Goal: Task Accomplishment & Management: Manage account settings

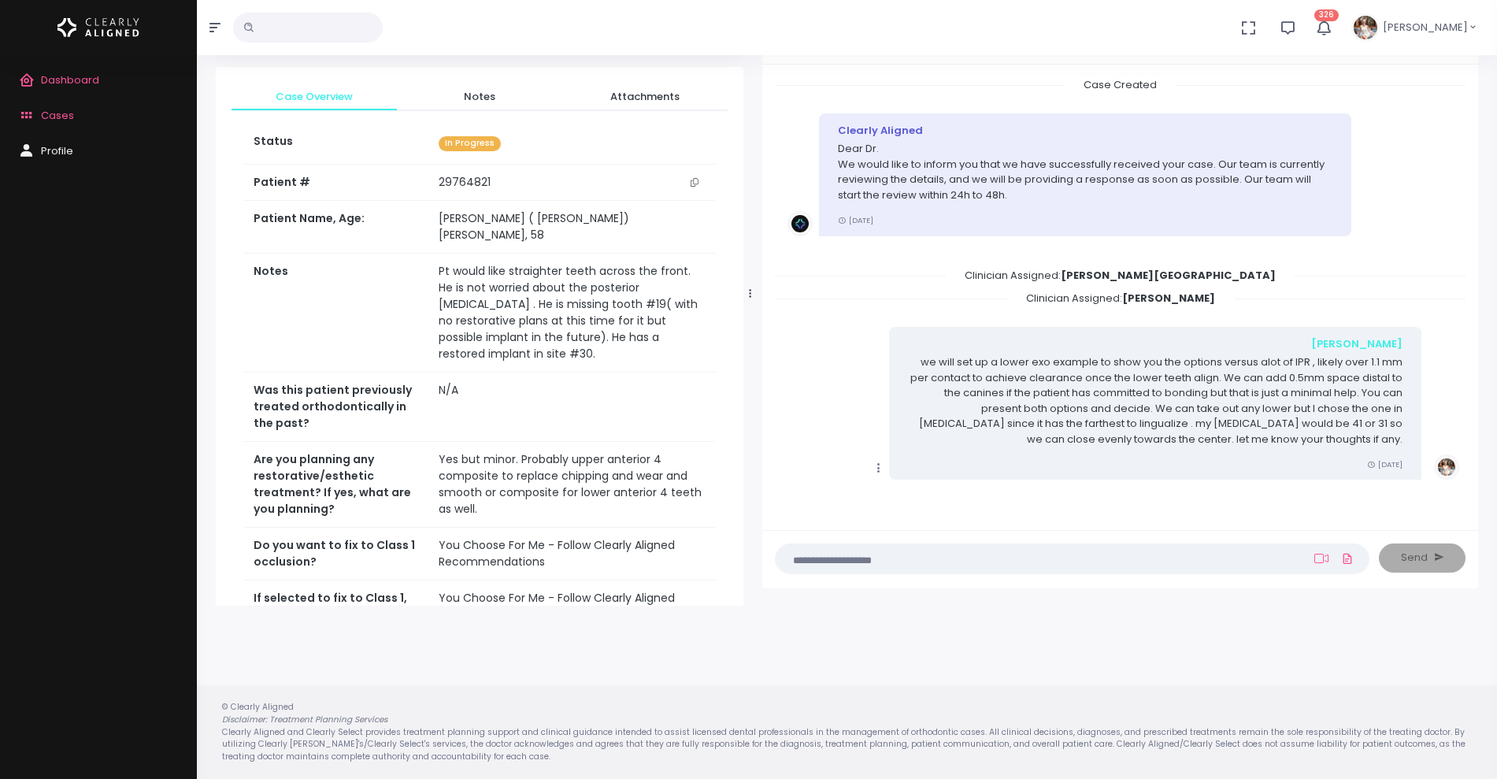
scroll to position [157, 0]
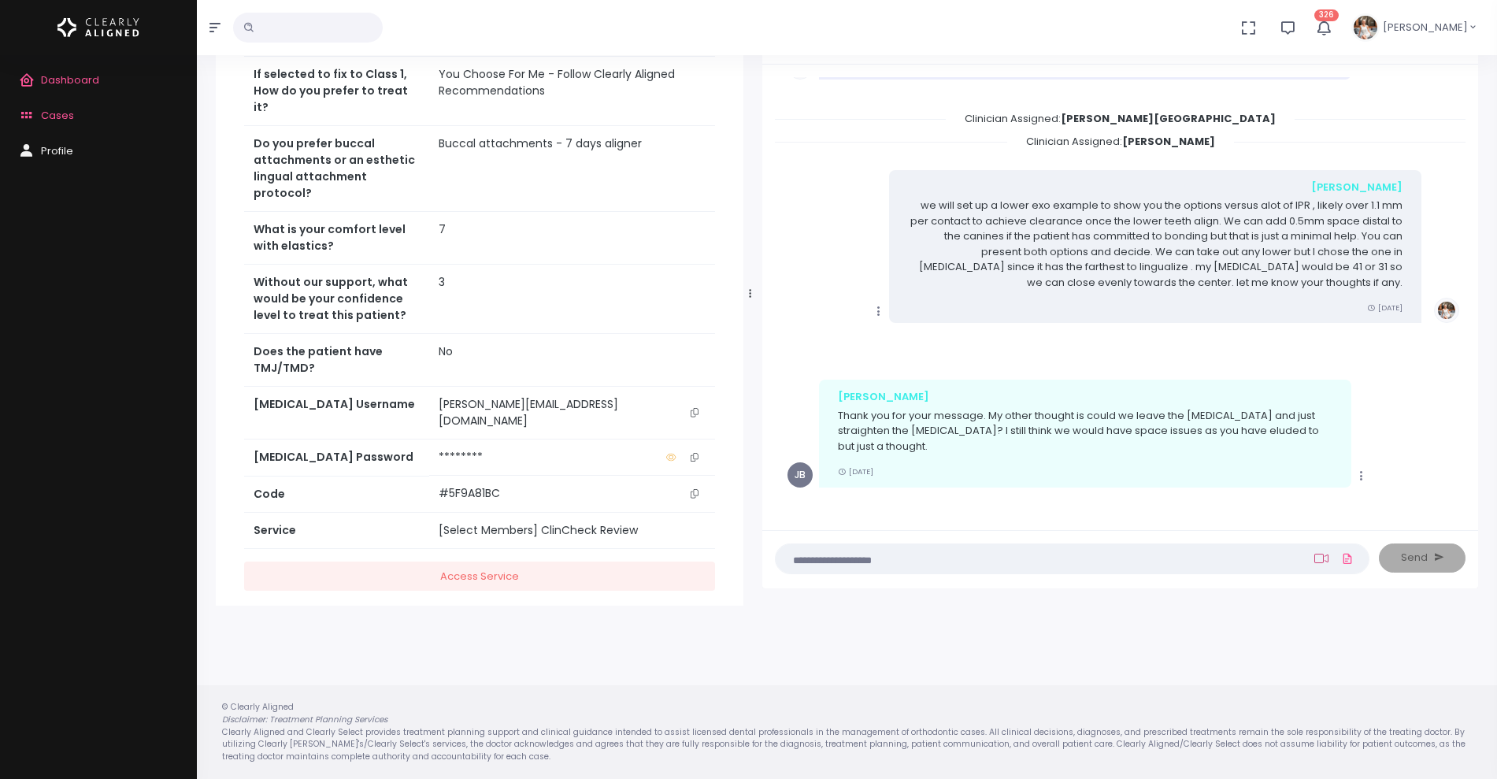
click at [1318, 551] on ul "(Obrigatório) Attach Video" at bounding box center [1334, 558] width 46 height 28
click at [1318, 558] on icon at bounding box center [1321, 558] width 14 height 13
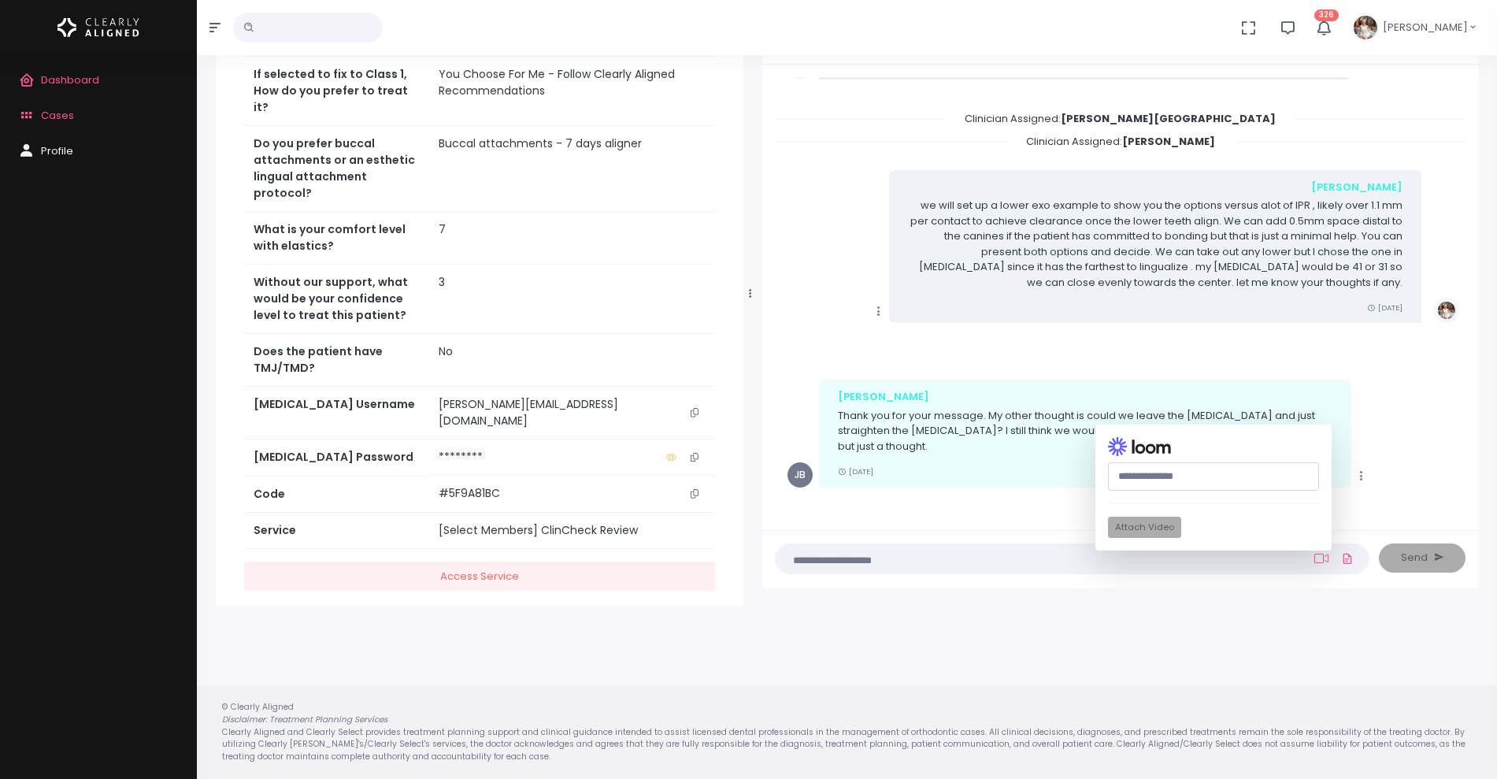
click at [1193, 480] on input "text" at bounding box center [1213, 476] width 211 height 29
paste input "**********"
type input "**********"
click at [1140, 526] on button "Attach Video" at bounding box center [1144, 527] width 73 height 21
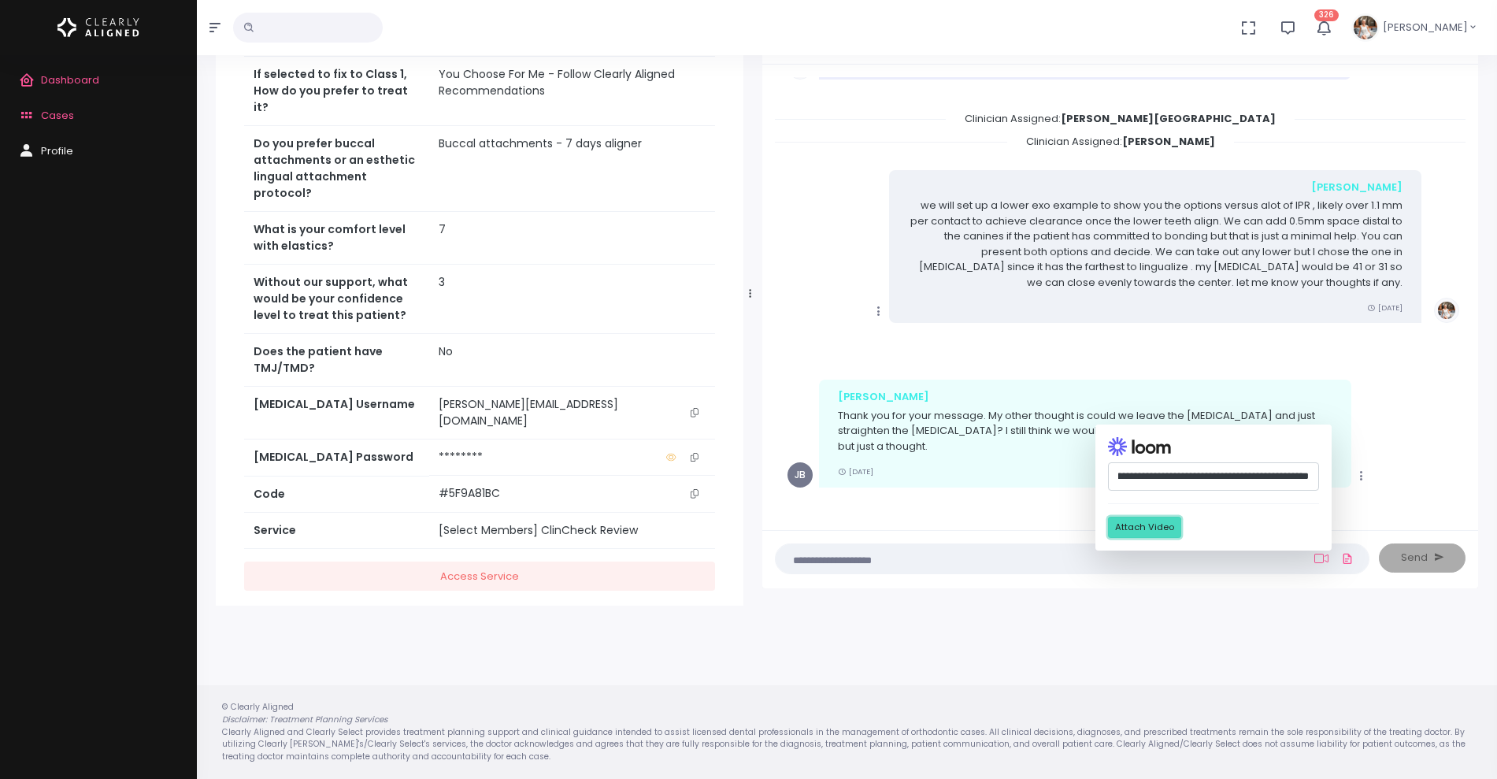
scroll to position [0, 0]
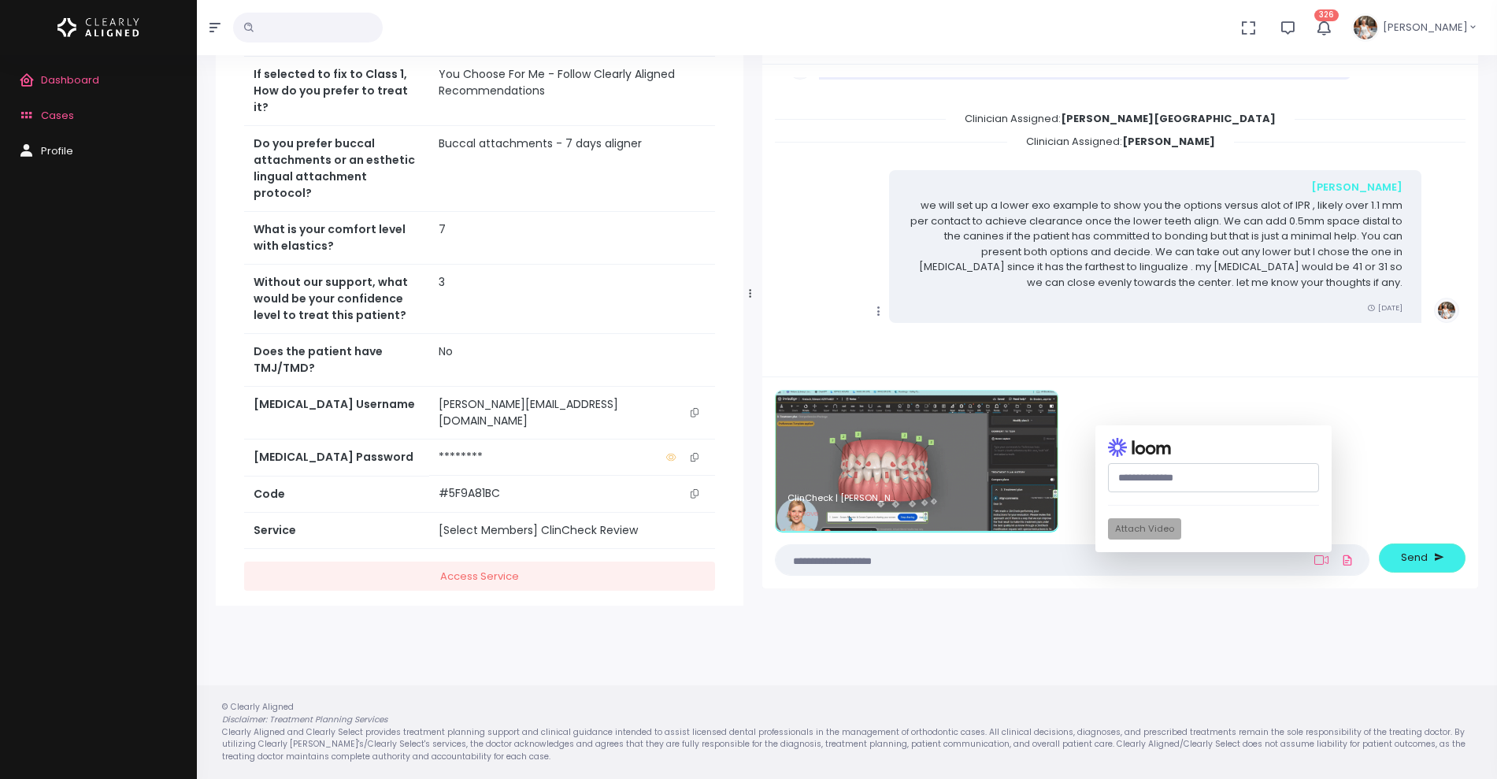
click at [921, 555] on textarea at bounding box center [1041, 559] width 513 height 17
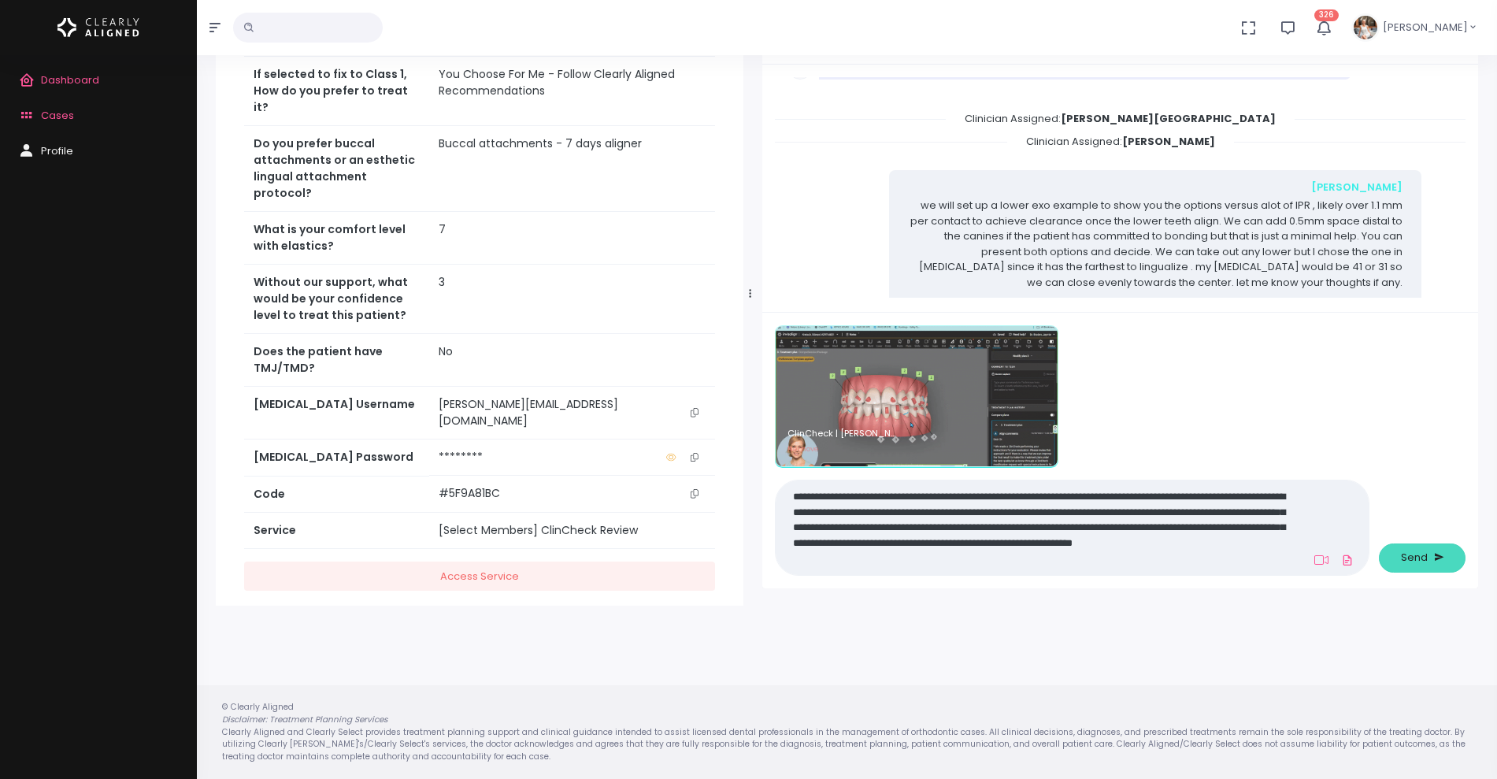
type textarea "**********"
click at [1404, 551] on span "Send" at bounding box center [1414, 558] width 27 height 16
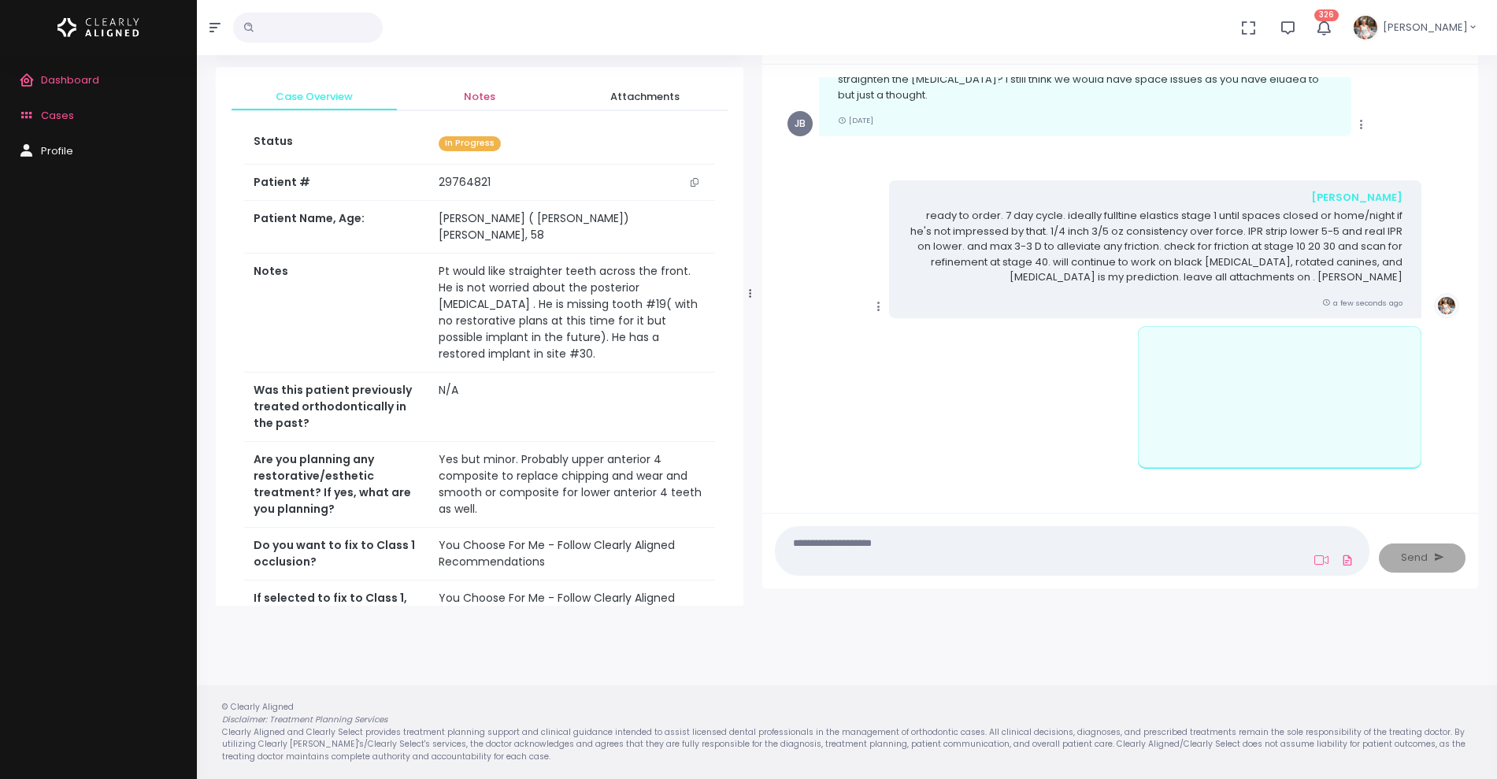
click at [476, 93] on span "Notes" at bounding box center [480, 97] width 140 height 16
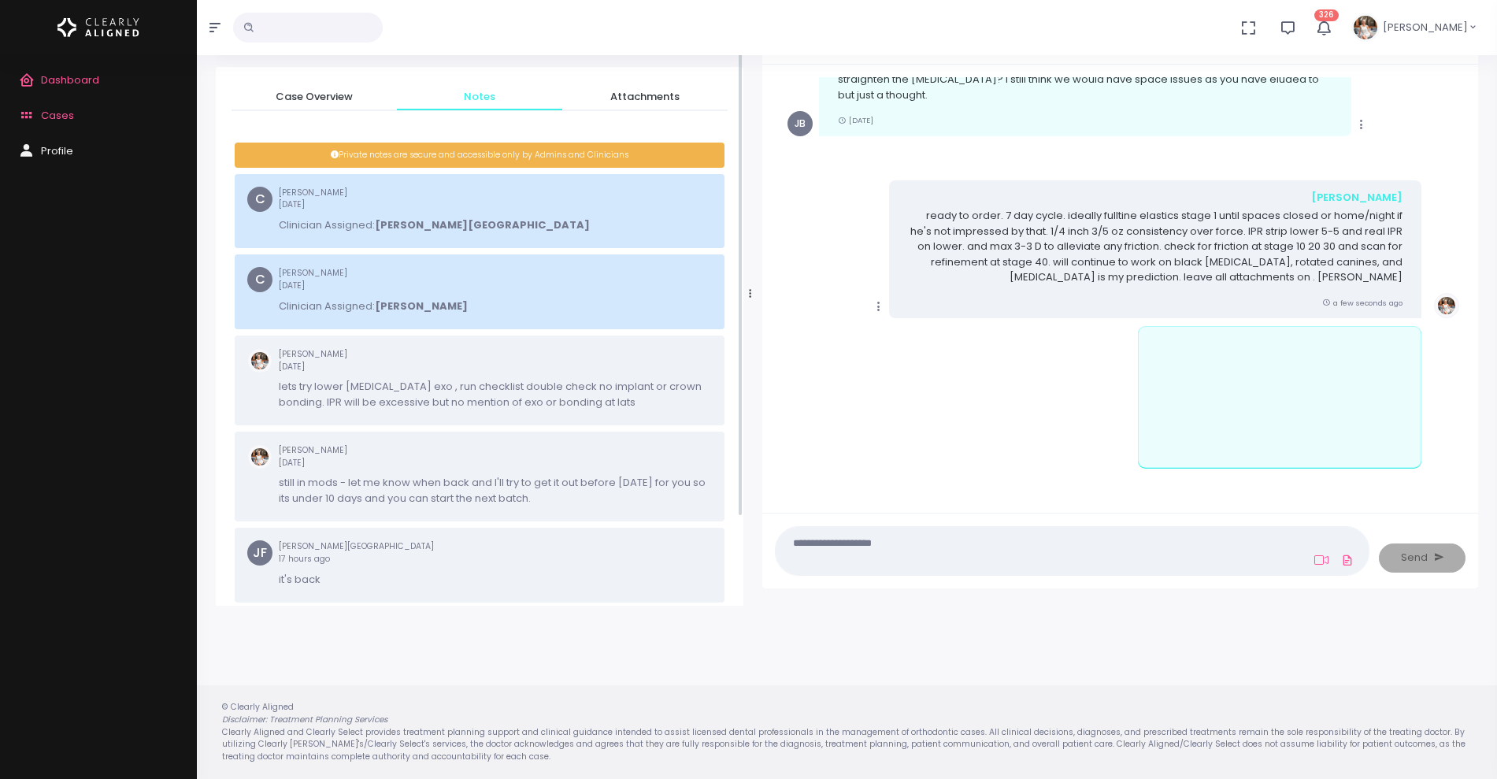
scroll to position [156, 0]
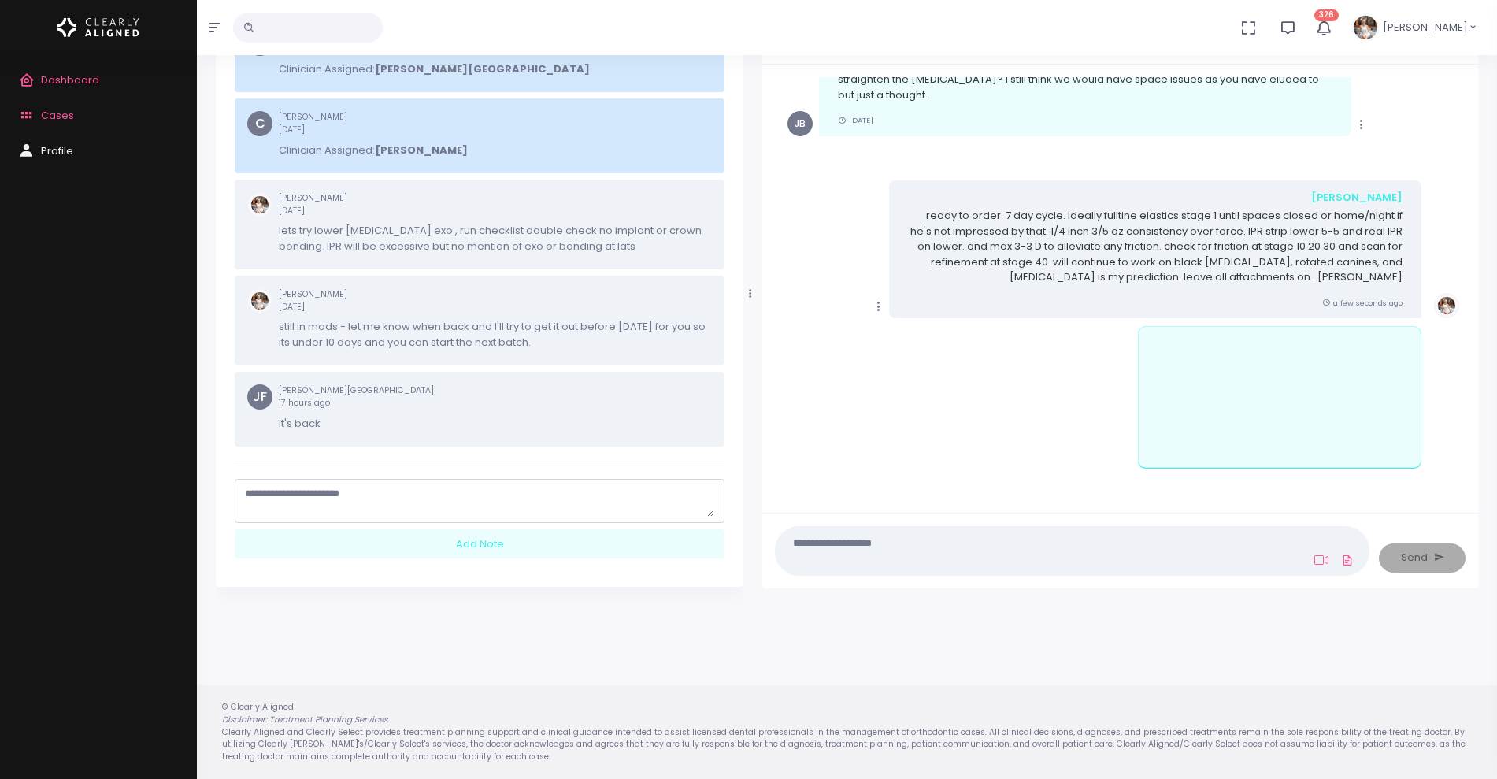
click at [374, 508] on textarea "scrollable content" at bounding box center [479, 501] width 469 height 31
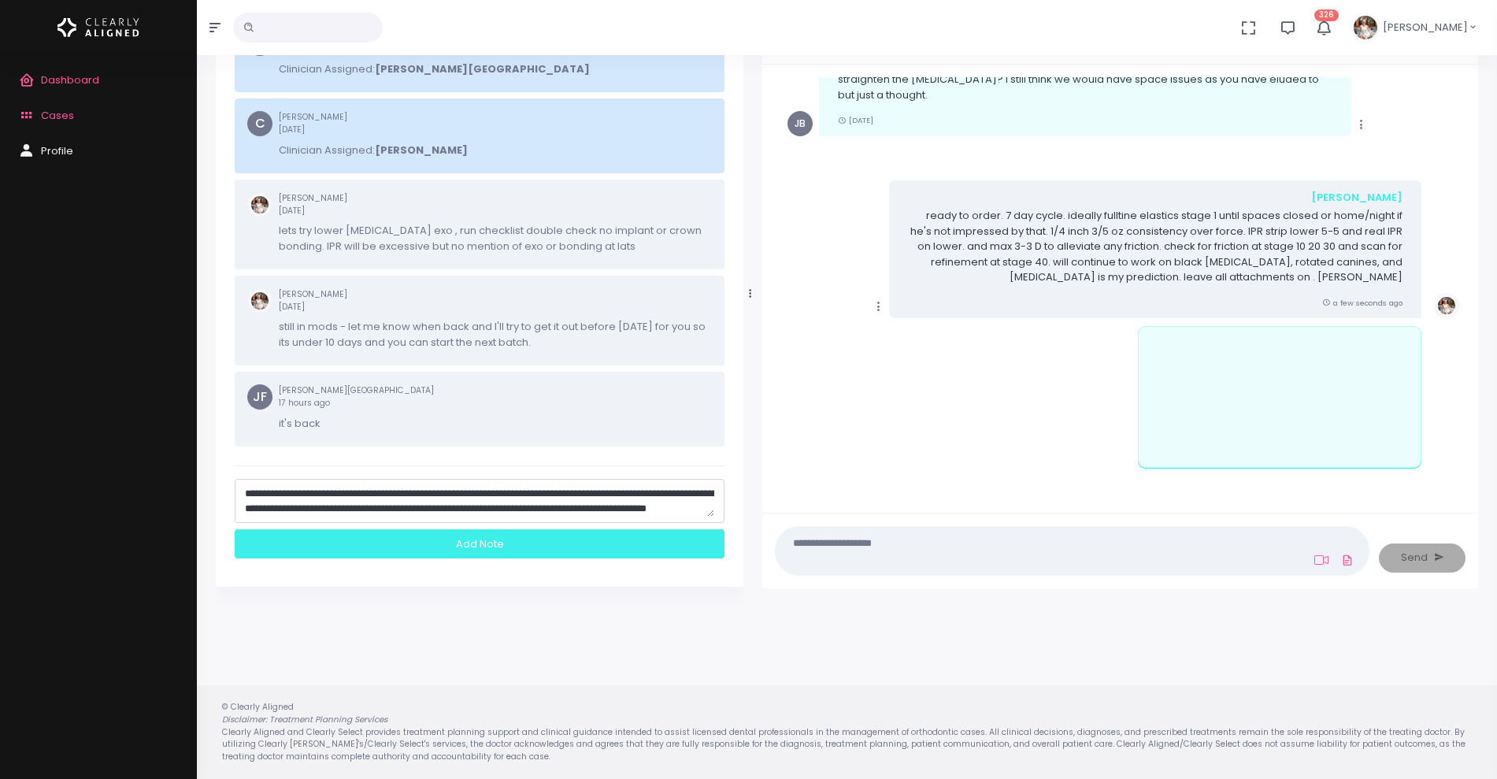
type textarea "**********"
click at [453, 533] on div "Add Note" at bounding box center [480, 543] width 490 height 29
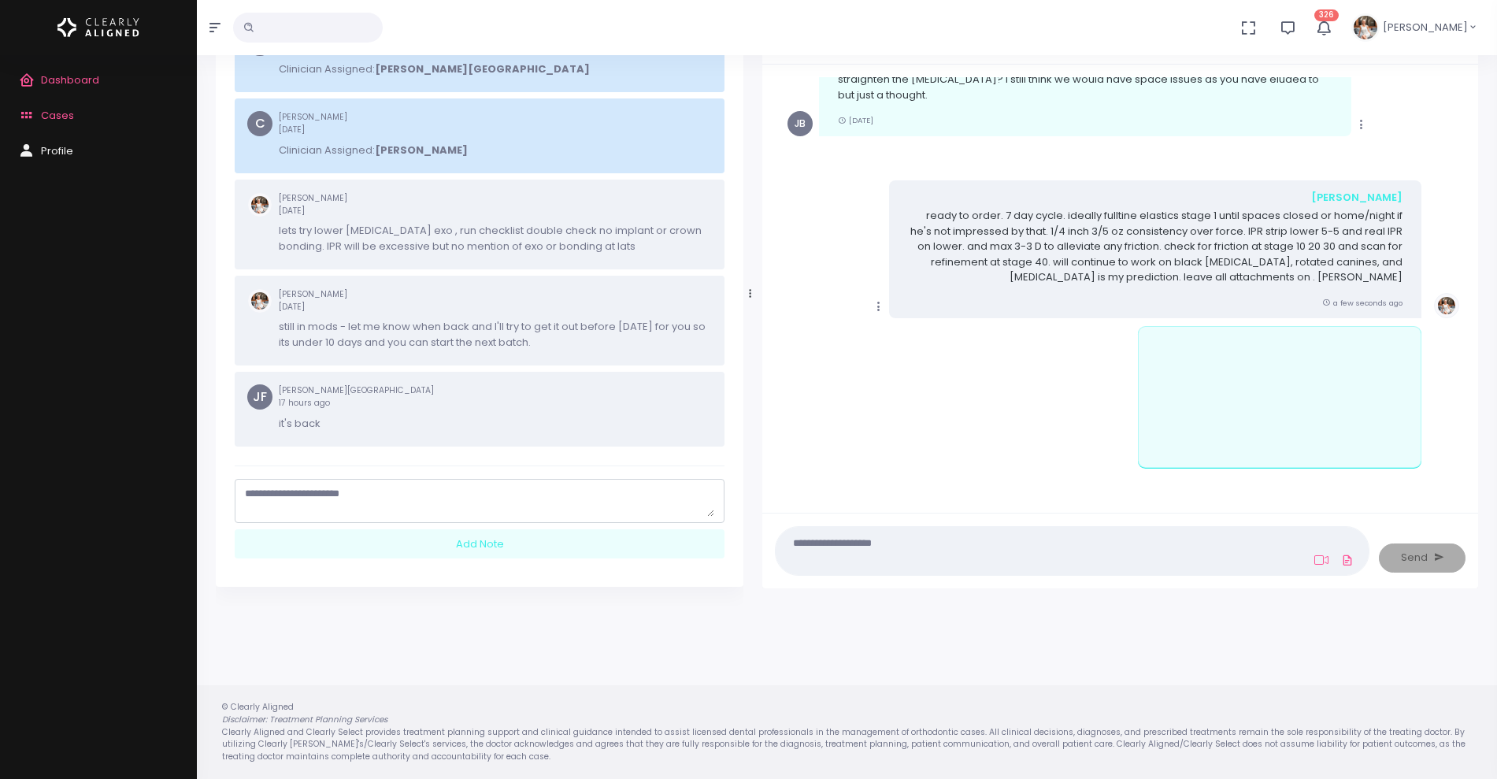
scroll to position [0, 0]
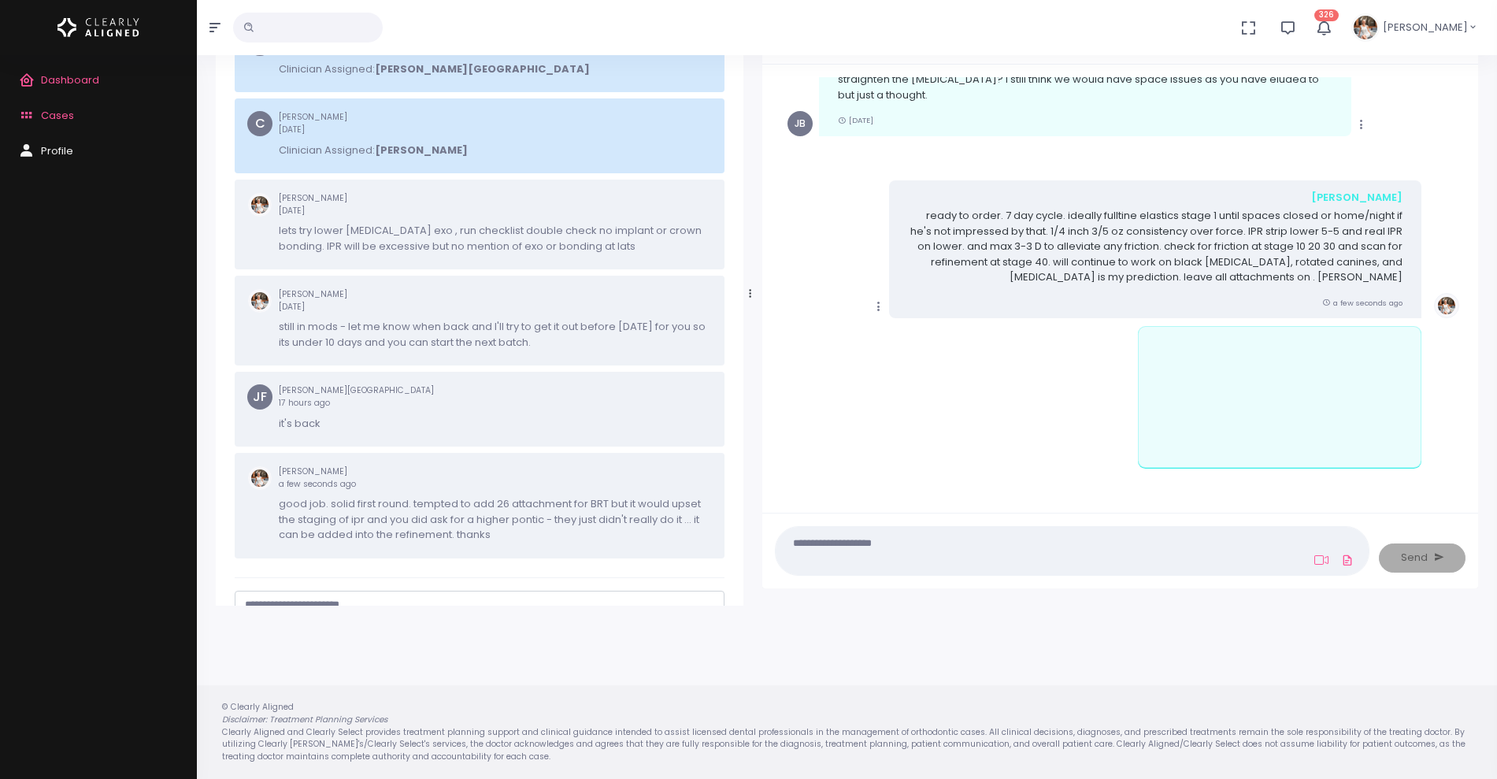
click at [882, 302] on icon "scrollable content" at bounding box center [879, 306] width 14 height 14
click at [923, 328] on link "Mark as Video Review" at bounding box center [951, 337] width 164 height 24
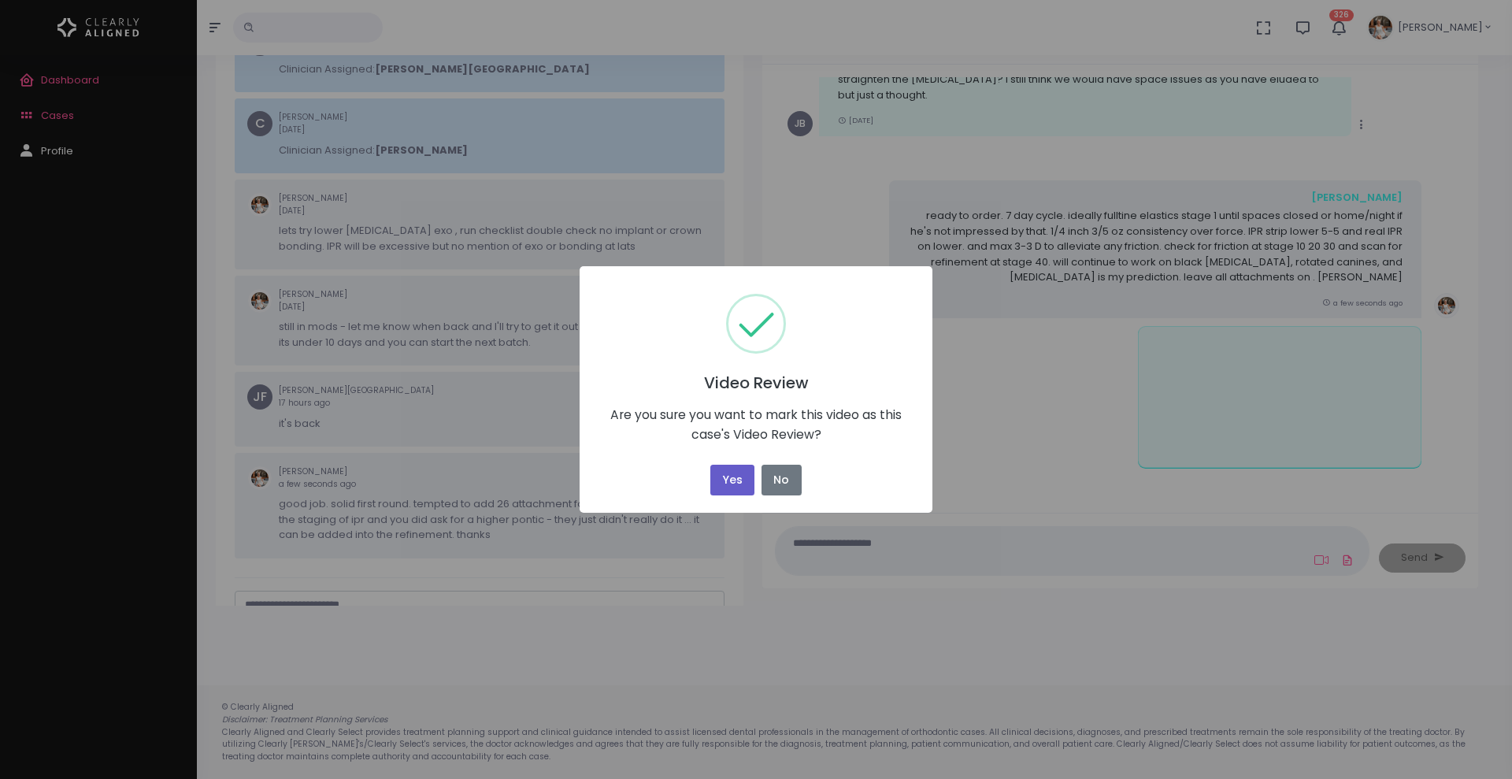
click at [732, 473] on button "Yes" at bounding box center [732, 480] width 44 height 31
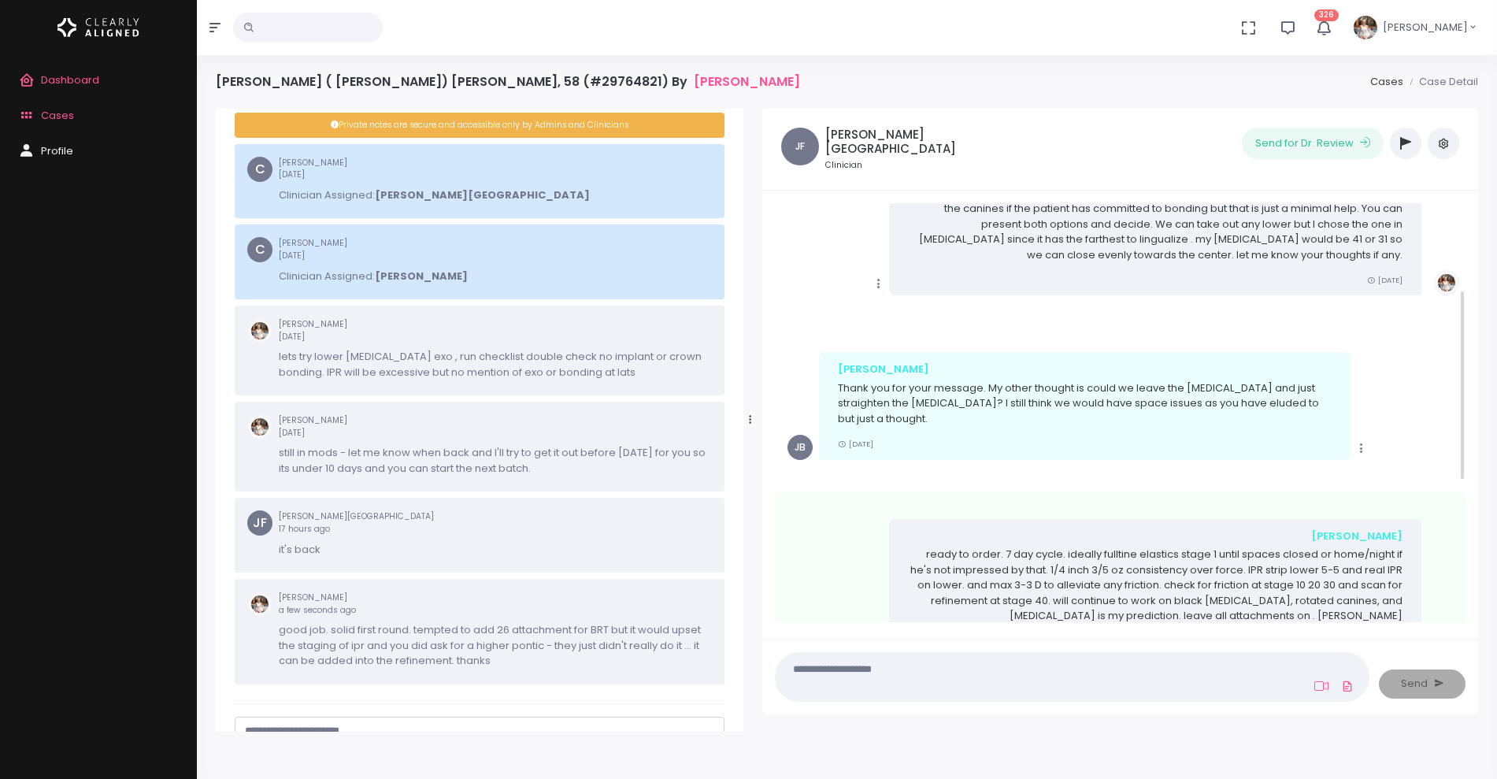
scroll to position [195, 0]
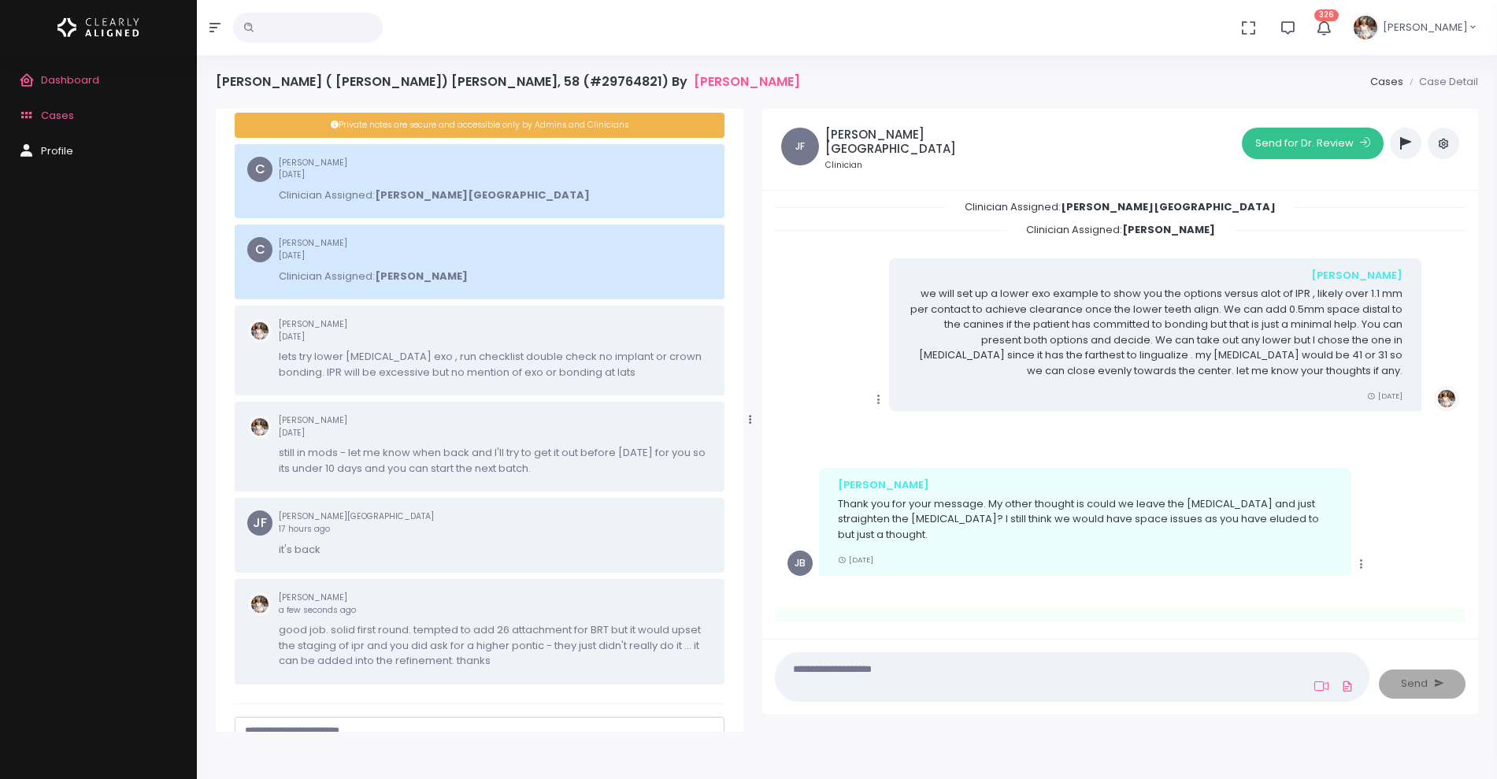
click at [1295, 151] on button "Send for Dr. Review" at bounding box center [1313, 144] width 142 height 32
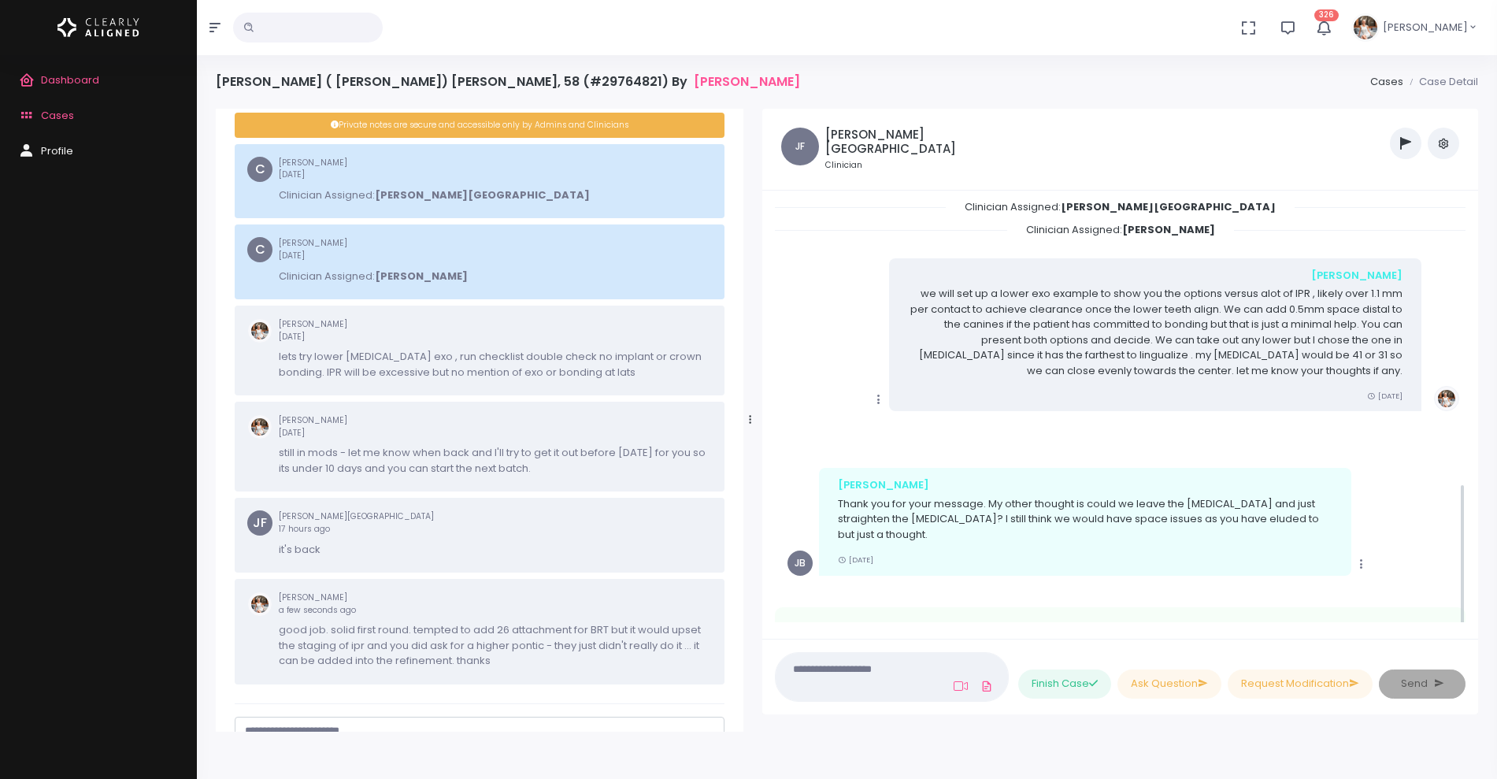
scroll to position [823, 0]
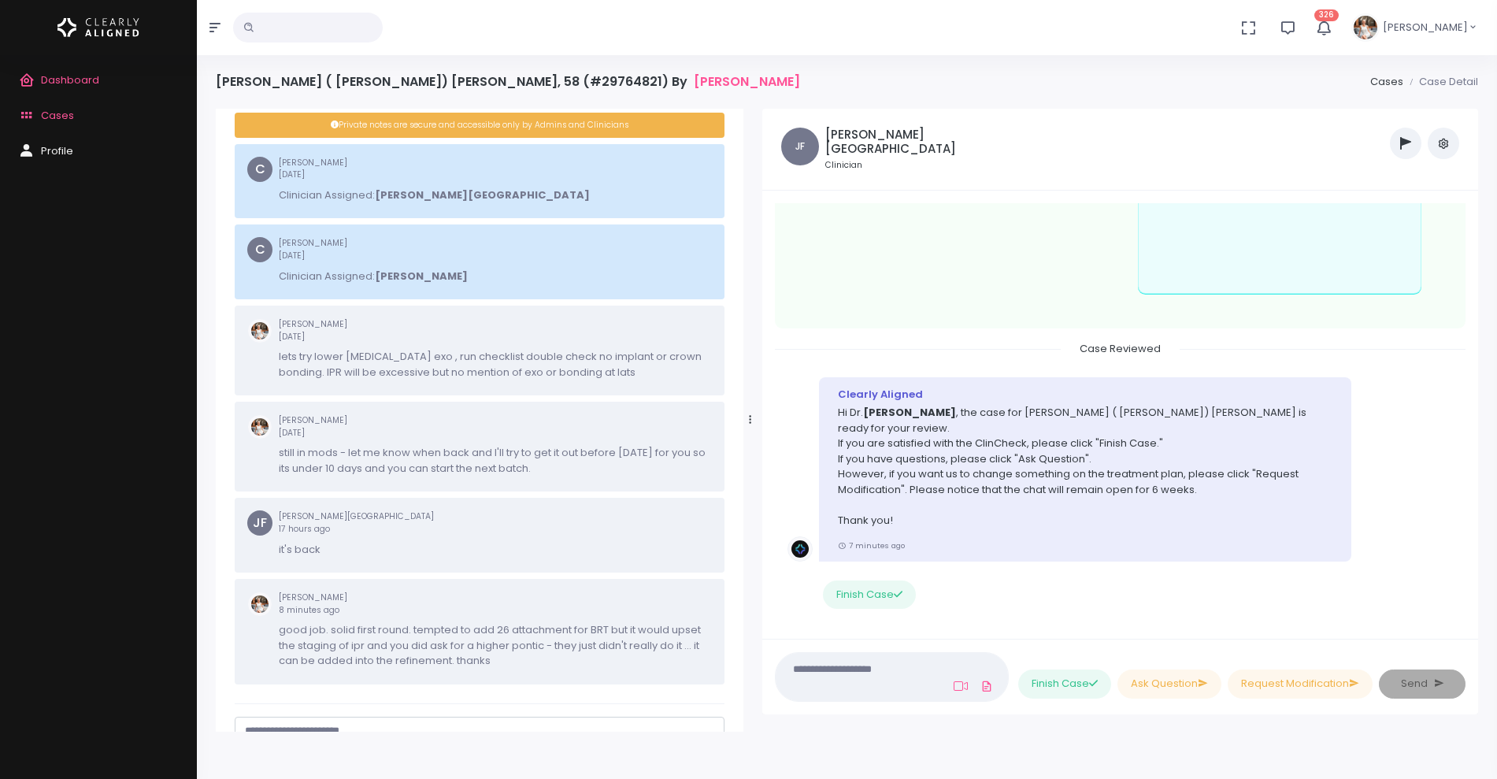
click at [63, 113] on span "Cases" at bounding box center [57, 115] width 33 height 15
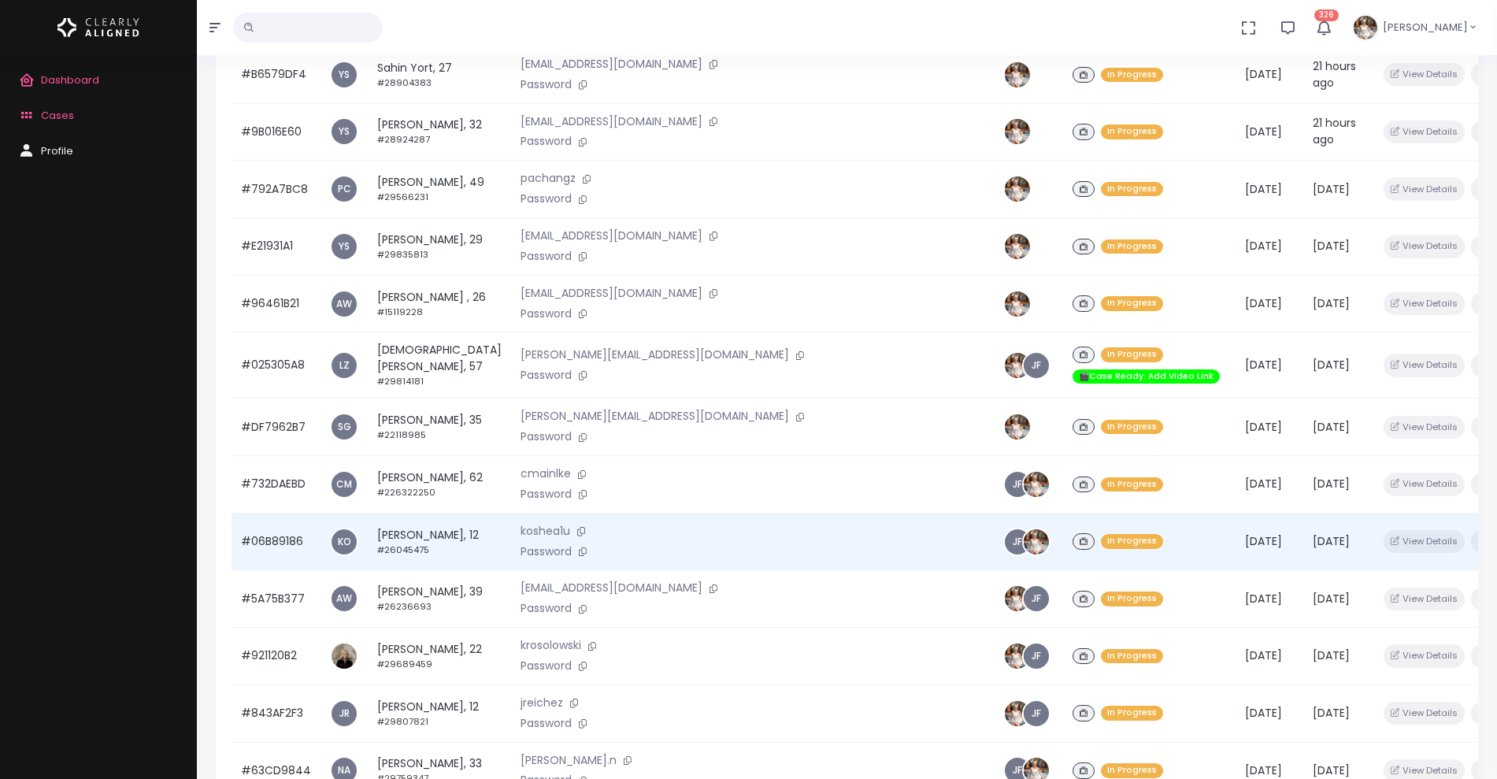
scroll to position [376, 0]
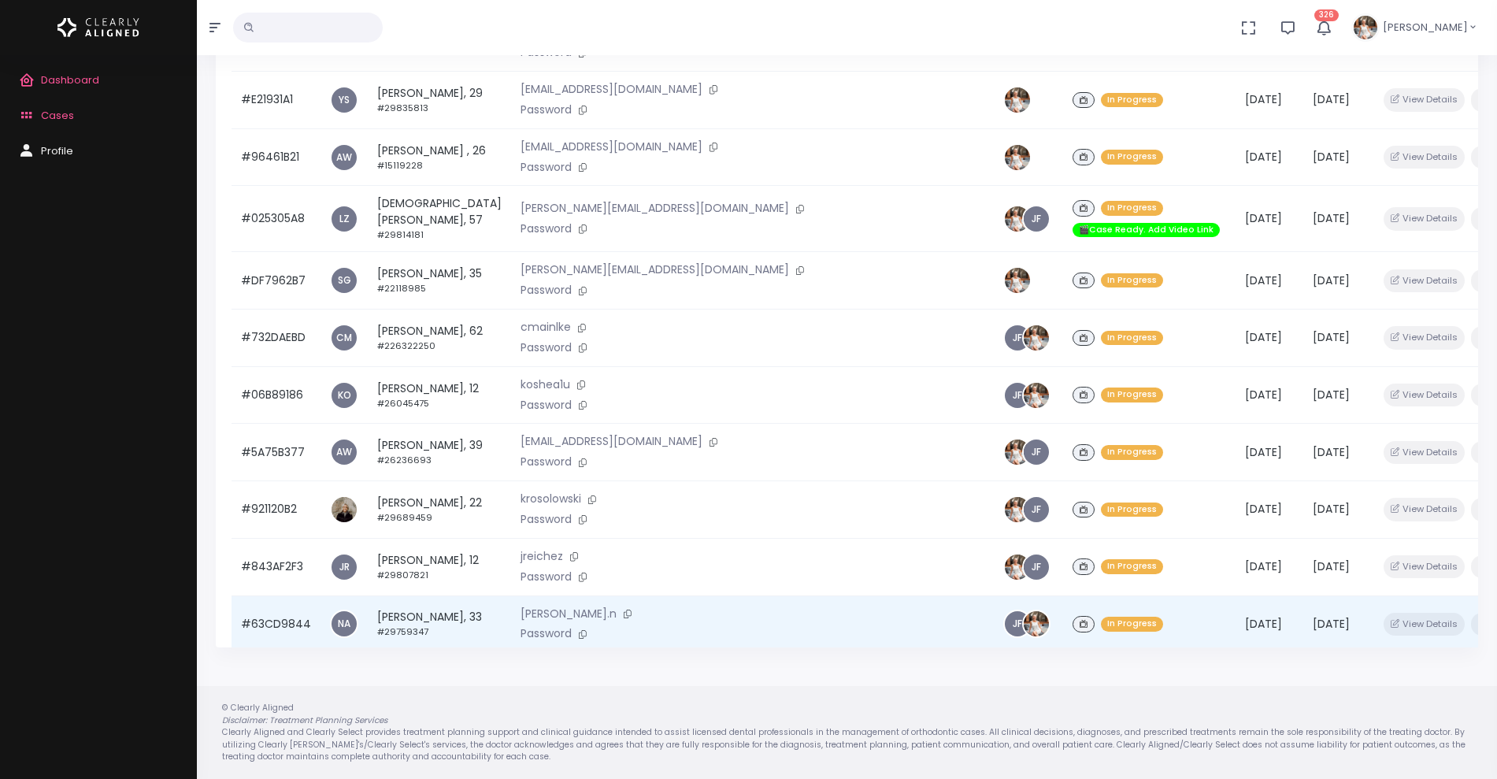
click at [270, 595] on td "#63CD9844" at bounding box center [276, 623] width 89 height 57
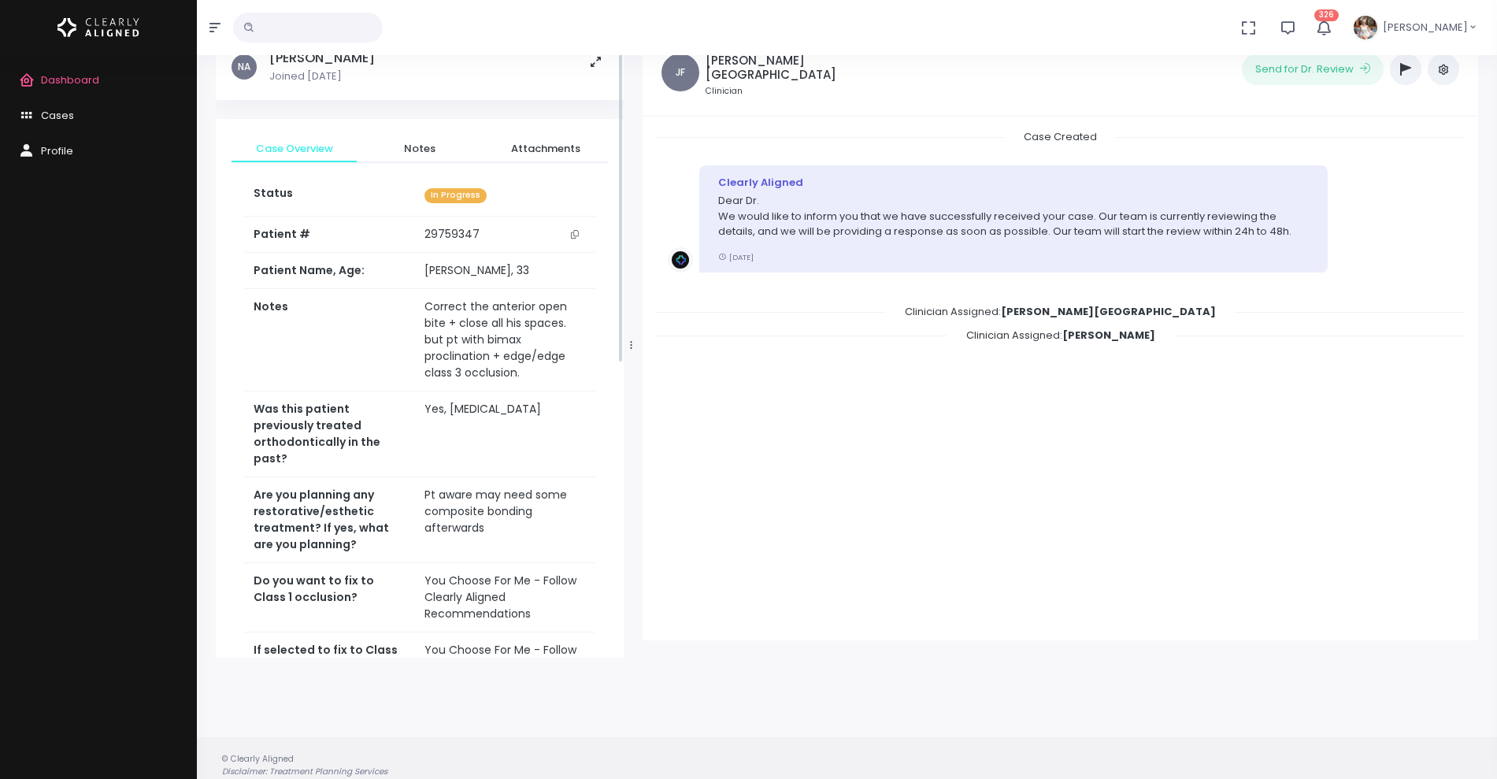
scroll to position [126, 0]
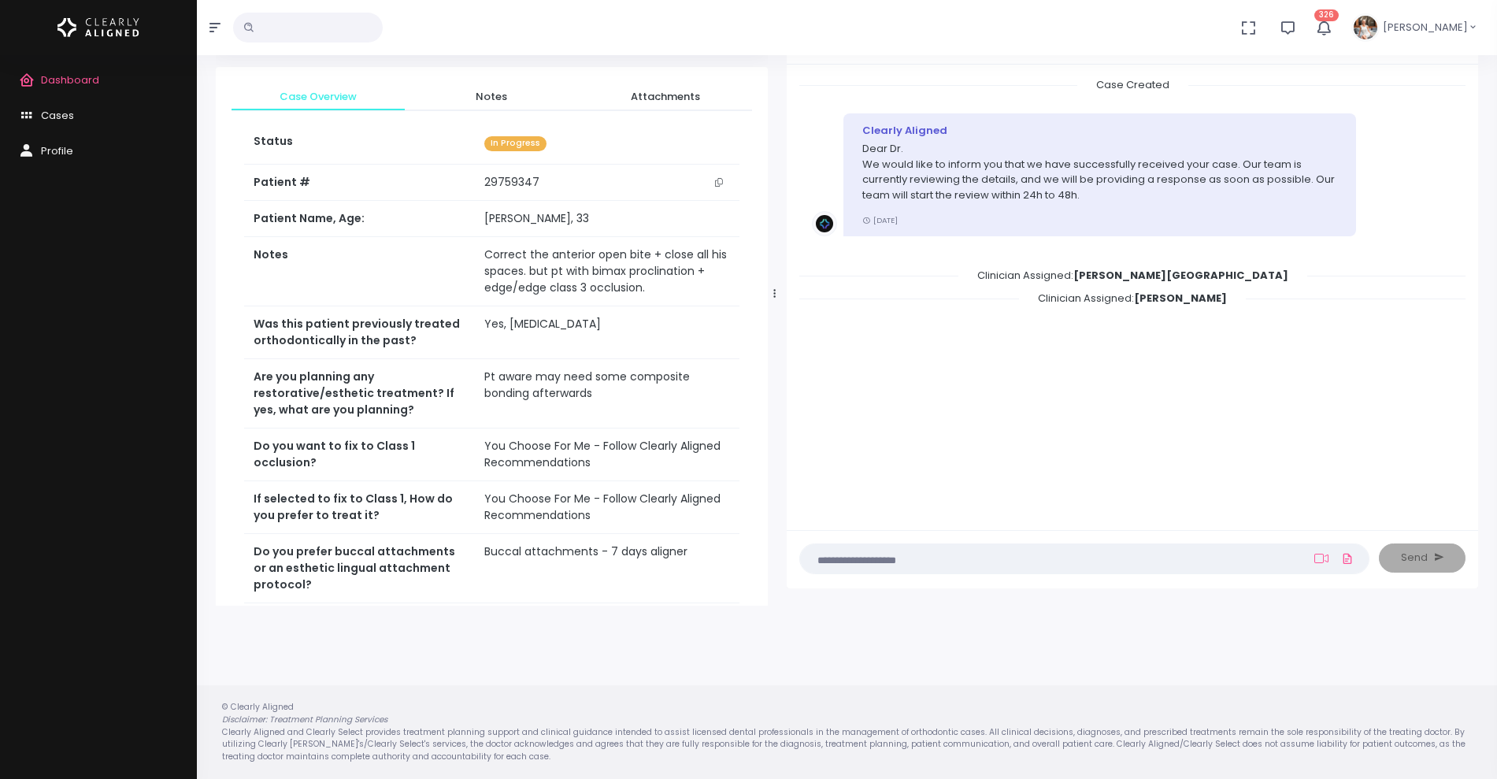
drag, startPoint x: 630, startPoint y: 291, endPoint x: 774, endPoint y: 279, distance: 144.7
click at [774, 279] on div at bounding box center [775, 293] width 8 height 610
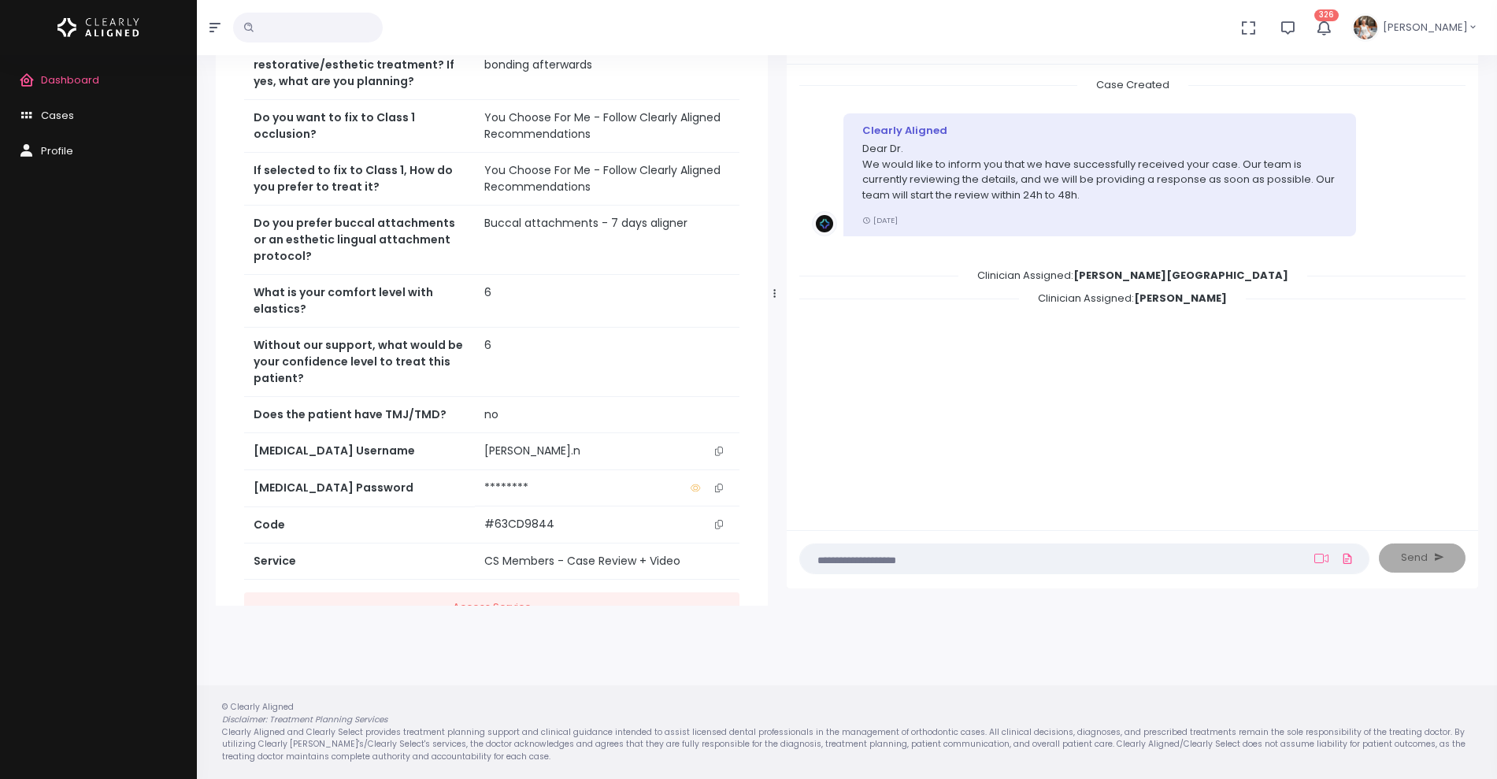
click at [719, 451] on icon "scrollable content" at bounding box center [719, 451] width 8 height 9
click at [719, 454] on icon "scrollable content" at bounding box center [719, 451] width 8 height 9
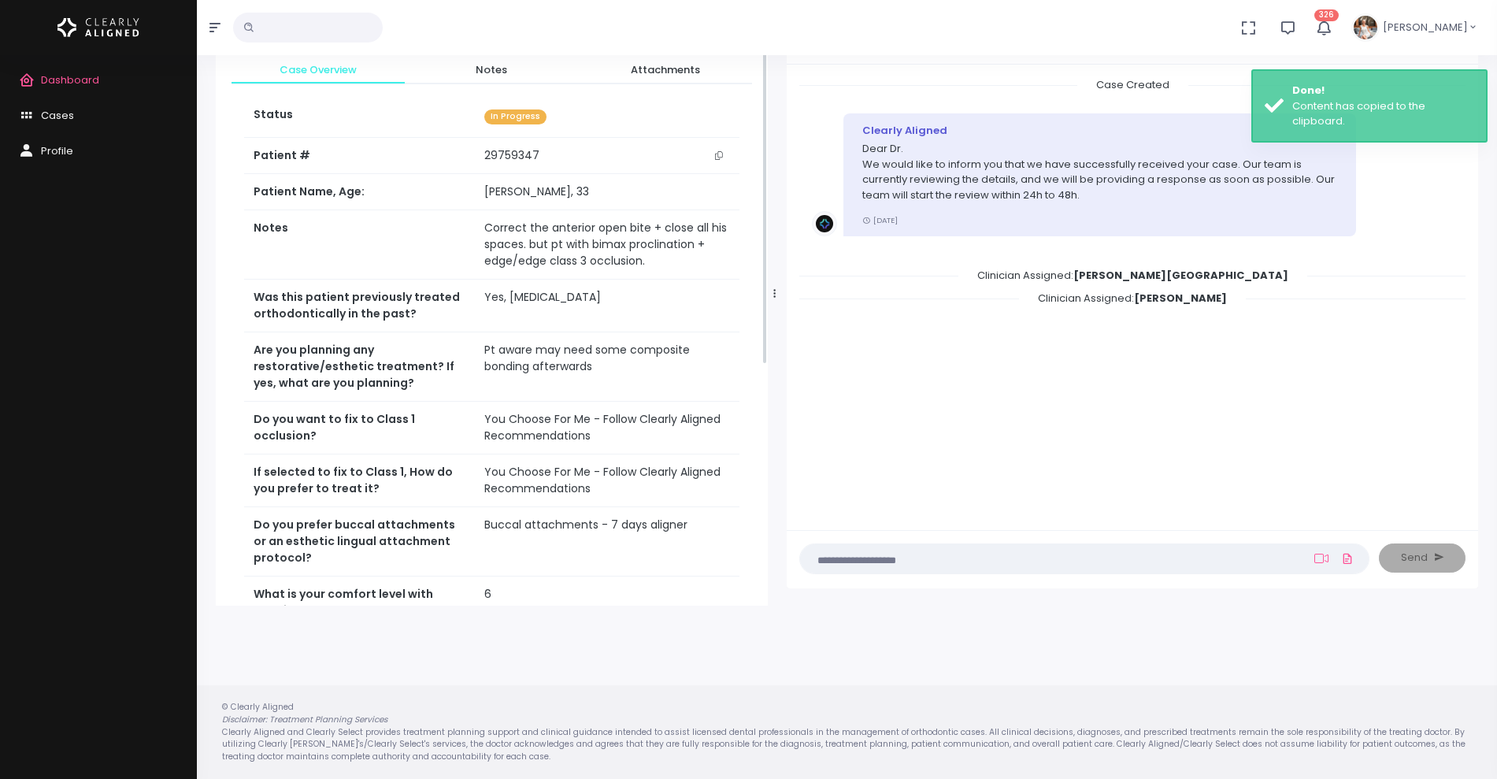
scroll to position [0, 0]
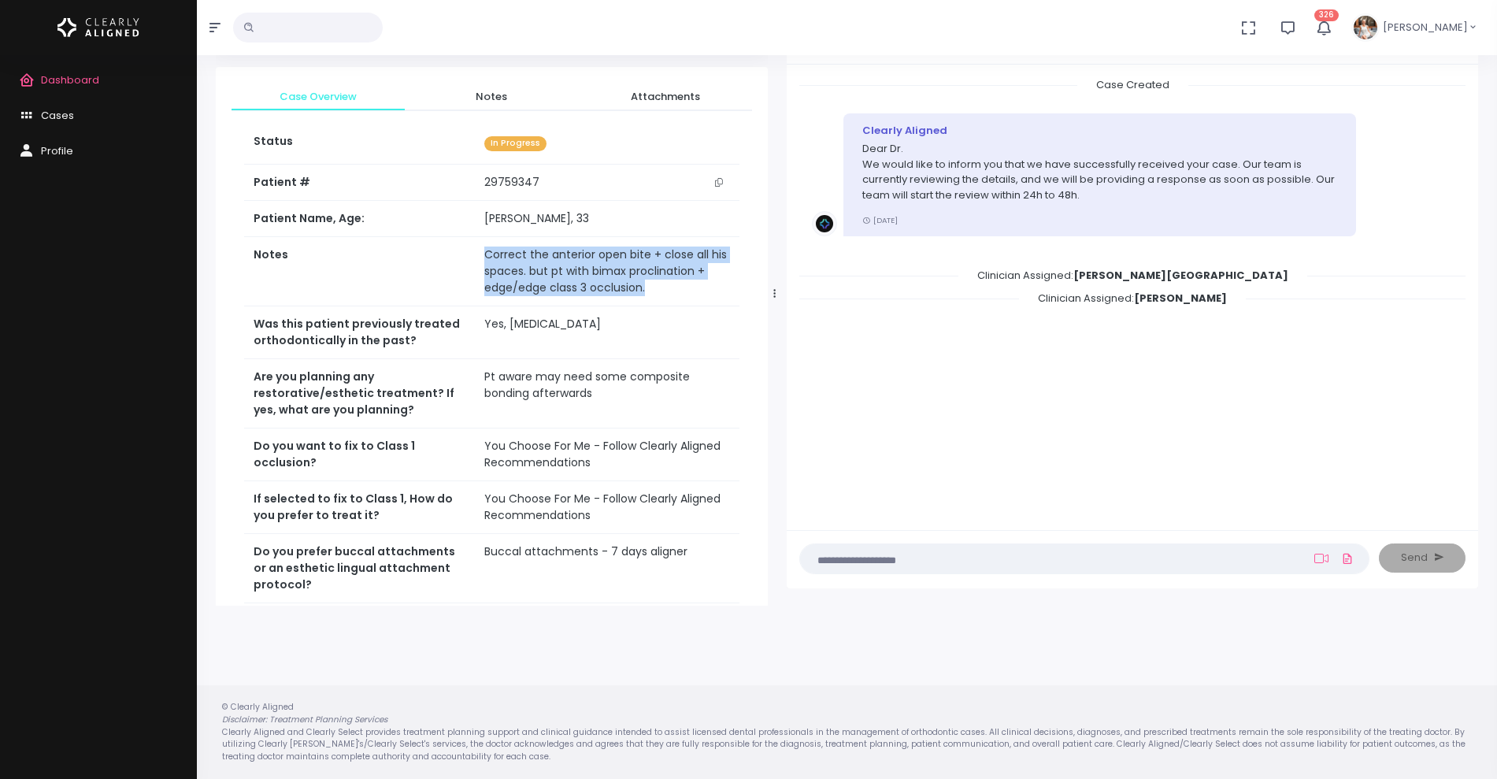
drag, startPoint x: 664, startPoint y: 291, endPoint x: 467, endPoint y: 253, distance: 200.5
click at [467, 253] on tr "Notes Correct the anterior open bite + close all his spaces. but pt with bimax …" at bounding box center [491, 271] width 495 height 69
copy tr "Correct the anterior open bite + close all his spaces. but pt with bimax procli…"
click at [493, 98] on span "Notes" at bounding box center [491, 97] width 148 height 16
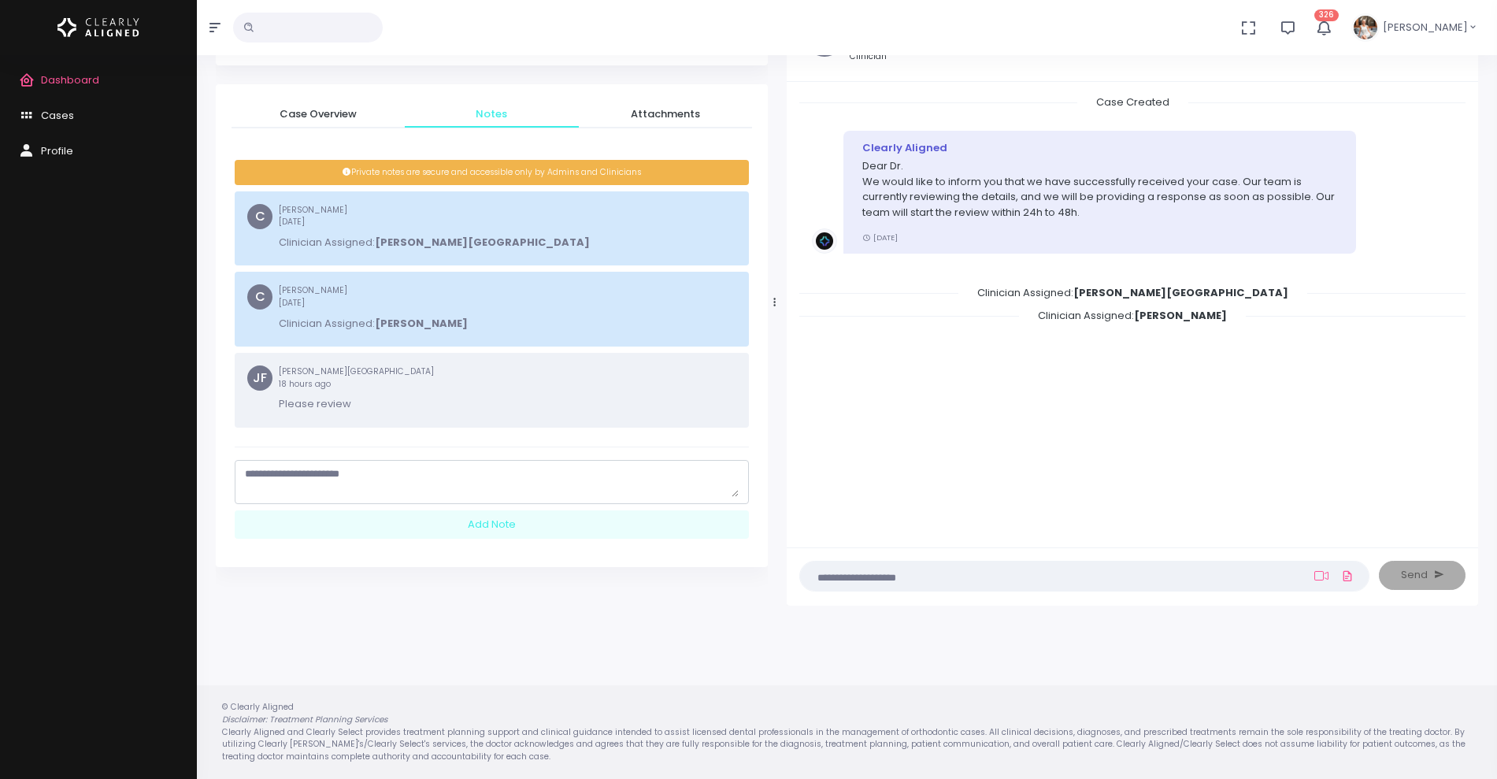
click at [454, 471] on textarea "scrollable content" at bounding box center [492, 481] width 494 height 31
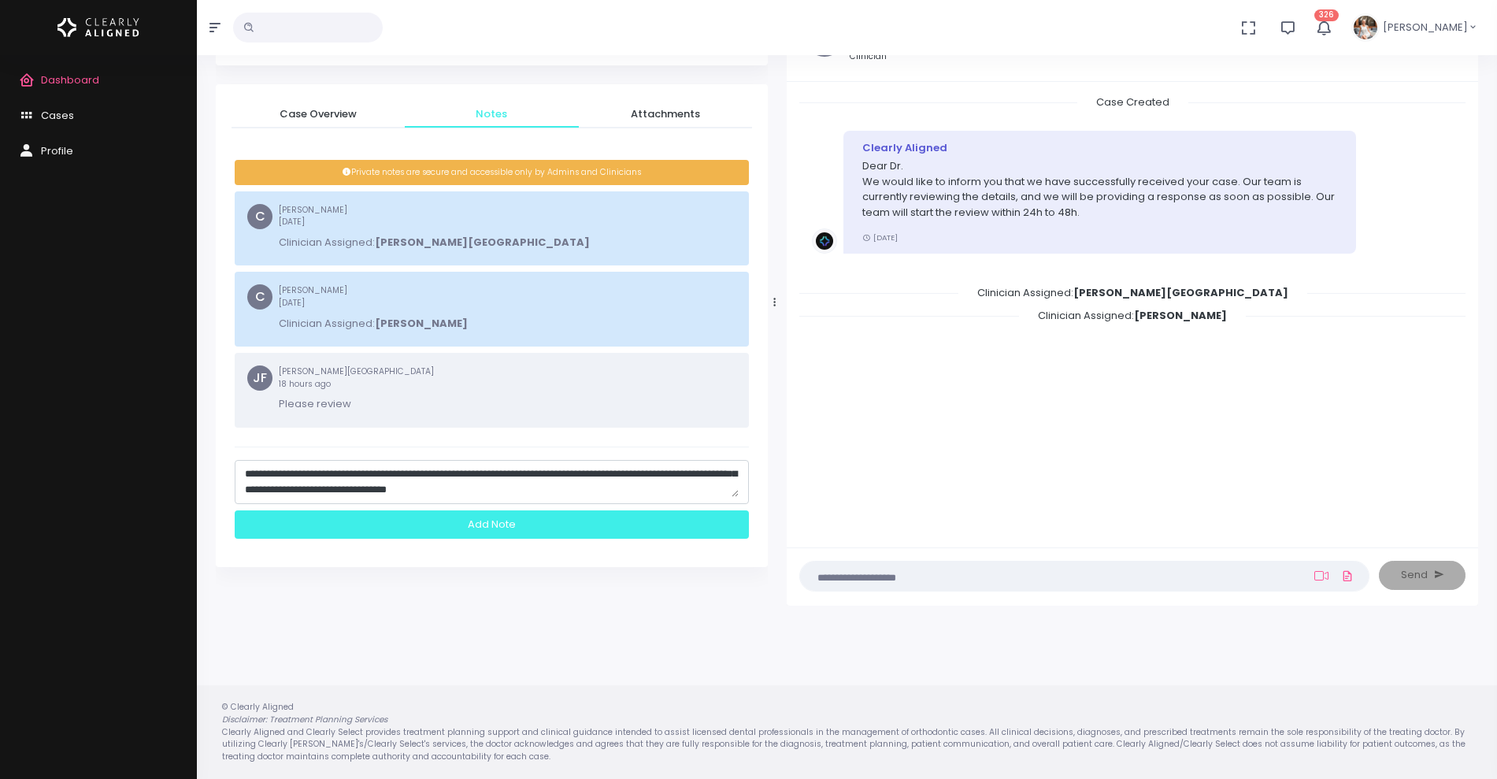
type textarea "**********"
click at [471, 525] on div "Add Note" at bounding box center [492, 524] width 514 height 29
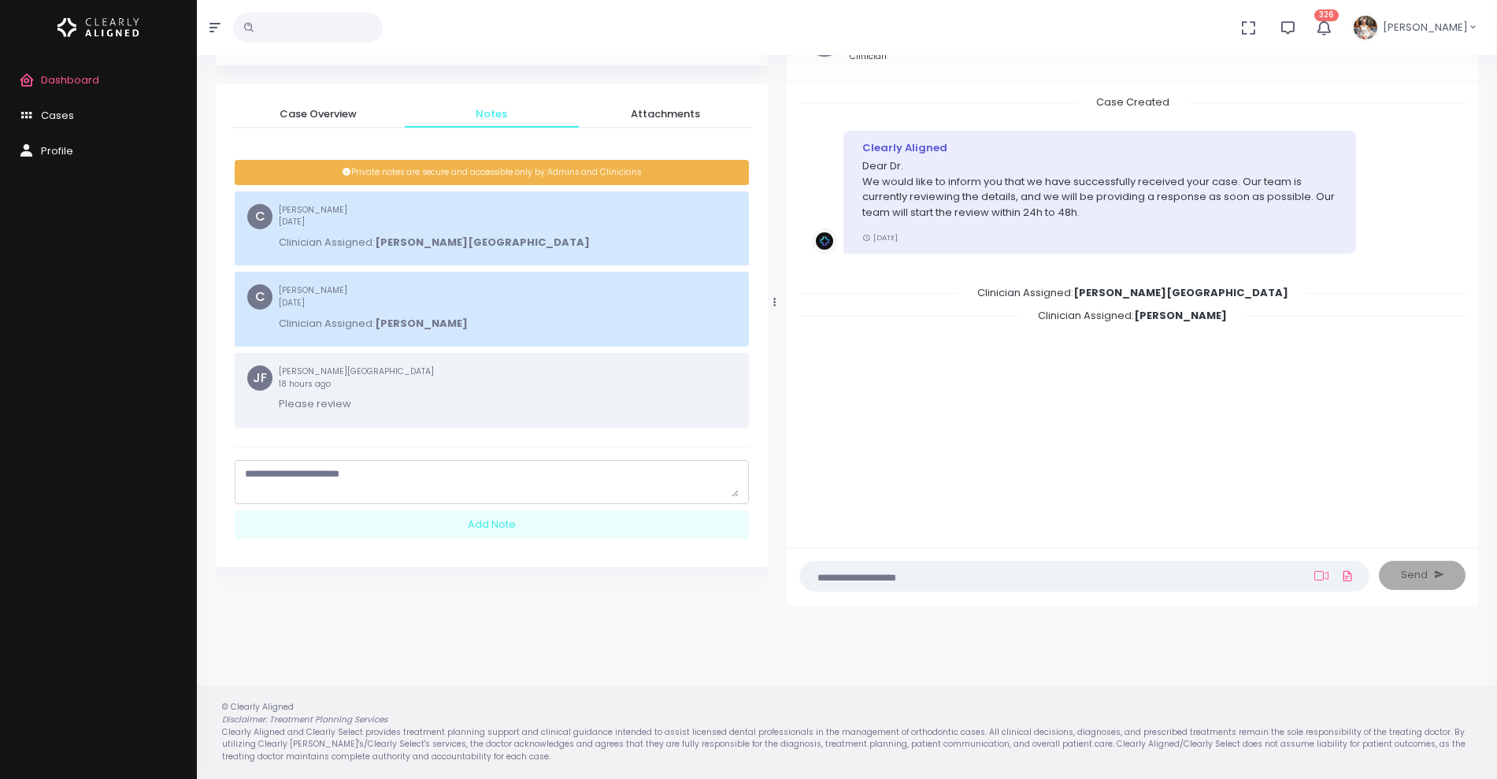
scroll to position [0, 0]
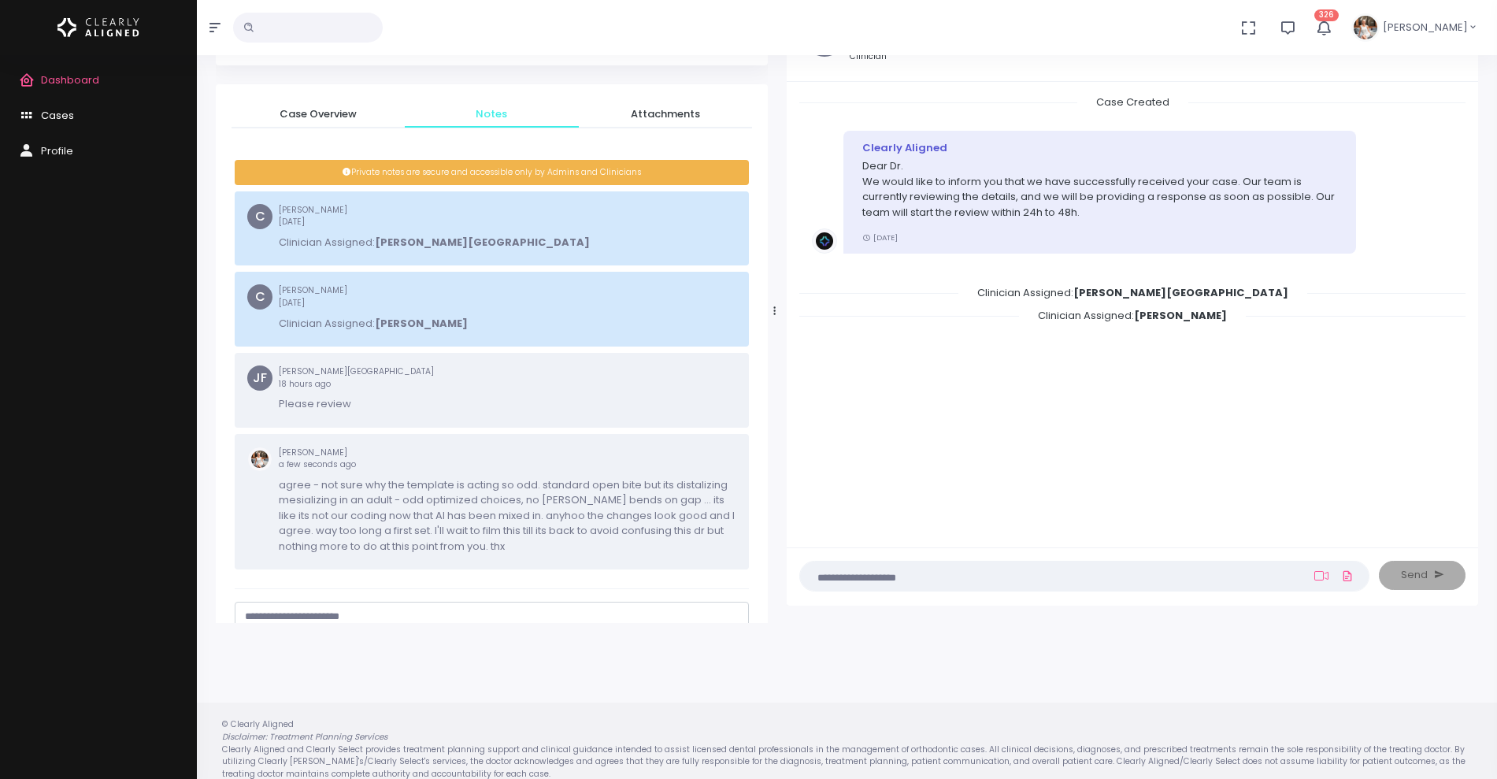
click at [62, 109] on span "Cases" at bounding box center [57, 115] width 33 height 15
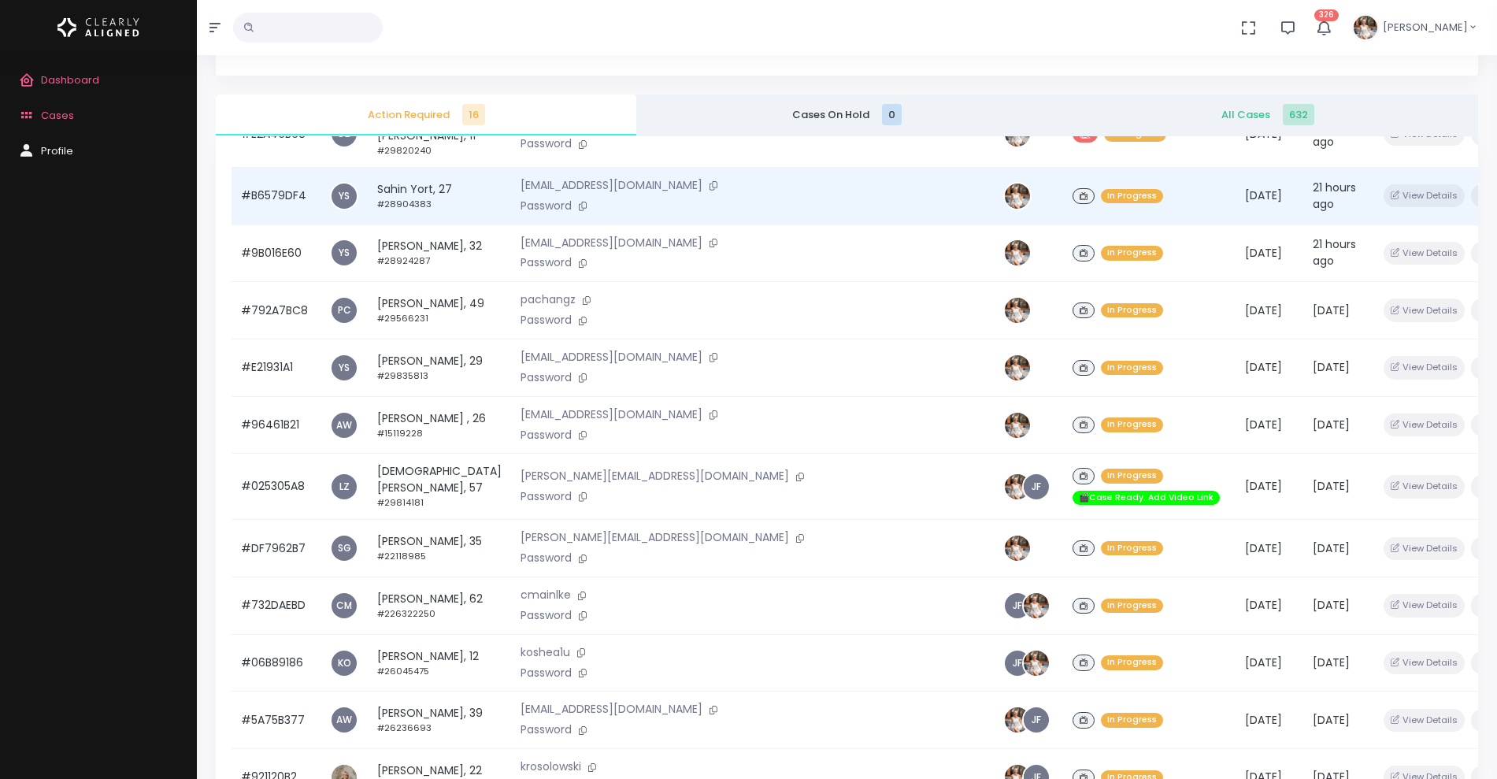
scroll to position [376, 0]
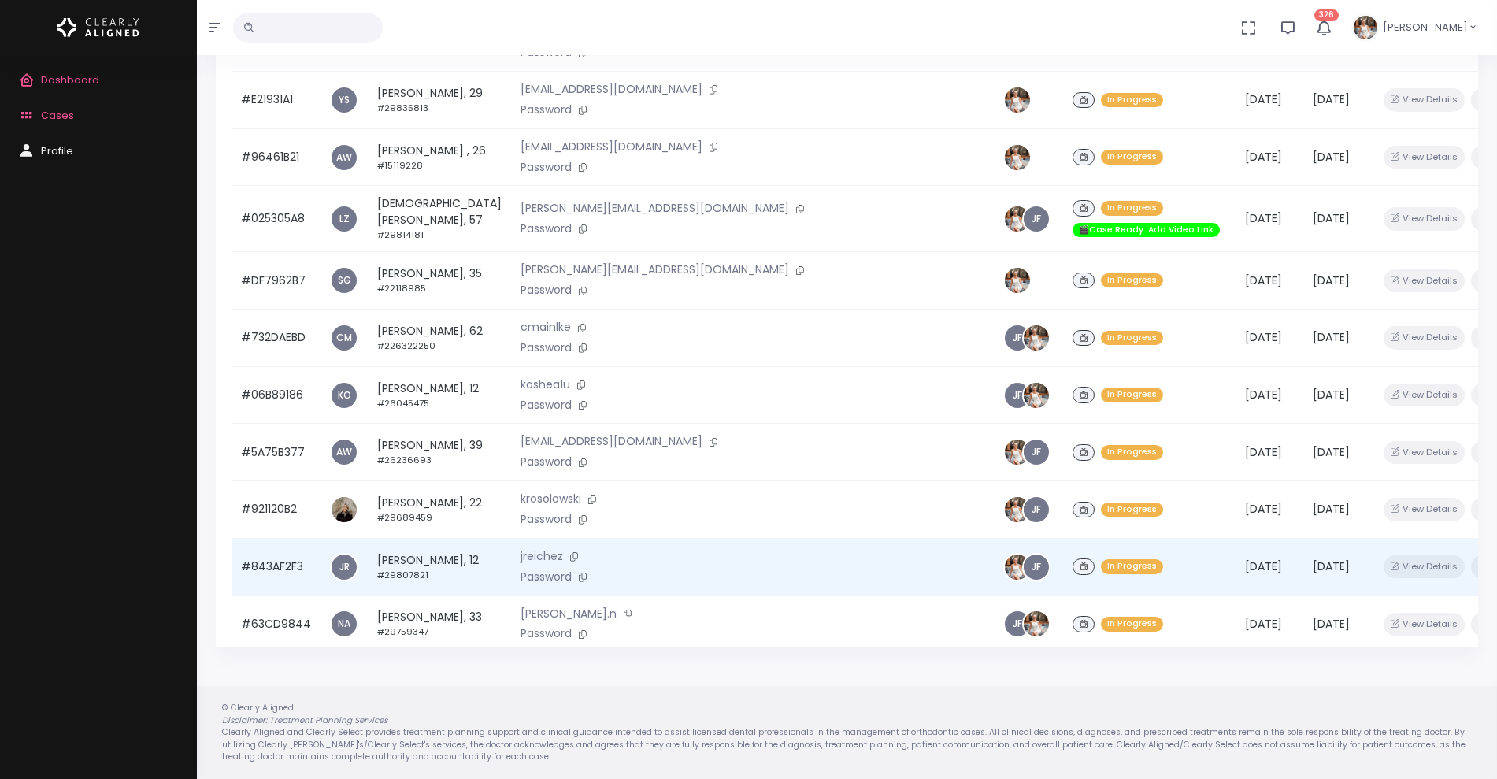
click at [276, 538] on td "#843AF2F3" at bounding box center [276, 566] width 89 height 57
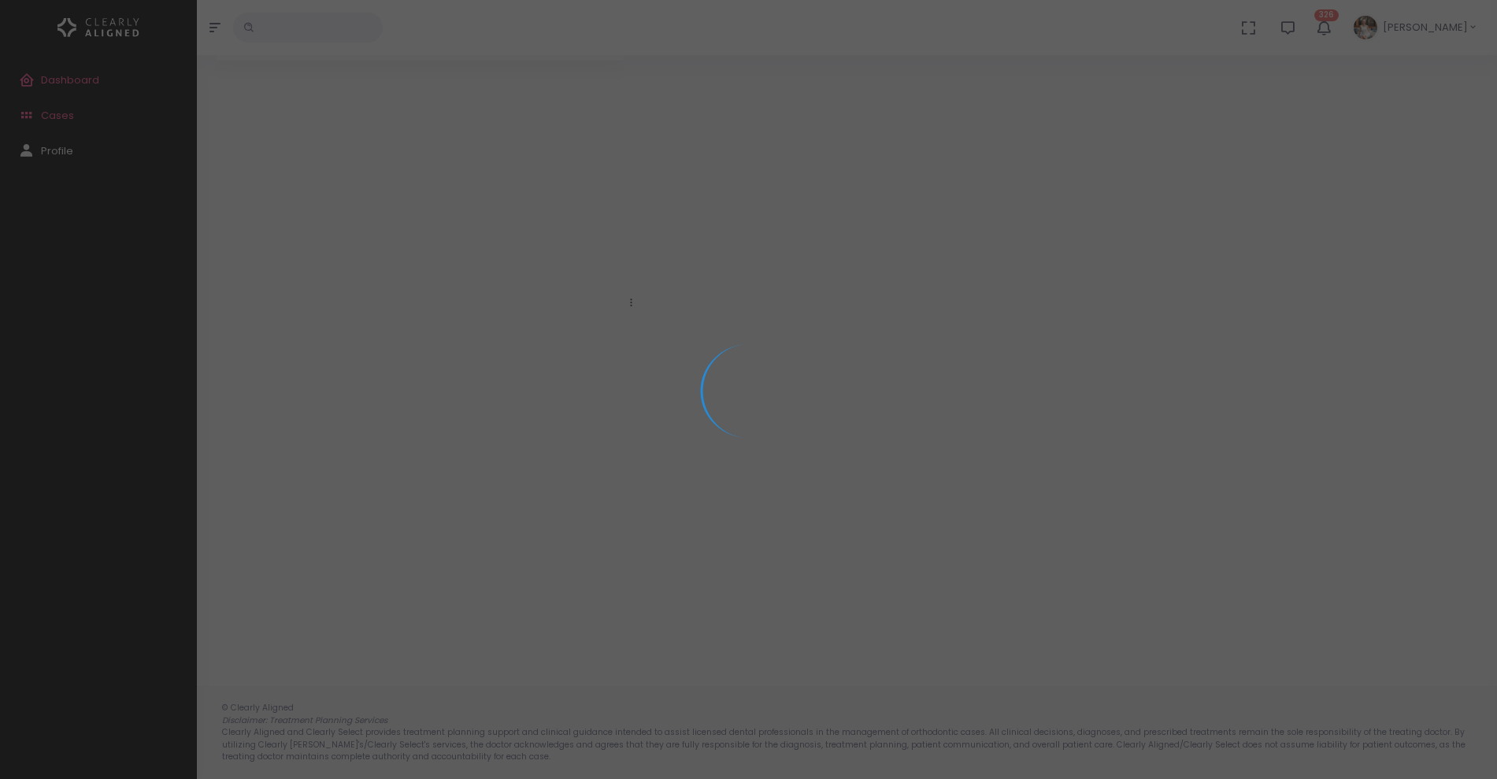
scroll to position [126, 0]
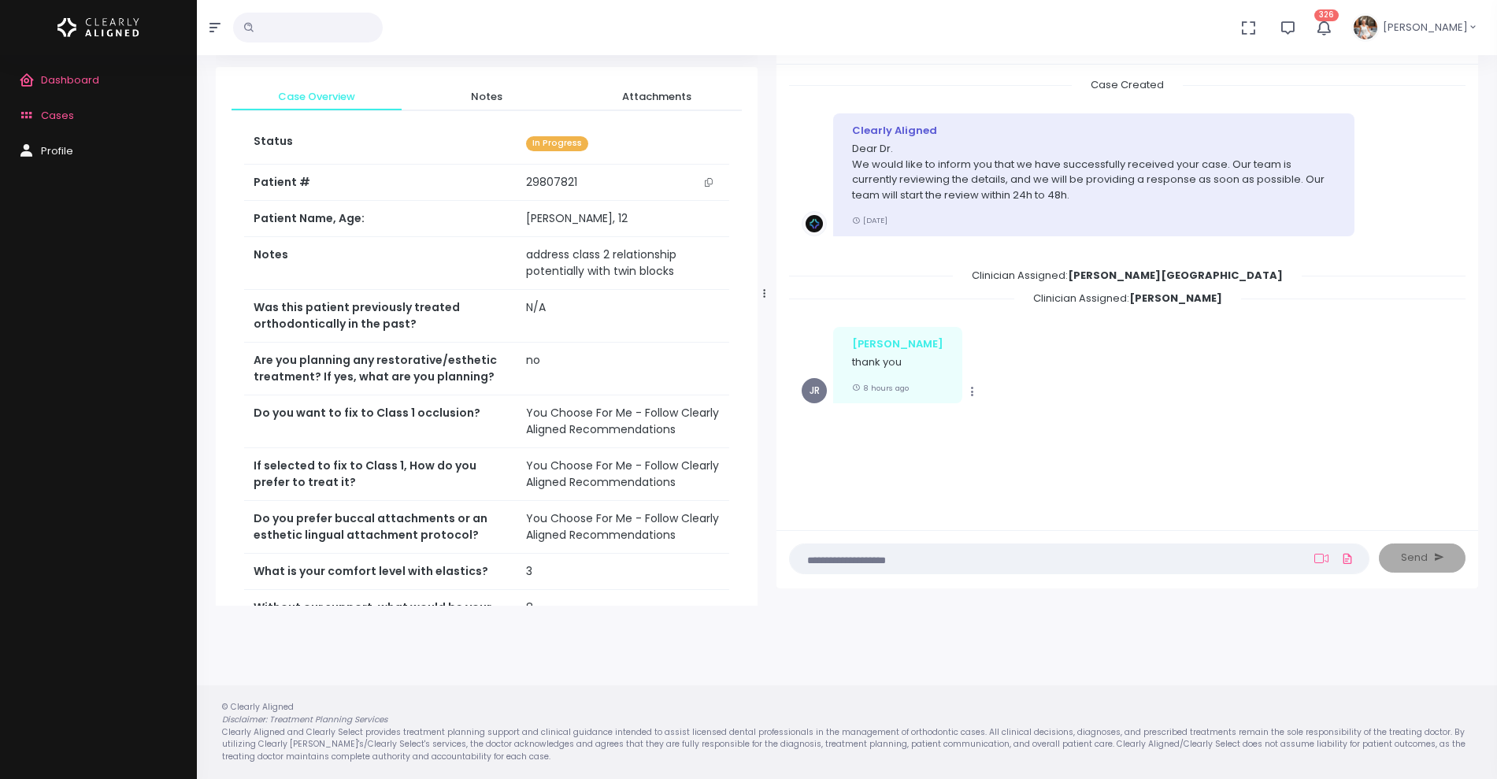
drag, startPoint x: 632, startPoint y: 289, endPoint x: 766, endPoint y: 277, distance: 134.4
click at [766, 277] on div at bounding box center [765, 293] width 8 height 610
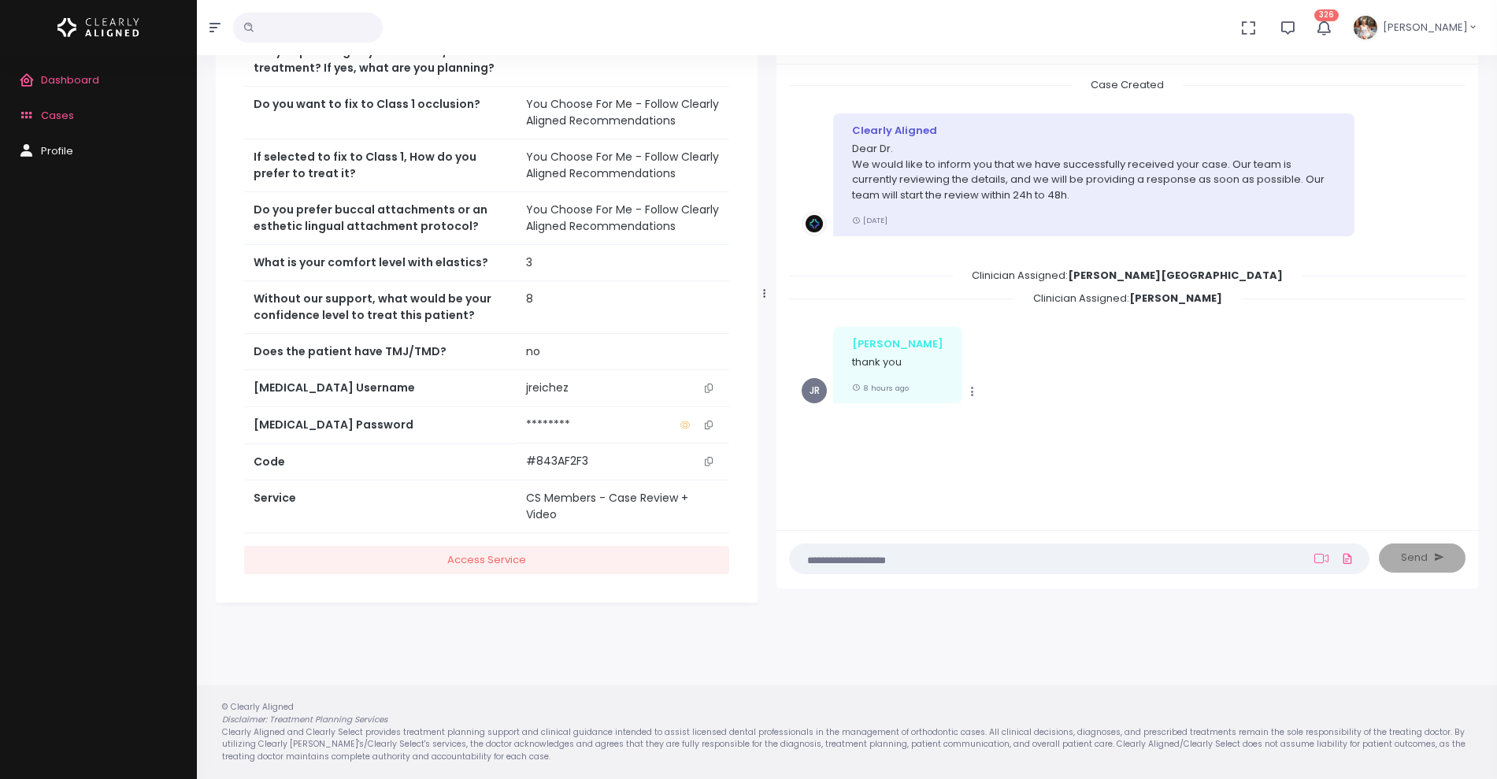
click at [709, 384] on icon "scrollable content" at bounding box center [709, 388] width 8 height 9
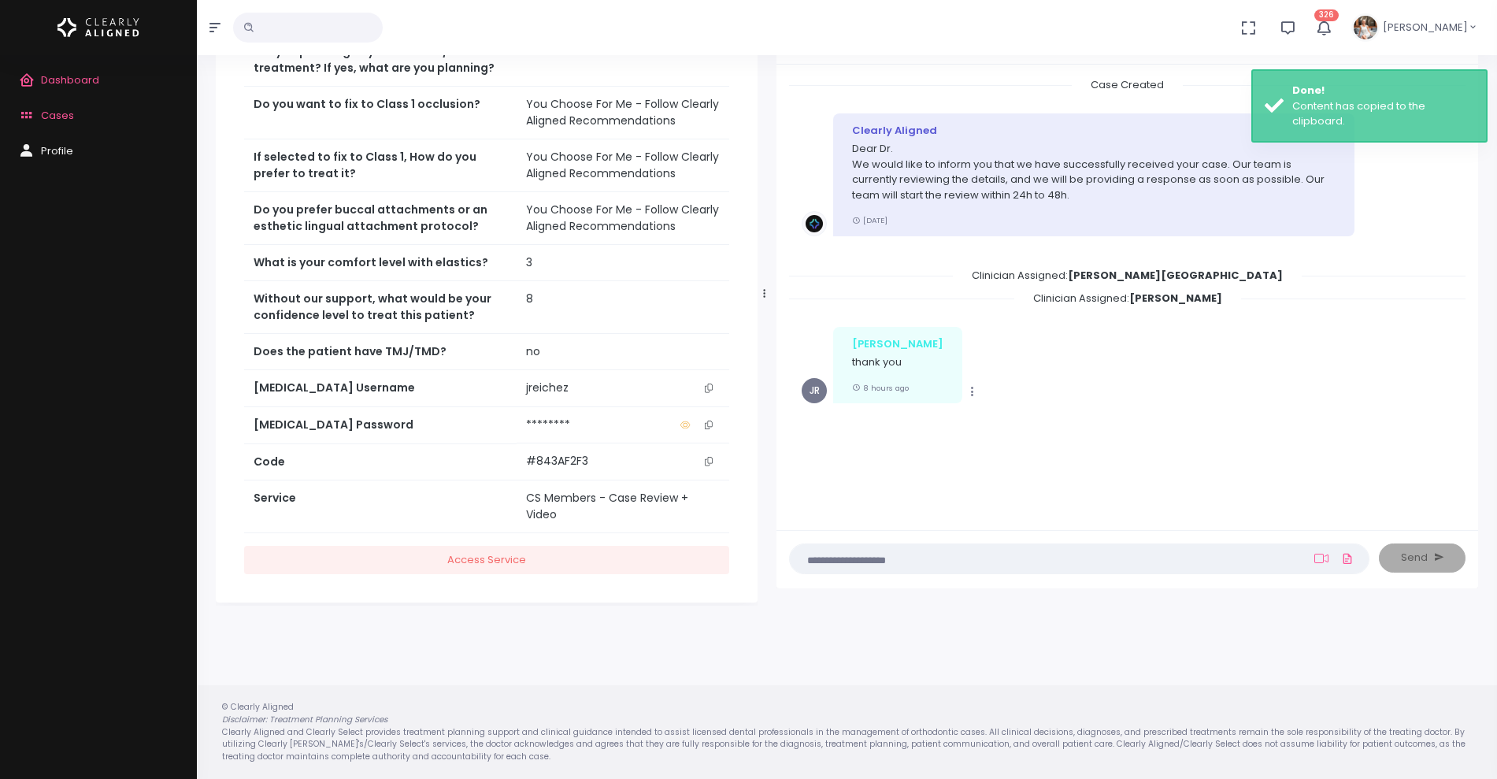
click at [704, 377] on td "jreichez" at bounding box center [623, 388] width 213 height 36
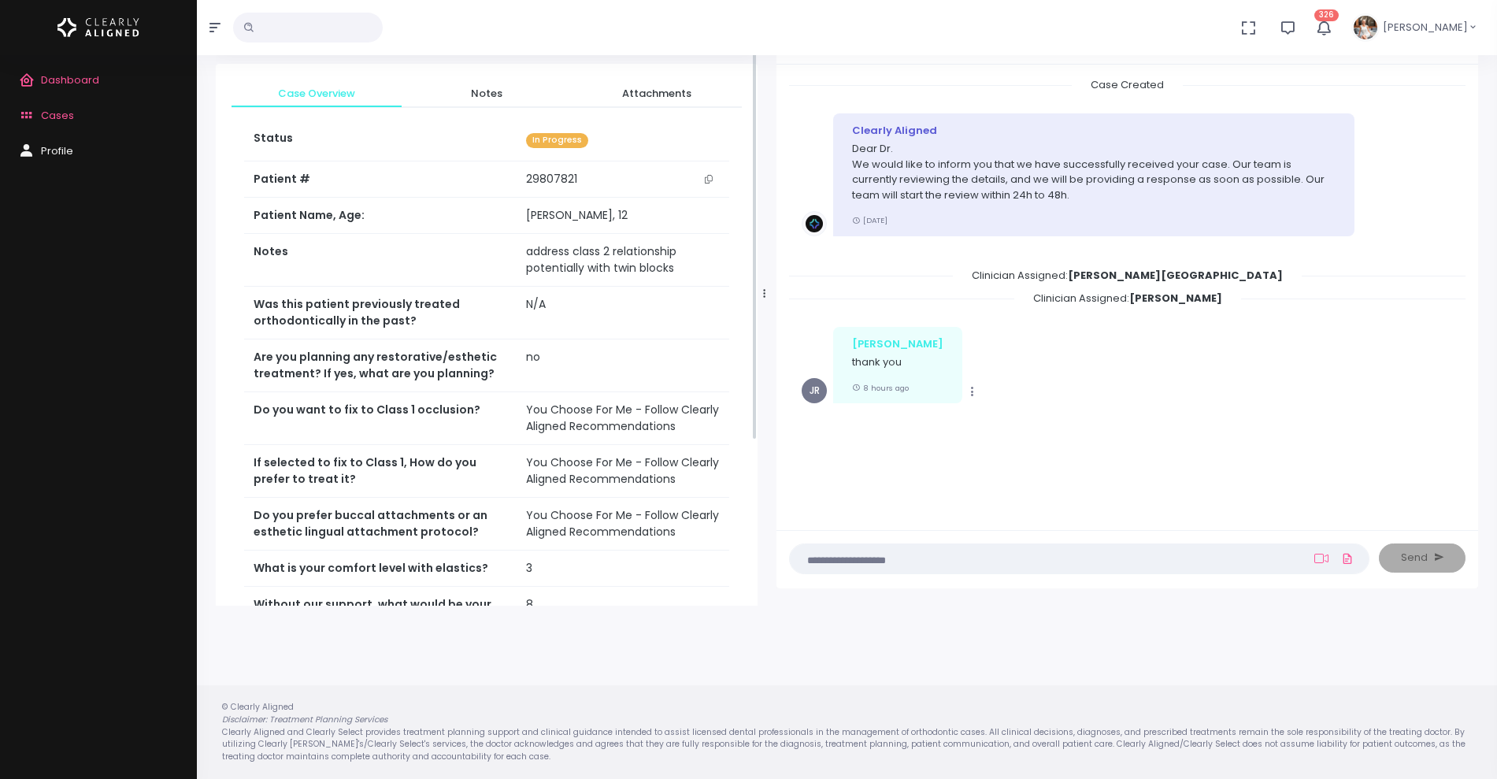
scroll to position [0, 0]
click at [482, 91] on span "Notes" at bounding box center [486, 97] width 145 height 16
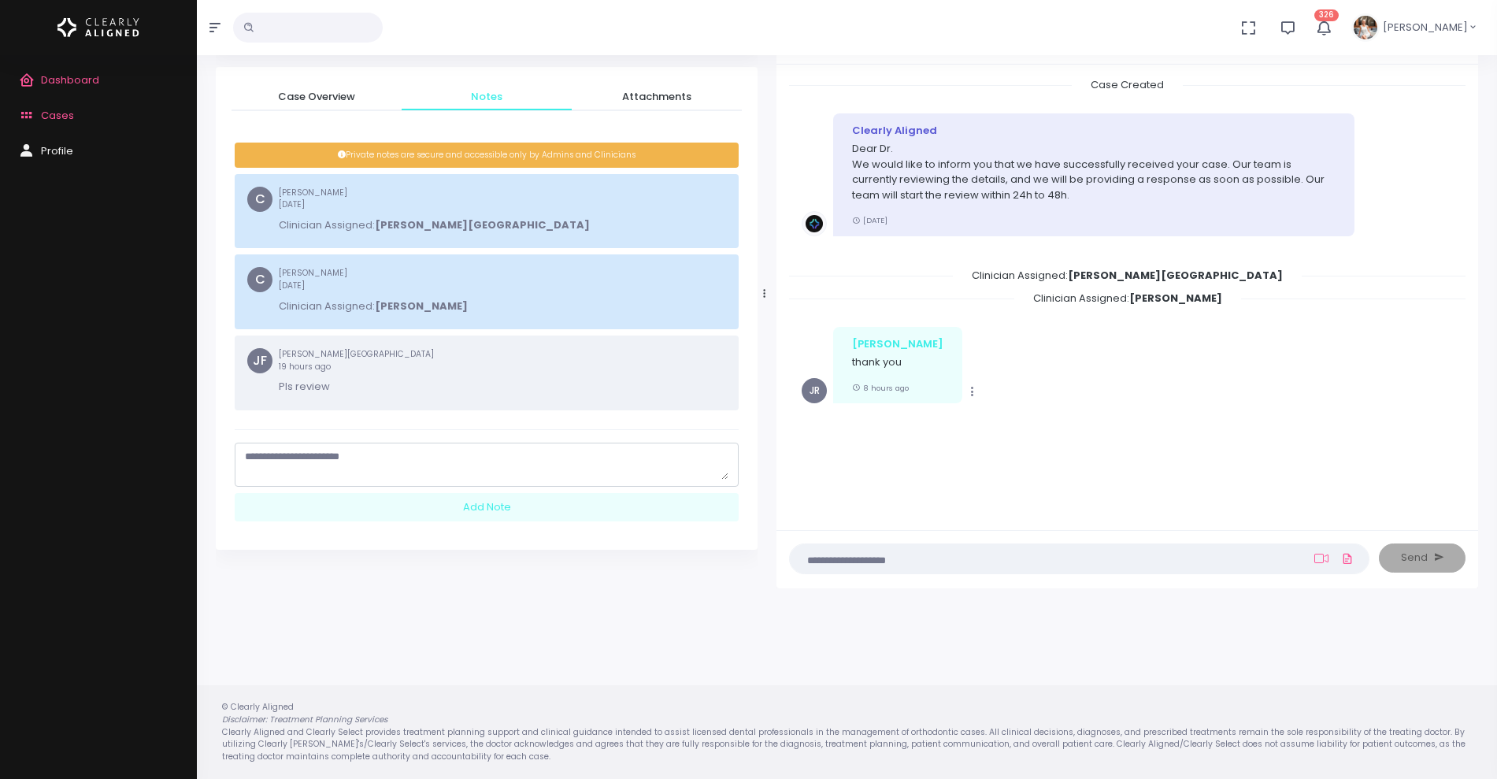
scroll to position [109, 0]
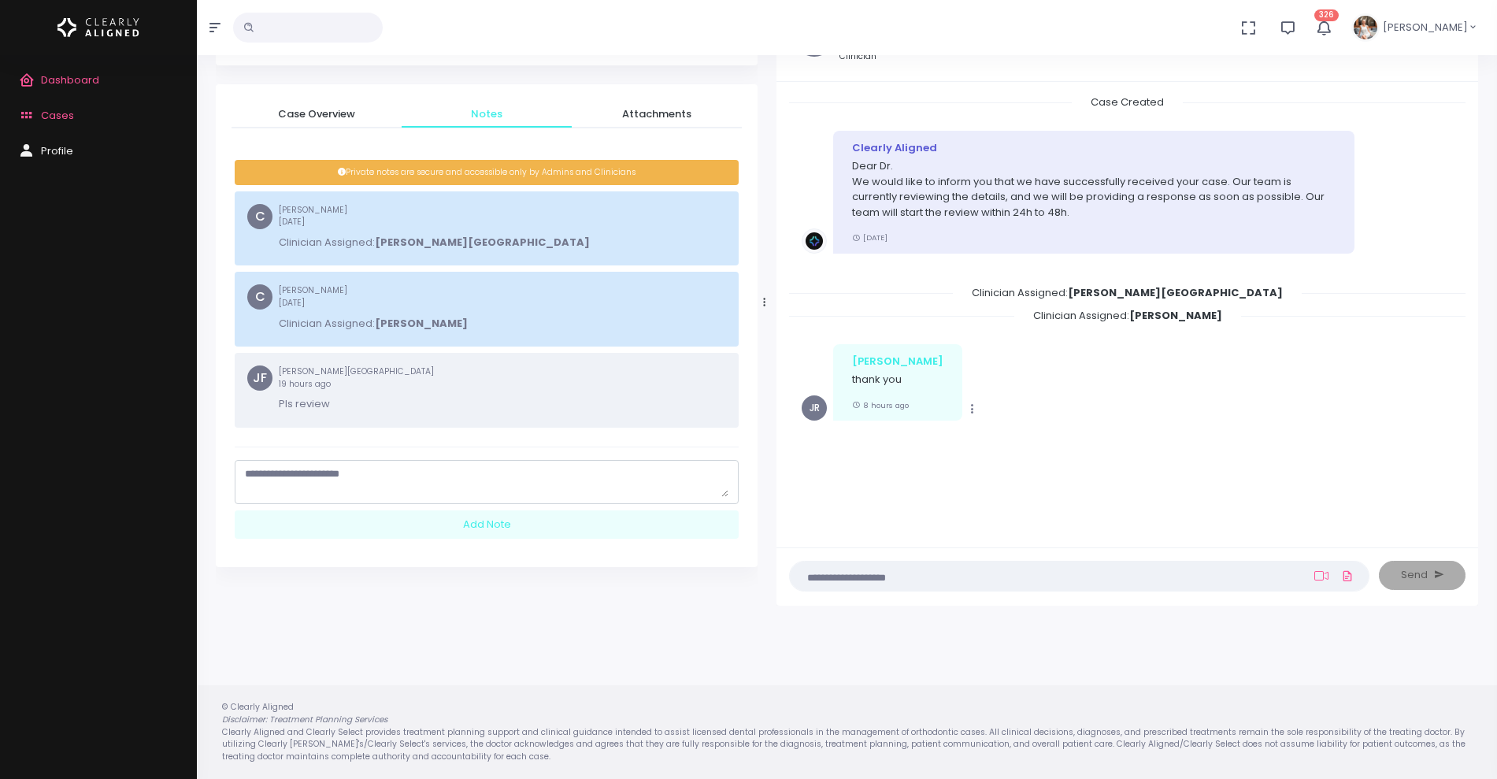
click at [419, 475] on textarea "scrollable content" at bounding box center [487, 481] width 484 height 31
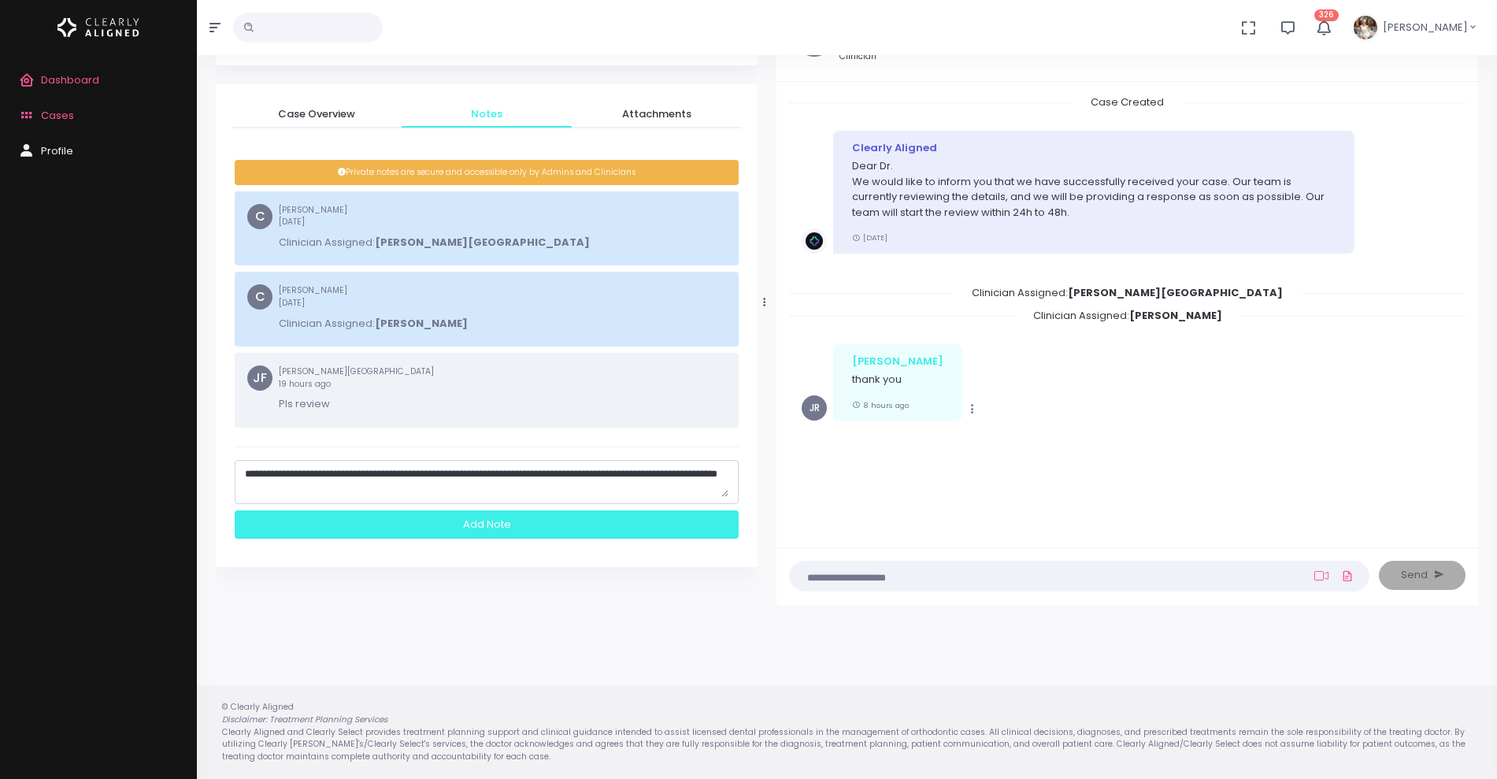
click at [473, 521] on div "Add Note" at bounding box center [487, 524] width 504 height 29
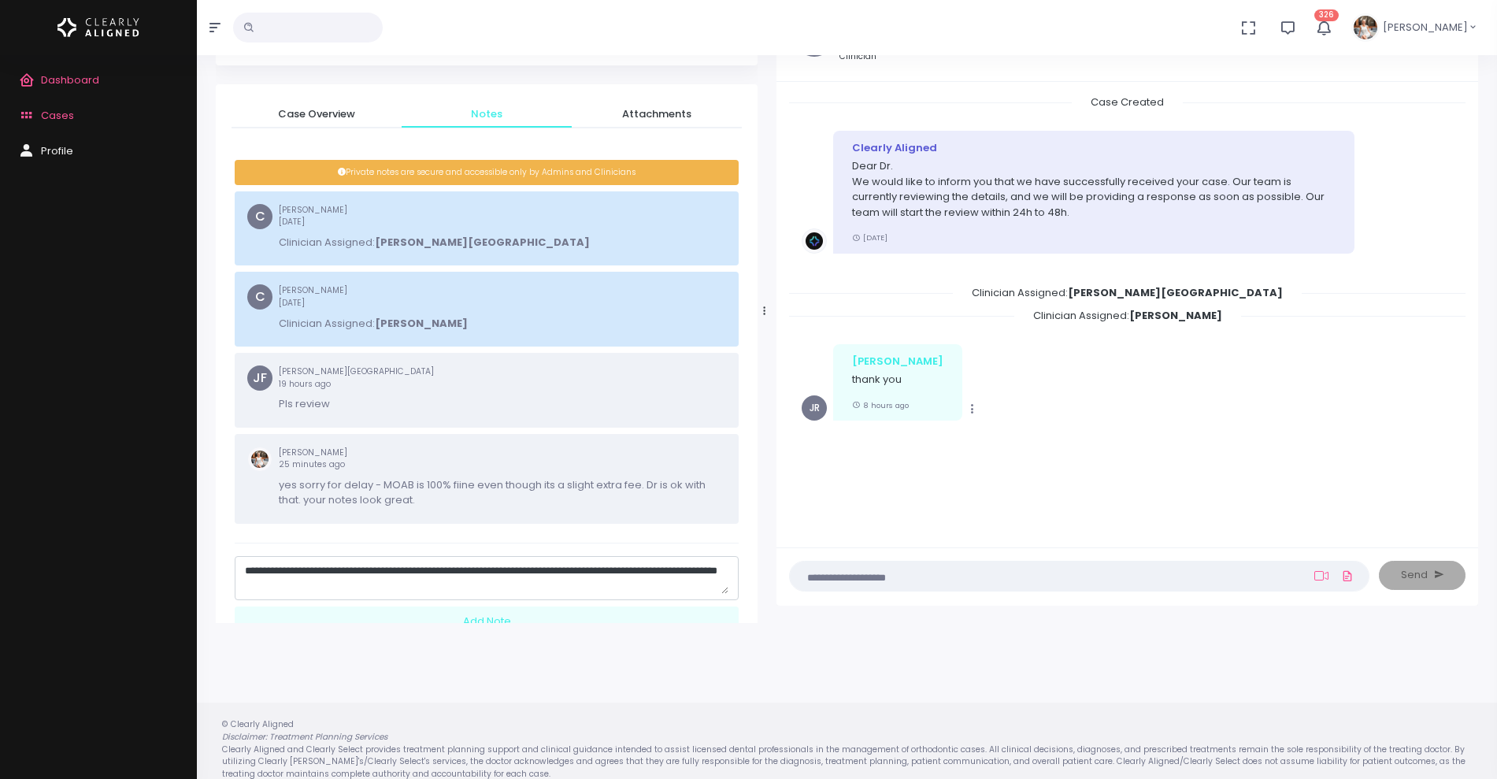
click at [386, 584] on textarea "**********" at bounding box center [487, 578] width 484 height 31
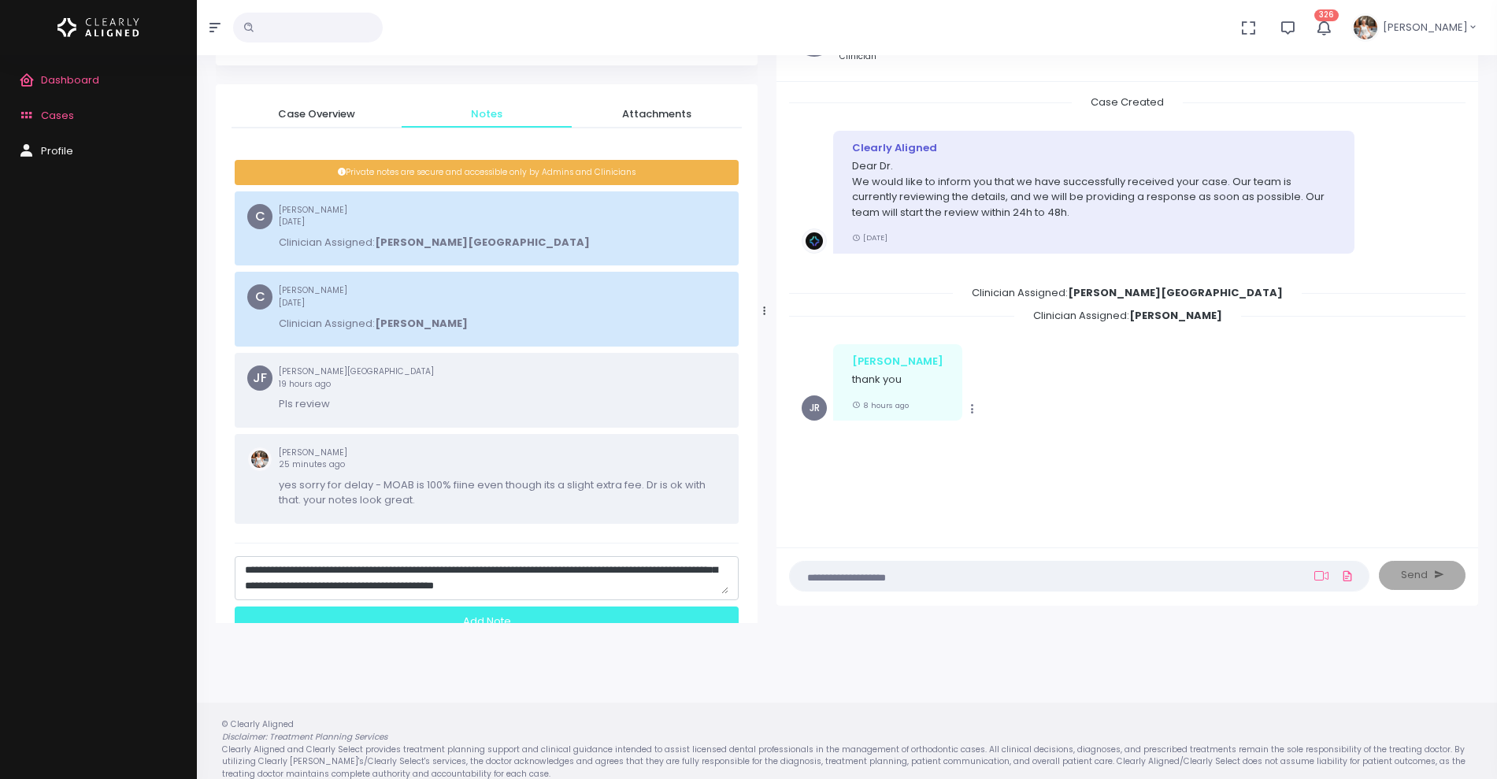
type textarea "**********"
click at [492, 614] on div "Add Note" at bounding box center [487, 620] width 504 height 29
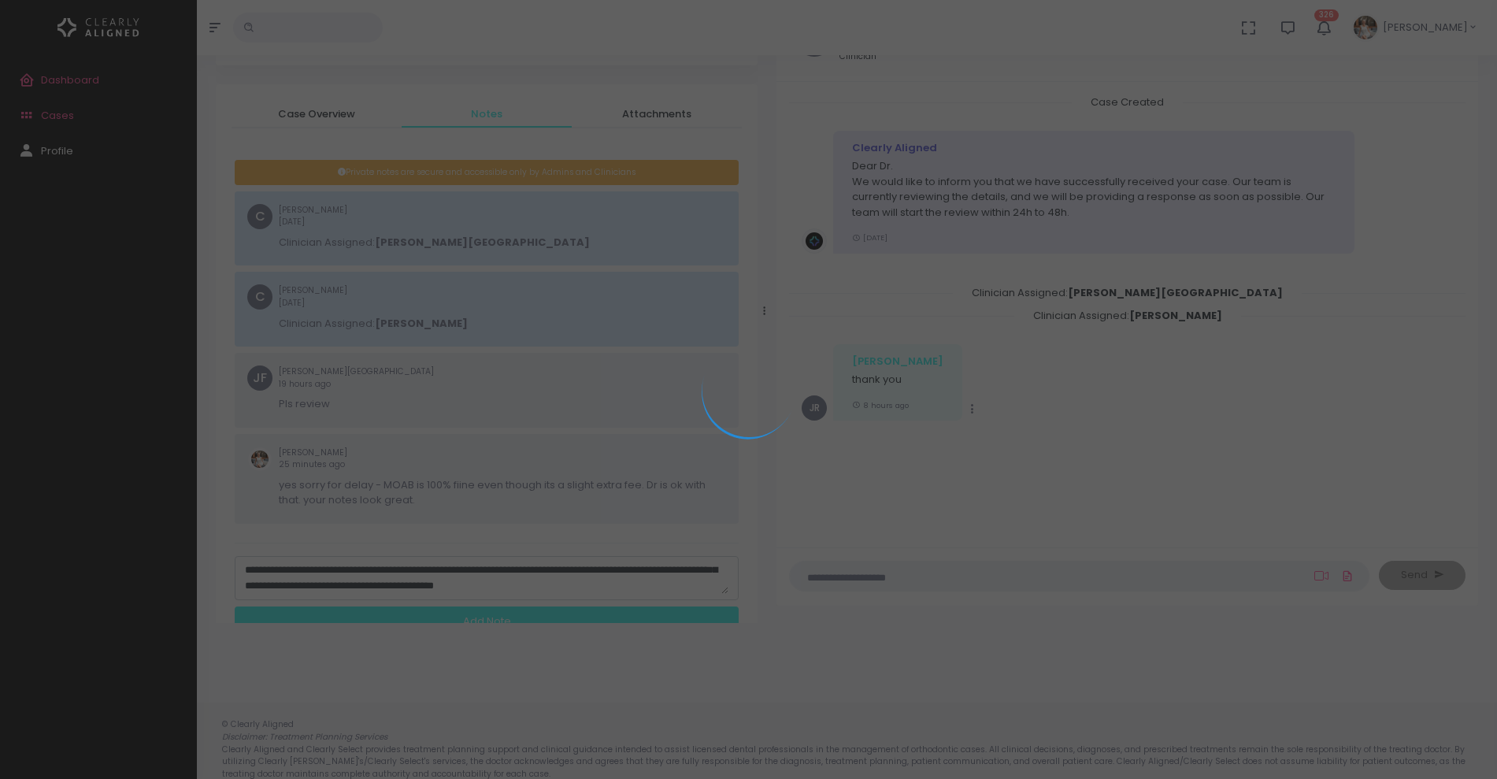
click at [492, 614] on div at bounding box center [748, 389] width 1497 height 779
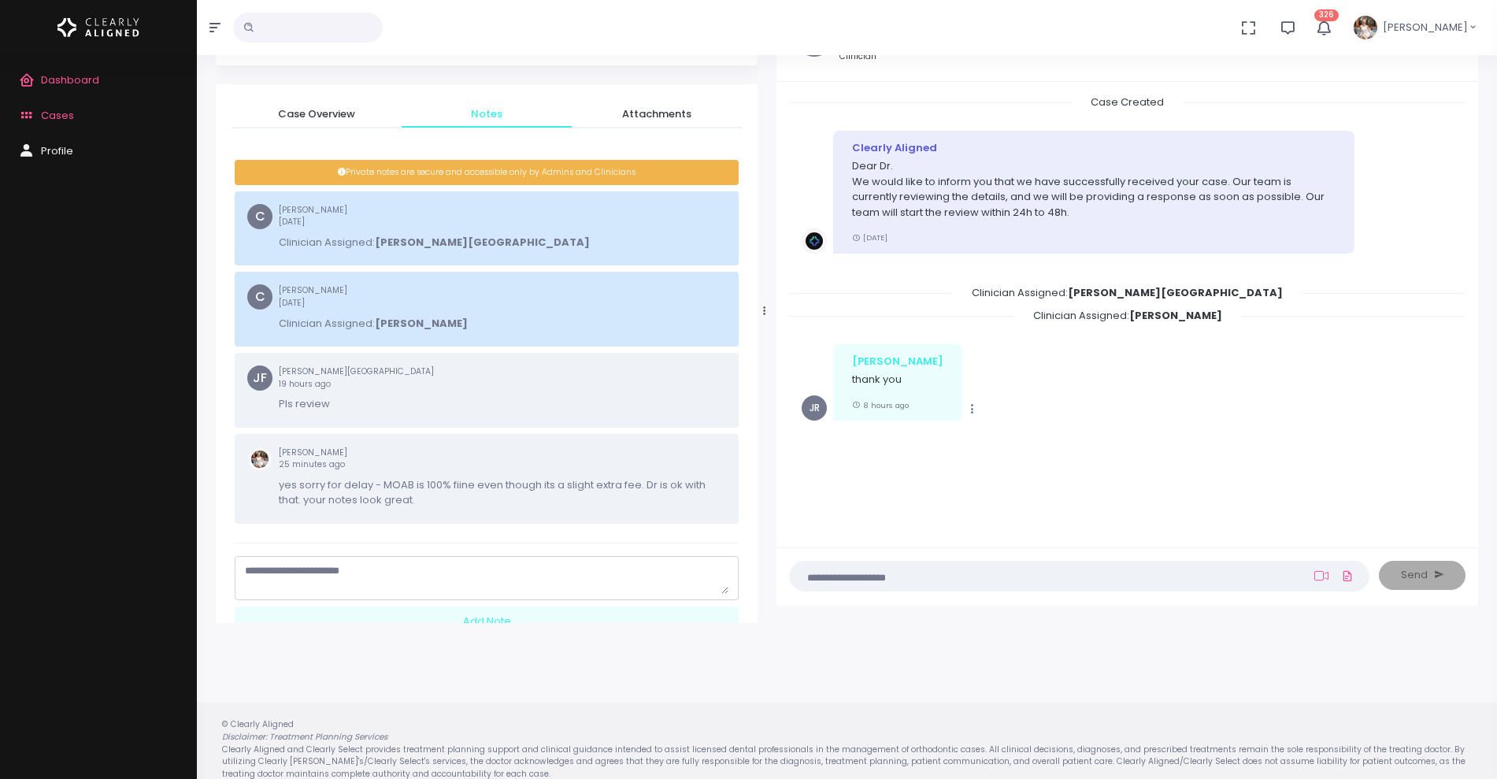
scroll to position [0, 0]
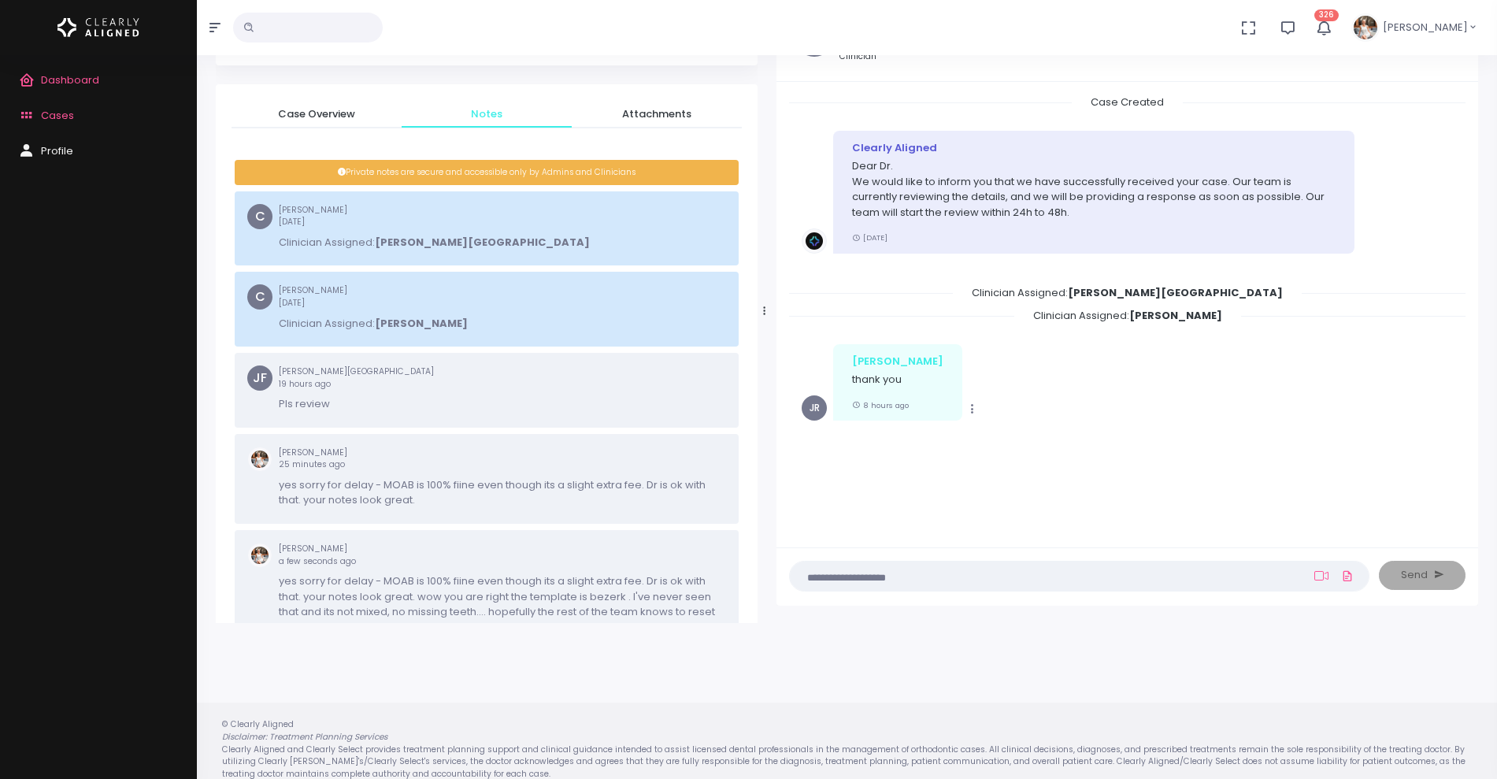
click at [69, 114] on span "Cases" at bounding box center [57, 115] width 33 height 15
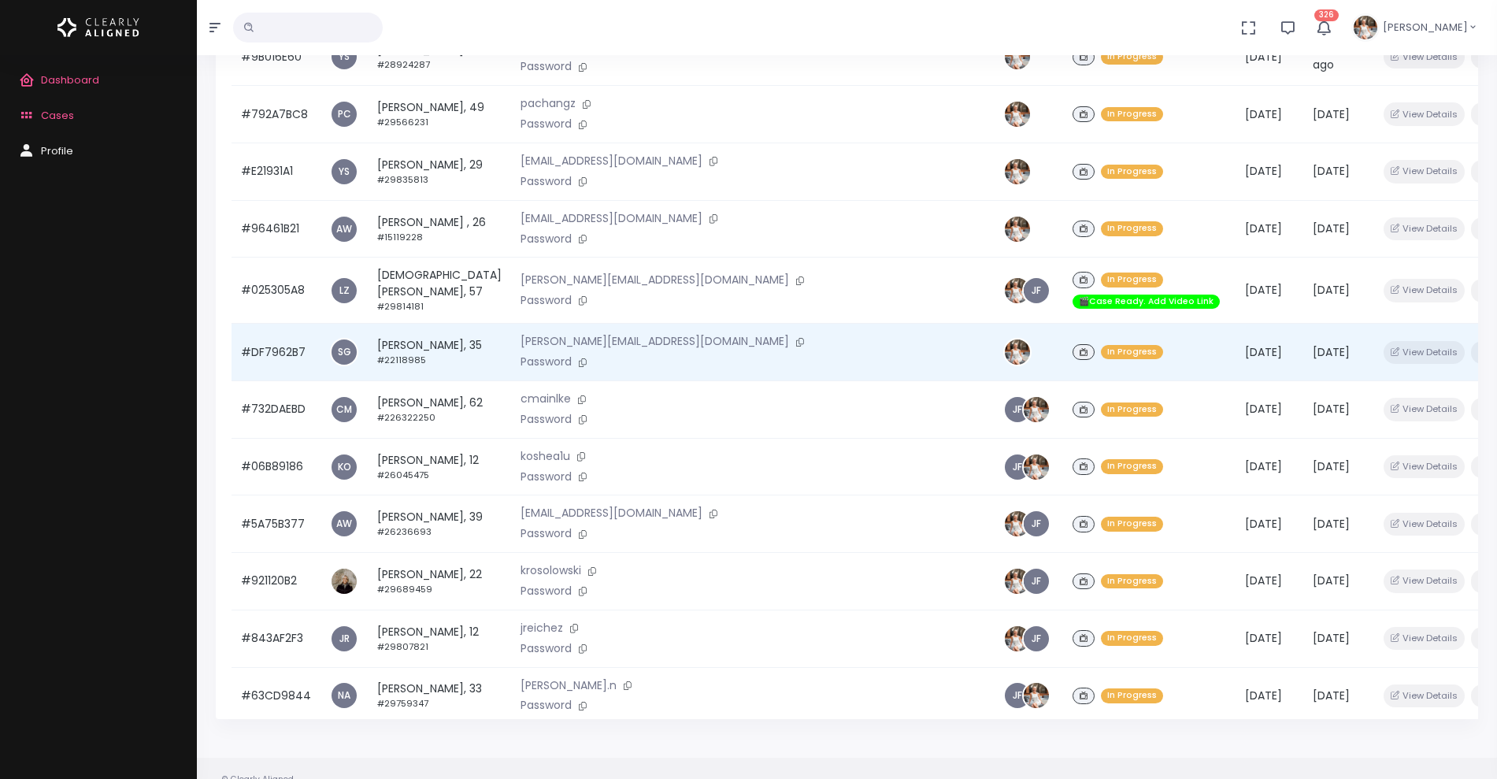
scroll to position [376, 0]
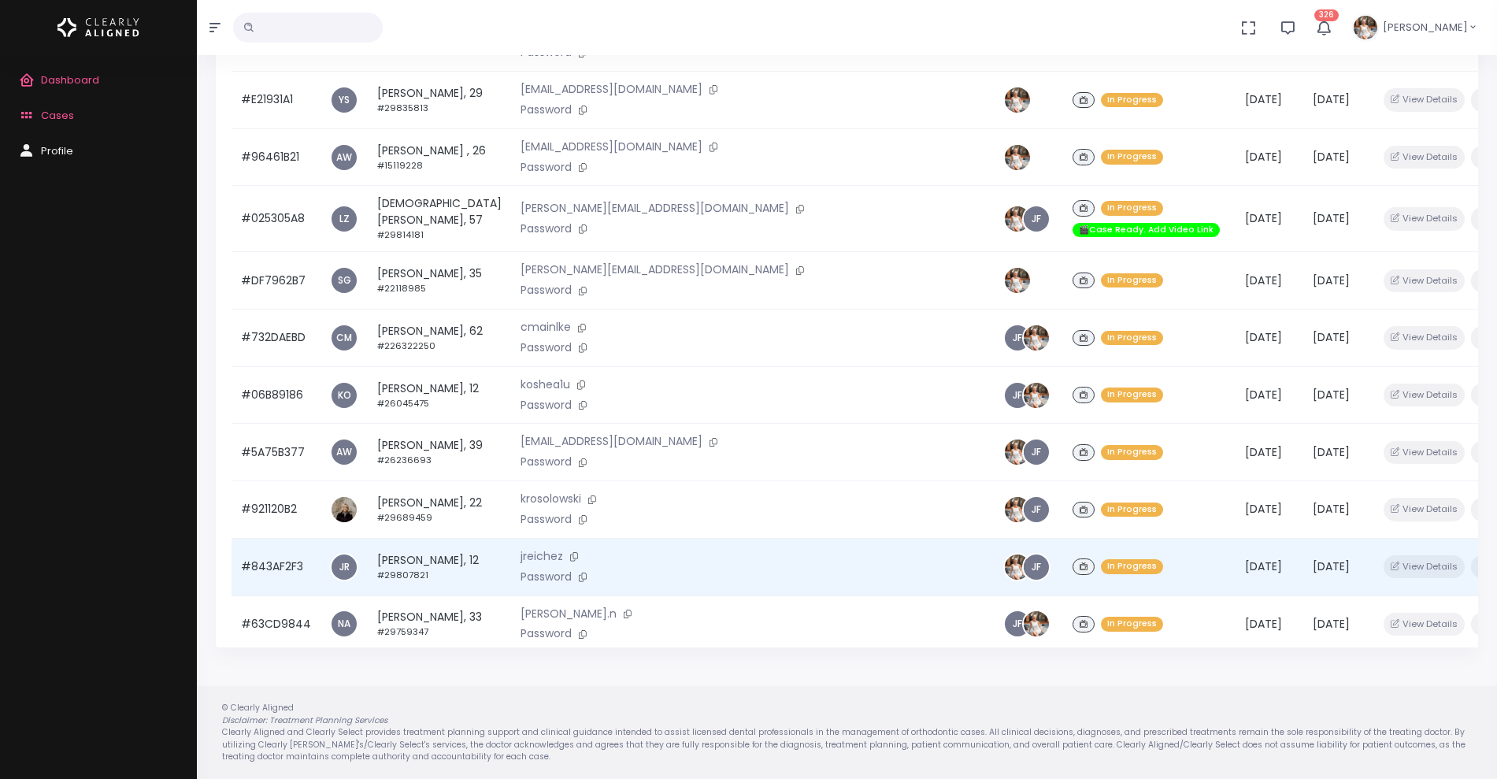
click at [250, 538] on td "#843AF2F3" at bounding box center [276, 566] width 89 height 57
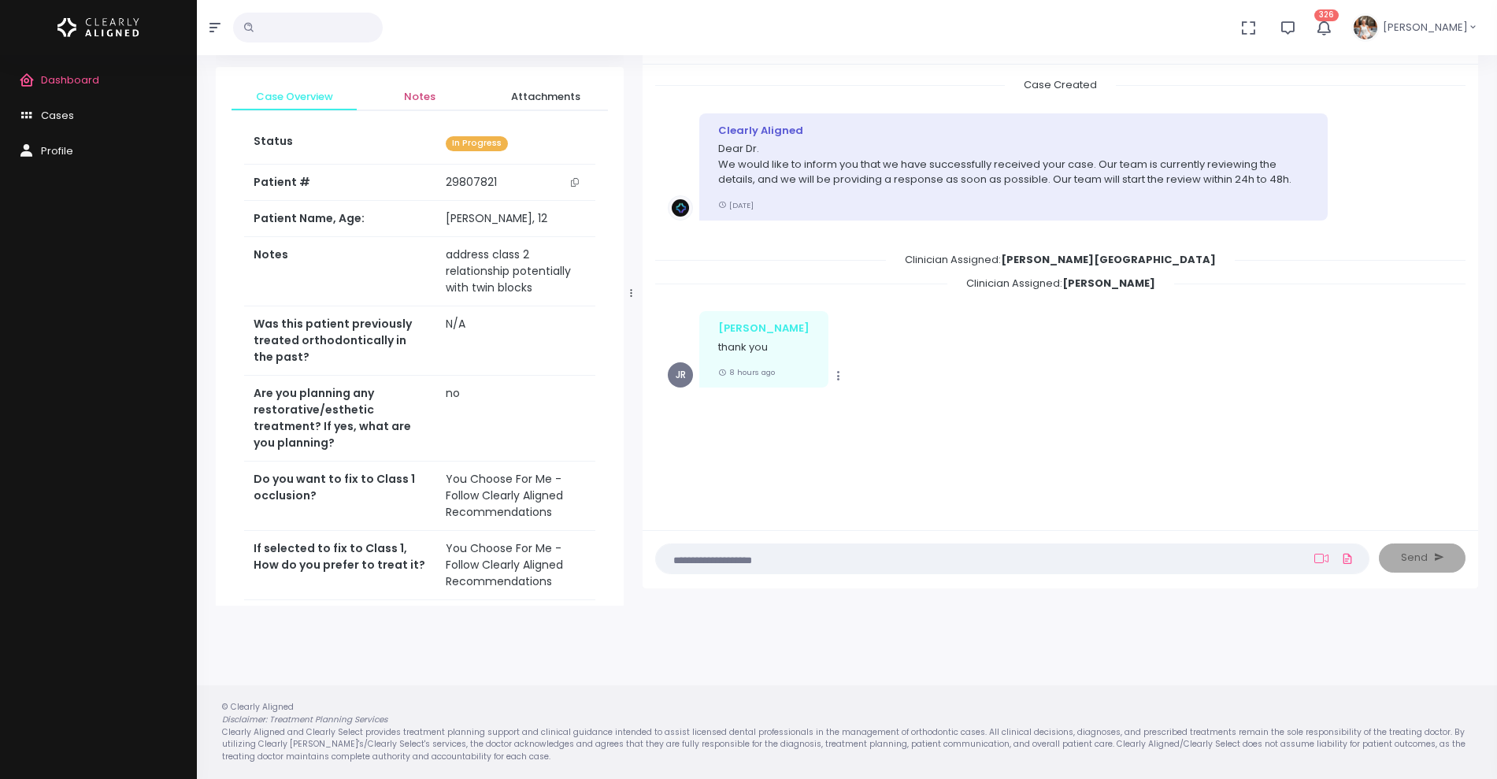
click at [421, 93] on span "Notes" at bounding box center [419, 97] width 100 height 16
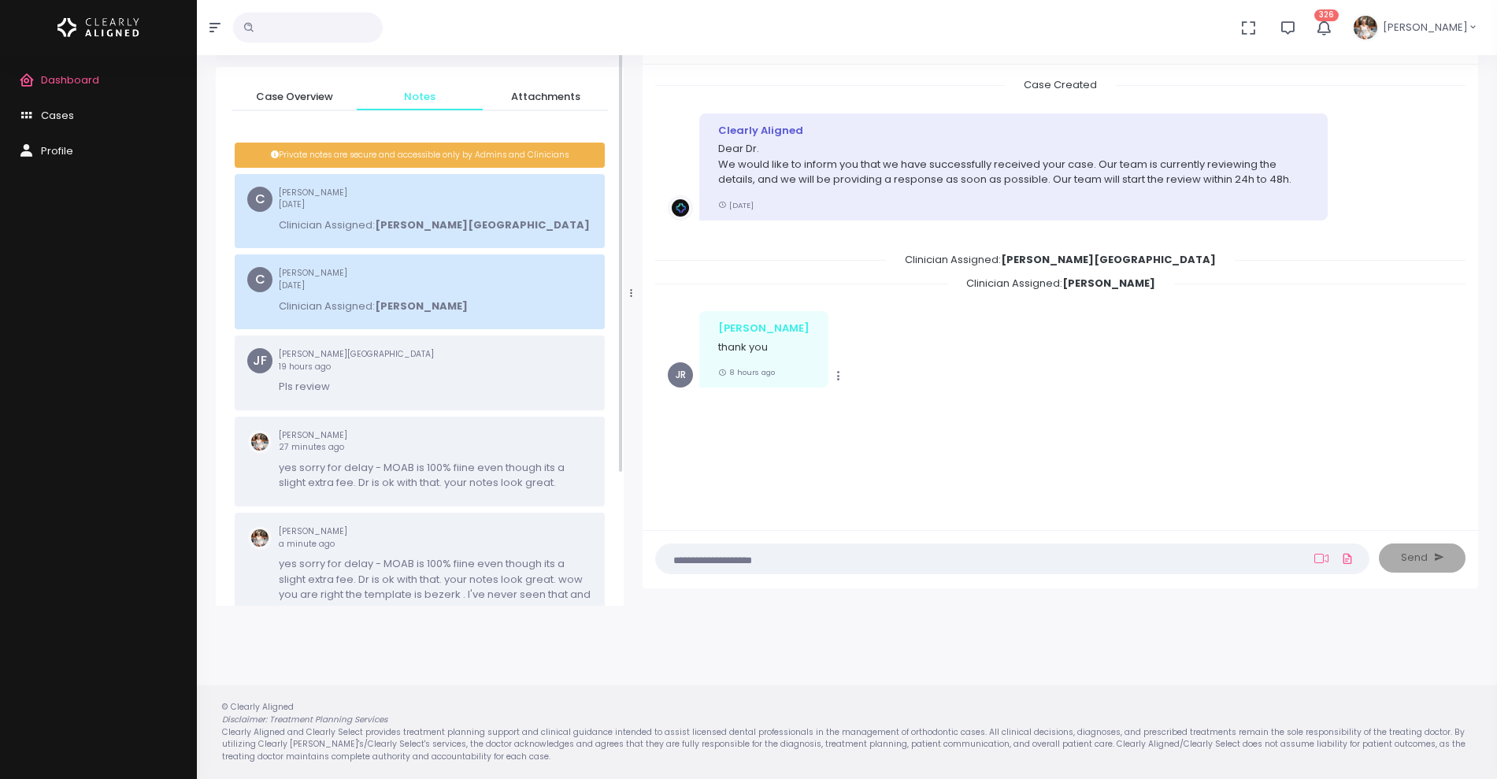
scroll to position [202, 0]
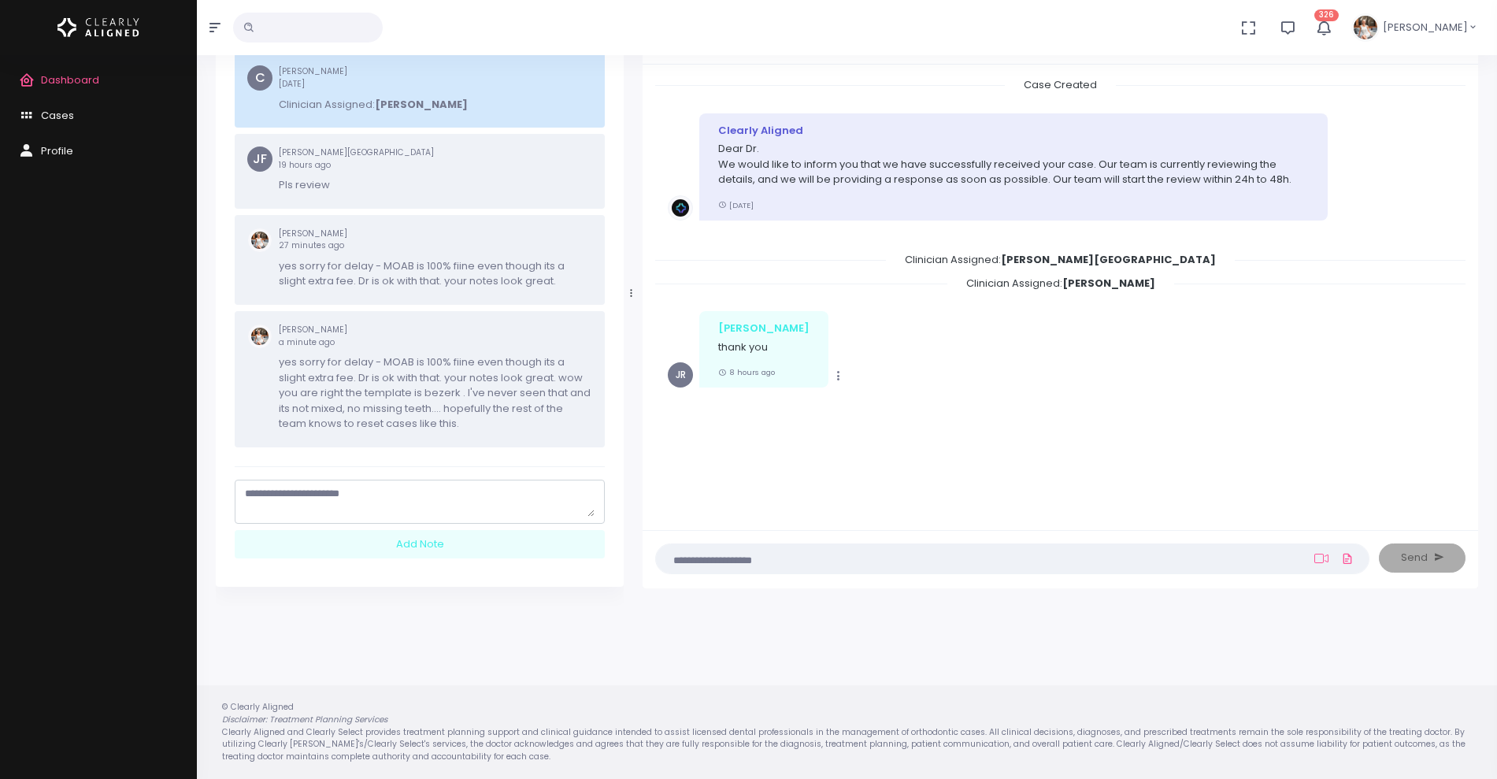
click at [387, 489] on textarea "scrollable content" at bounding box center [420, 501] width 350 height 31
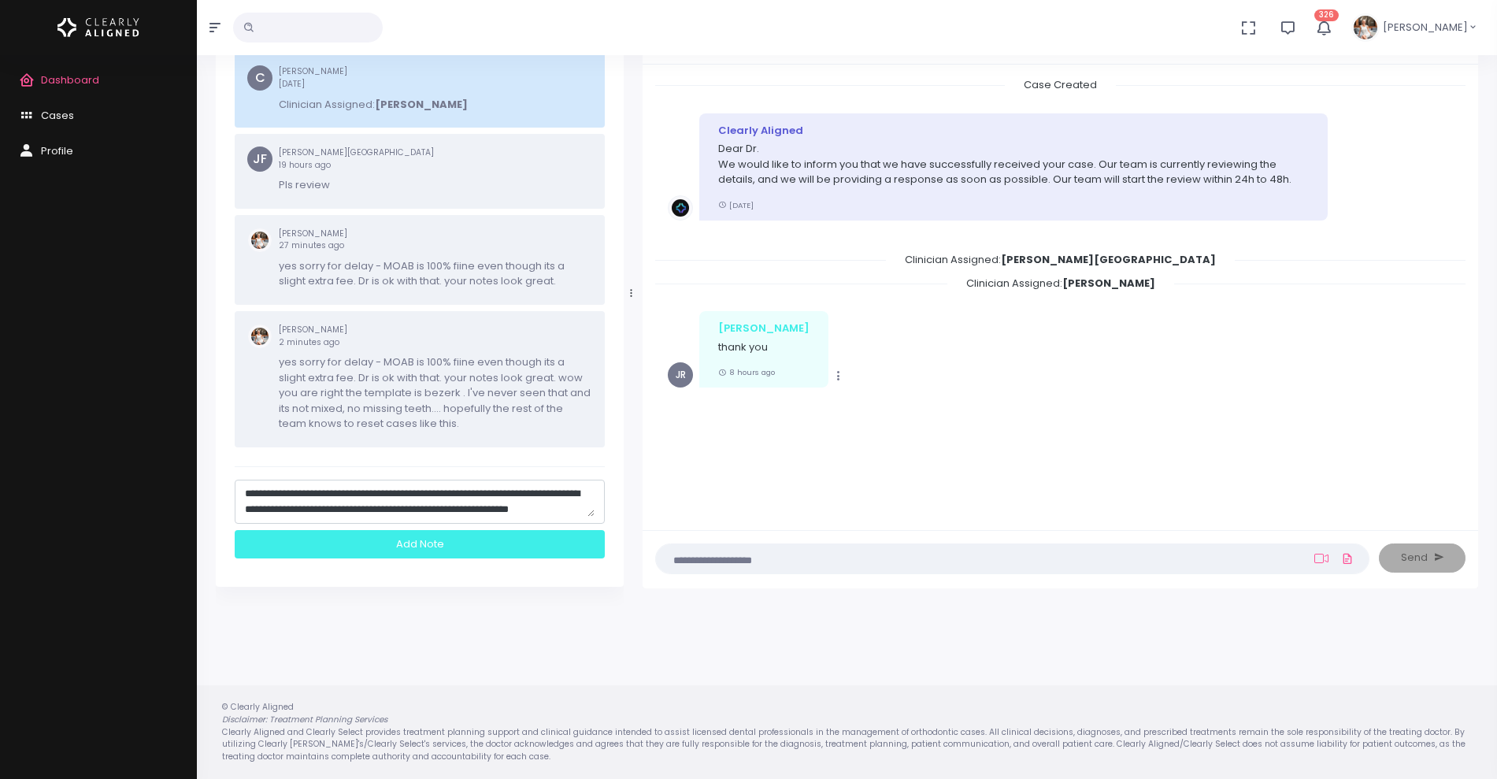
type textarea "**********"
click at [436, 543] on div "Add Note" at bounding box center [420, 544] width 370 height 29
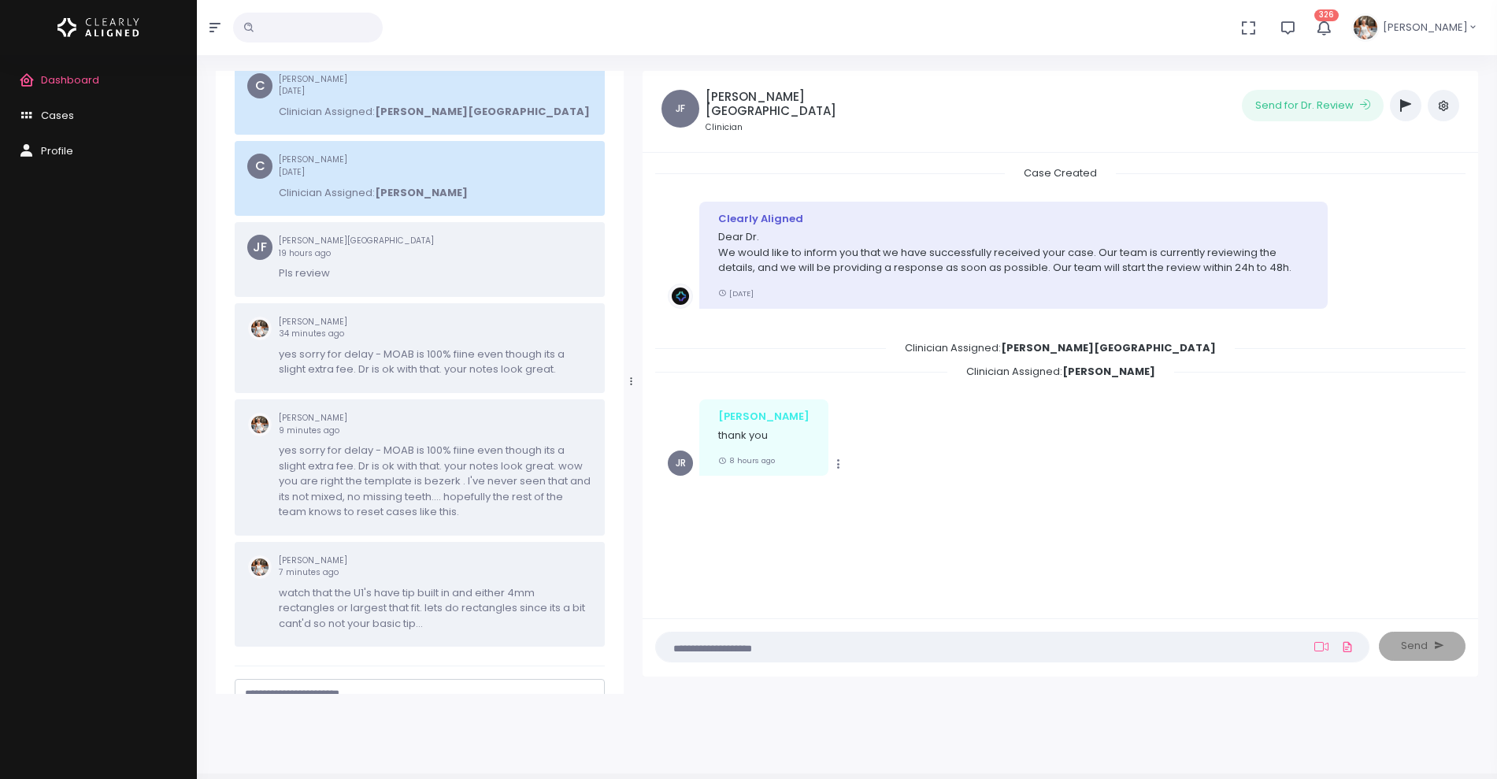
scroll to position [0, 0]
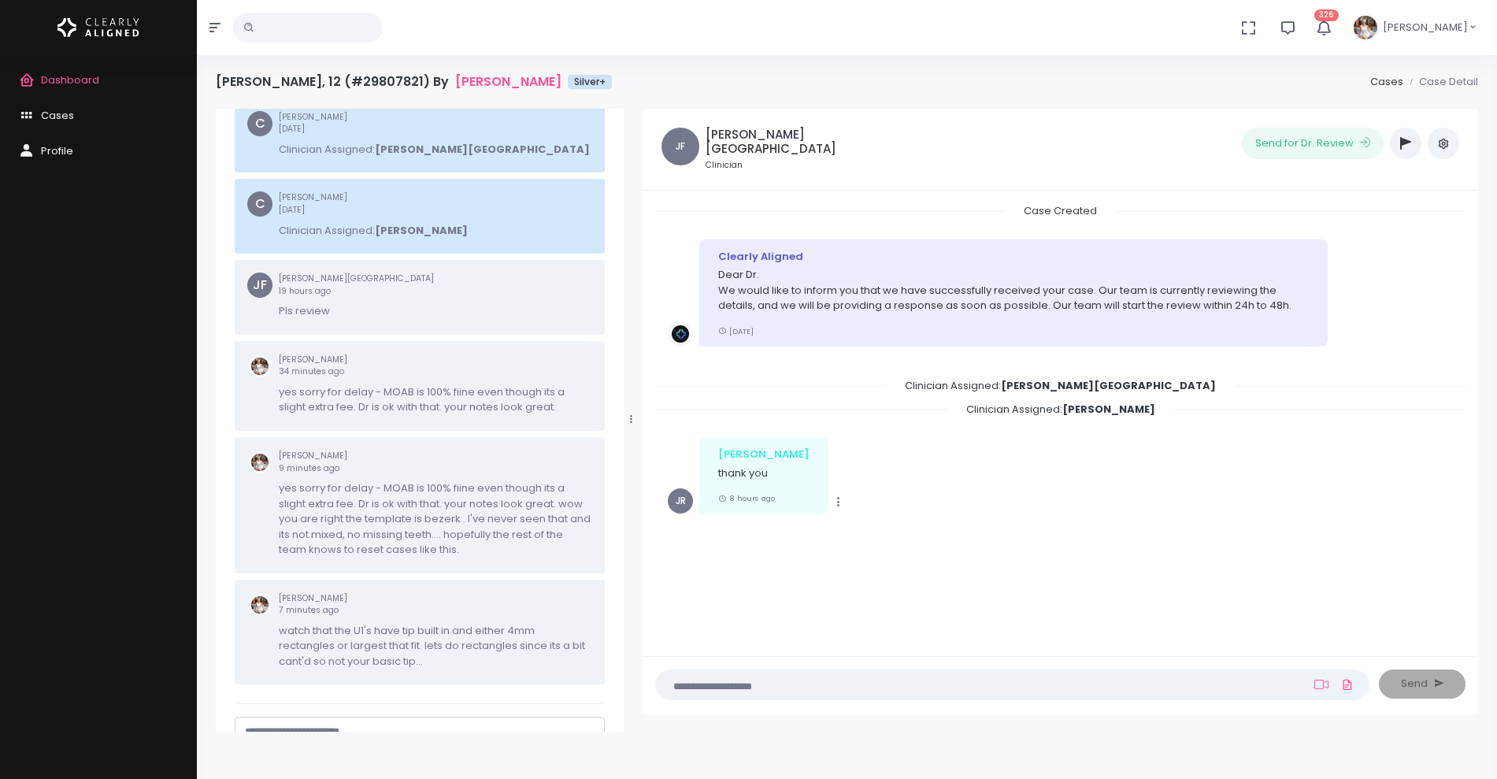
click at [1407, 143] on icon "button" at bounding box center [1405, 143] width 11 height 13
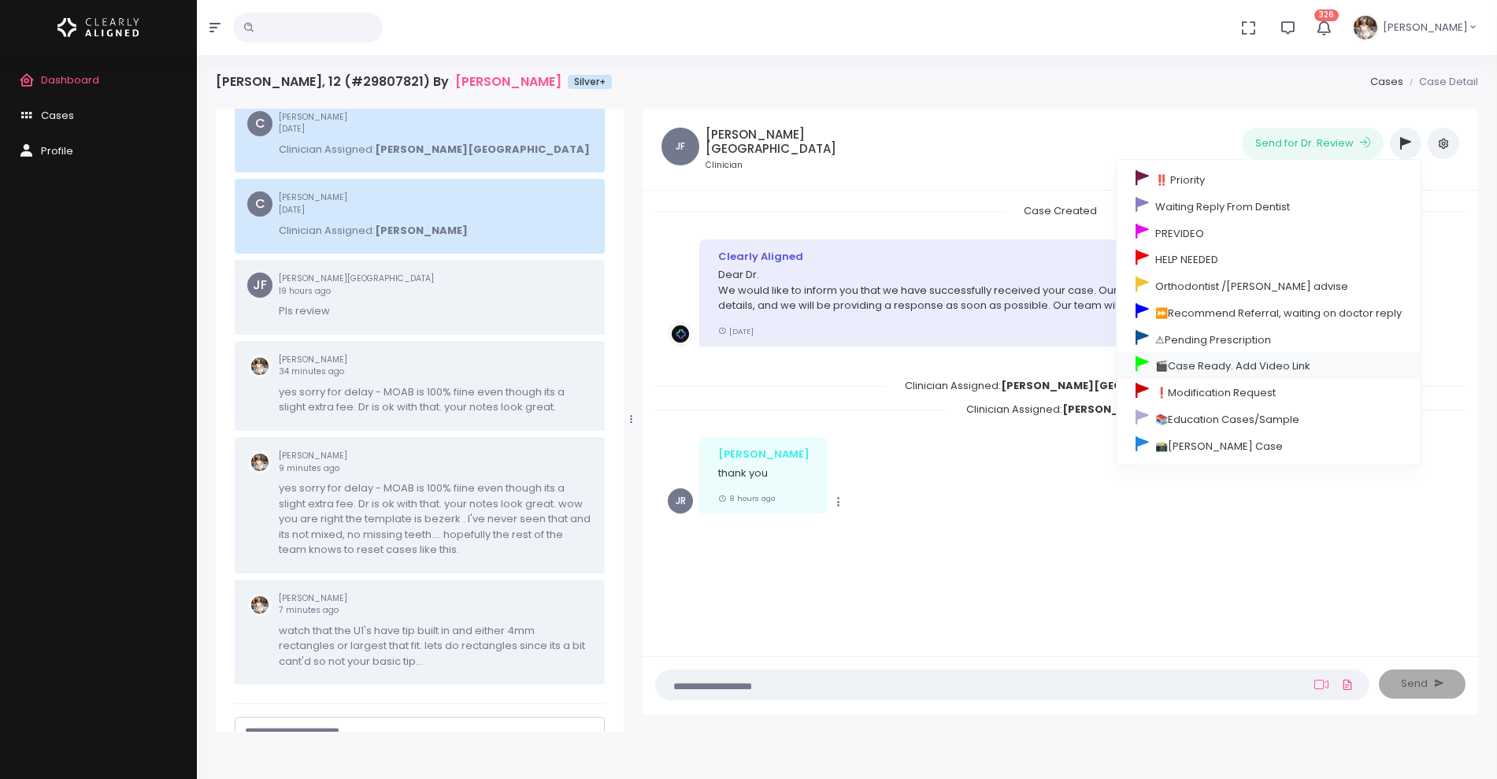
click at [1207, 364] on link "🎬Case Ready. Add Video Link" at bounding box center [1269, 365] width 304 height 27
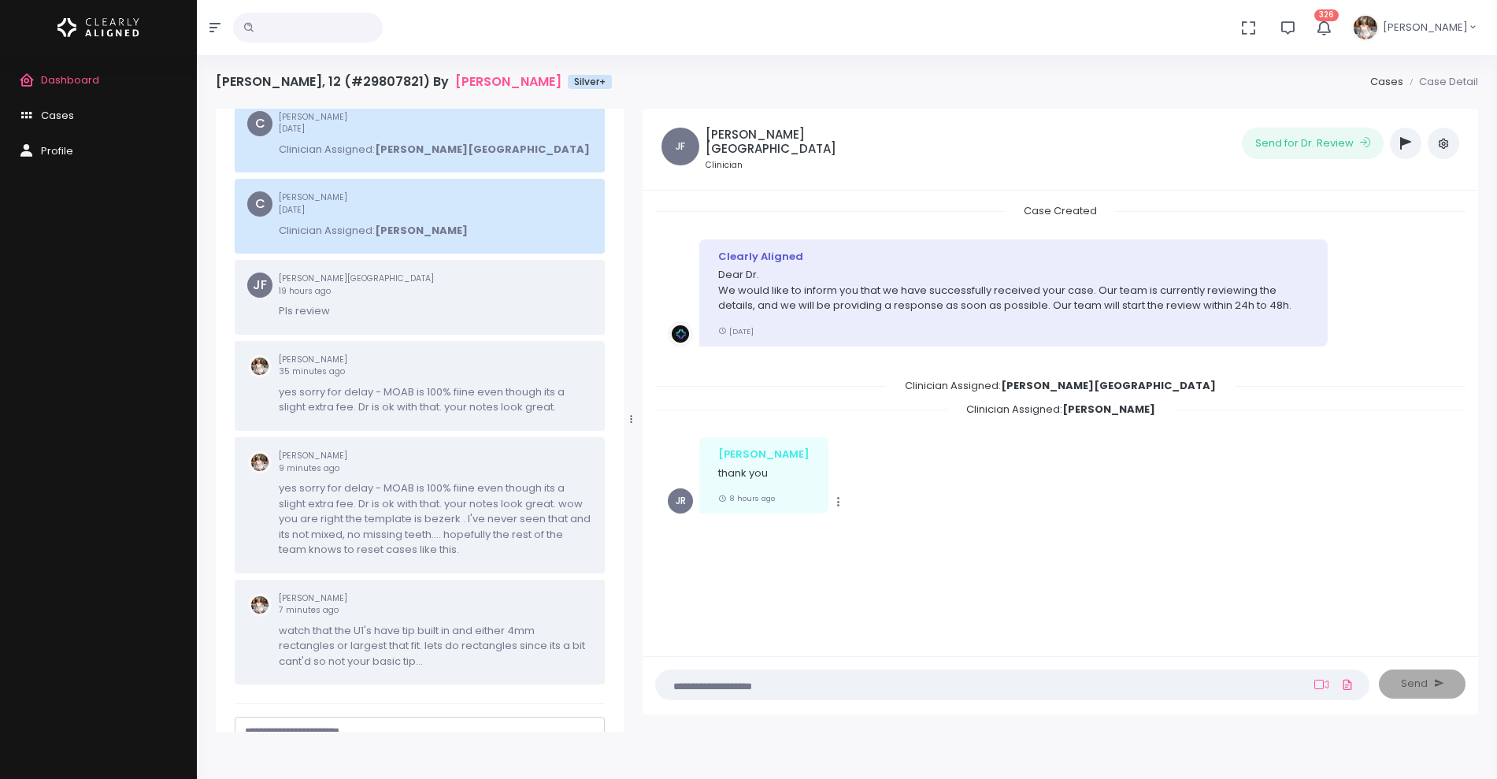
scroll to position [279, 0]
click at [811, 673] on nick-textarea "(Obrigatório)" at bounding box center [1012, 684] width 714 height 31
click at [808, 688] on textarea at bounding box center [982, 684] width 632 height 17
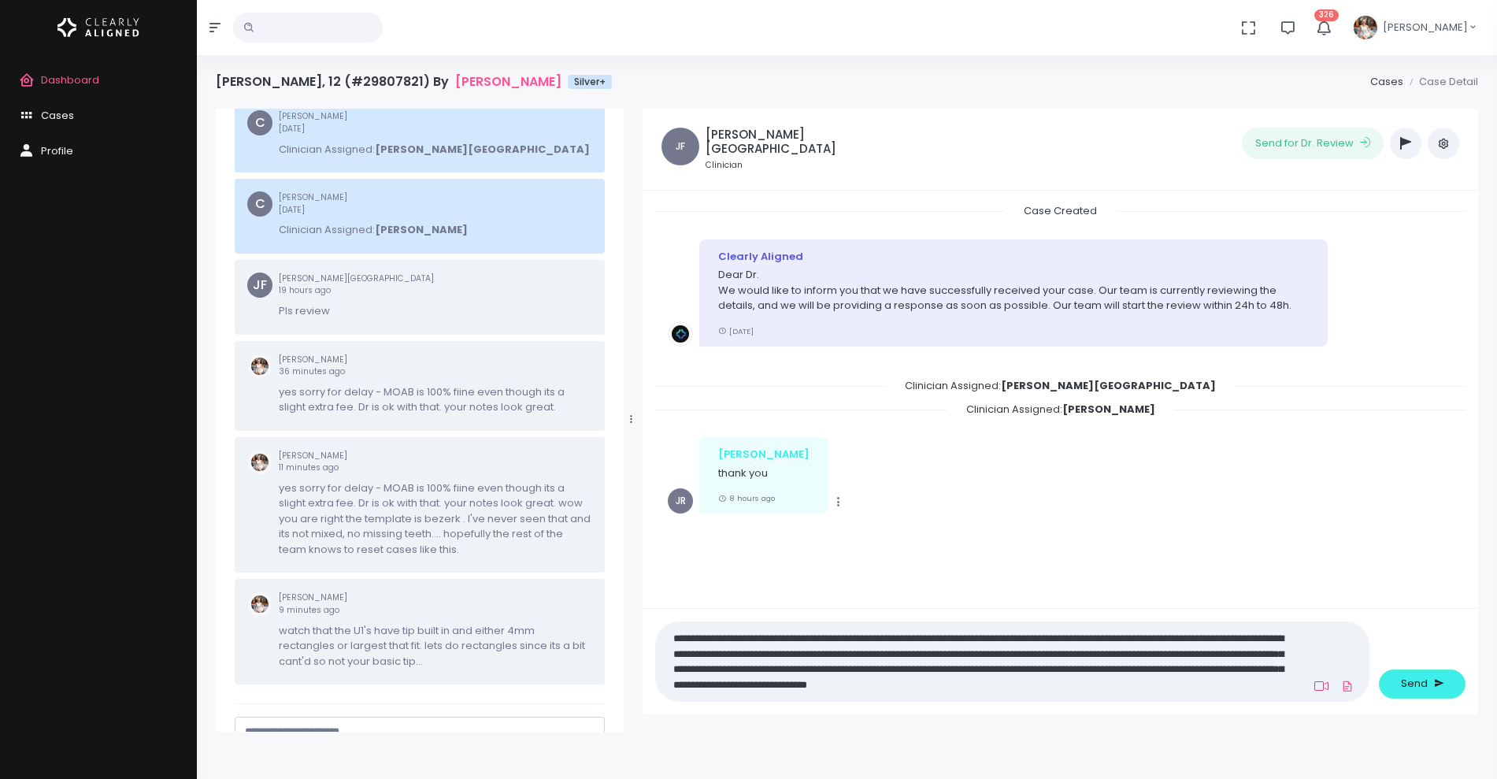
scroll to position [0, 0]
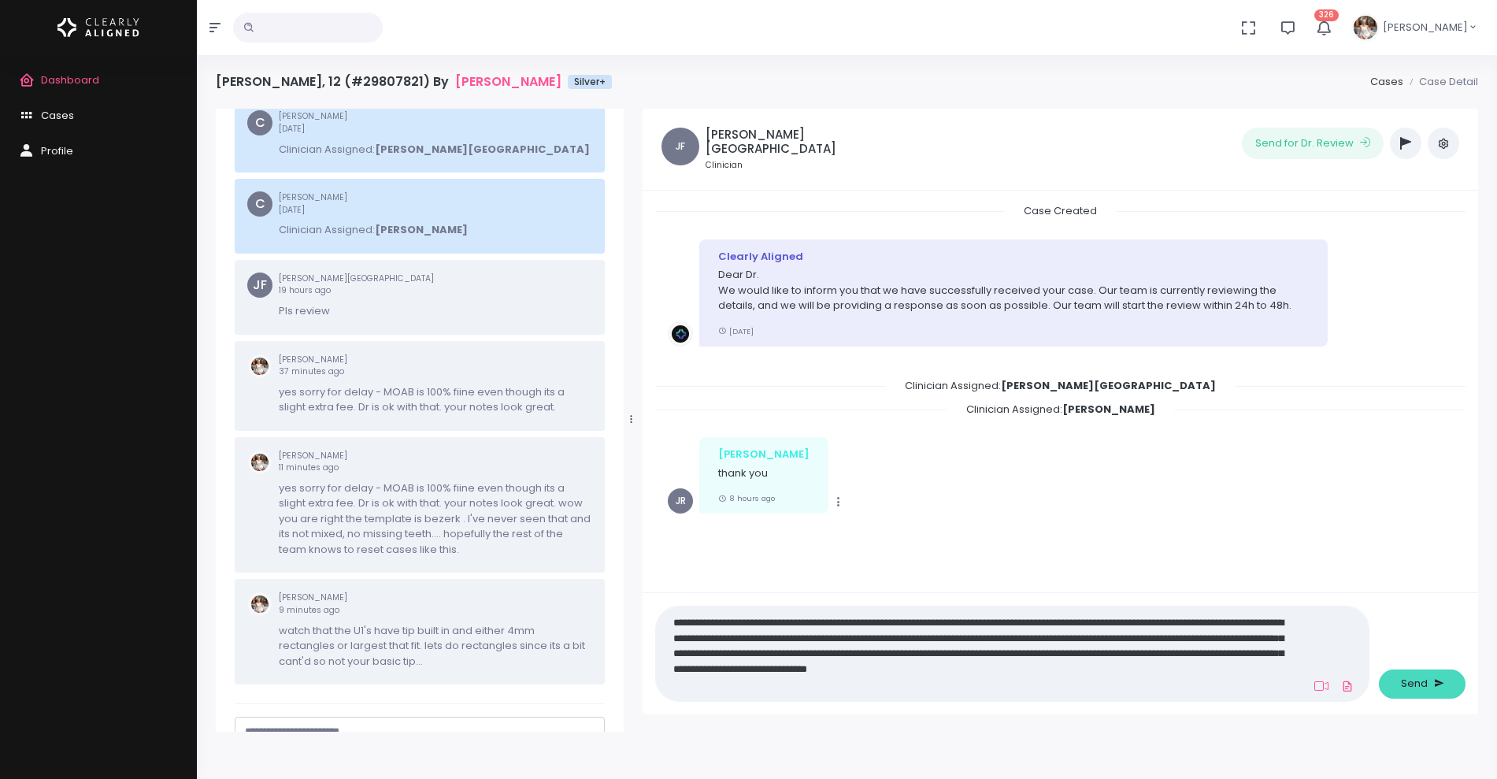
type textarea "**********"
click at [1422, 692] on button "Send" at bounding box center [1422, 683] width 87 height 29
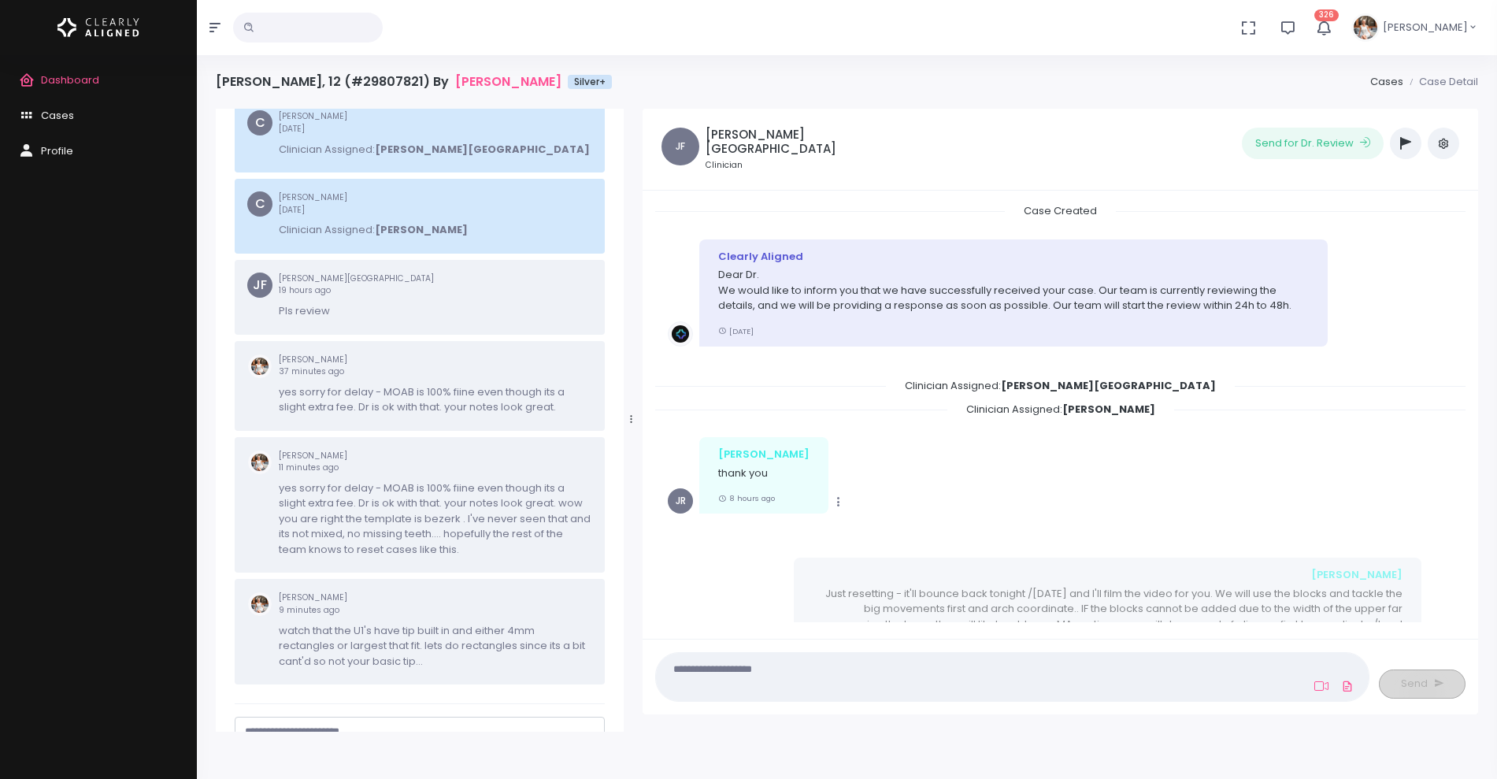
scroll to position [99, 0]
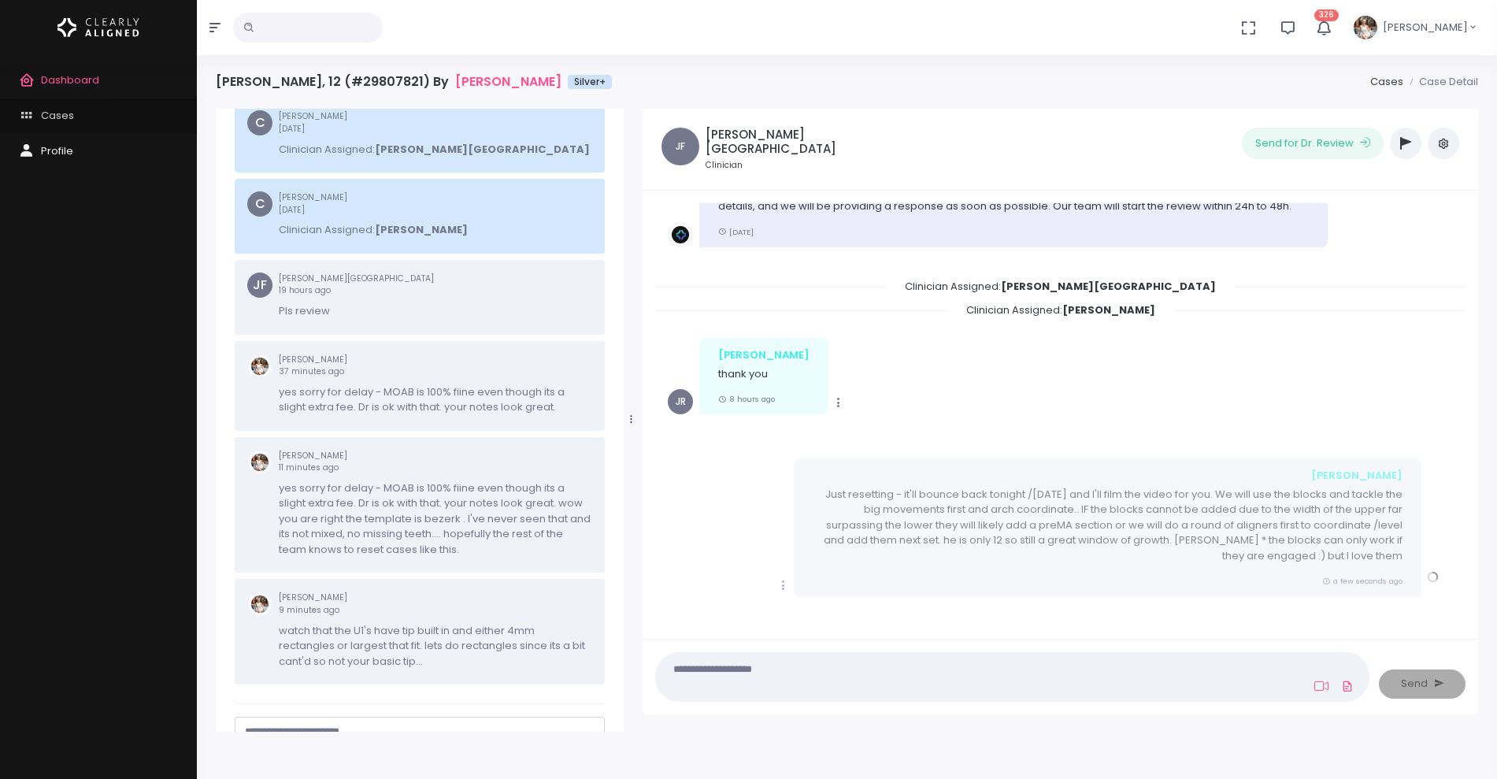
click at [69, 115] on span "Cases" at bounding box center [57, 115] width 33 height 15
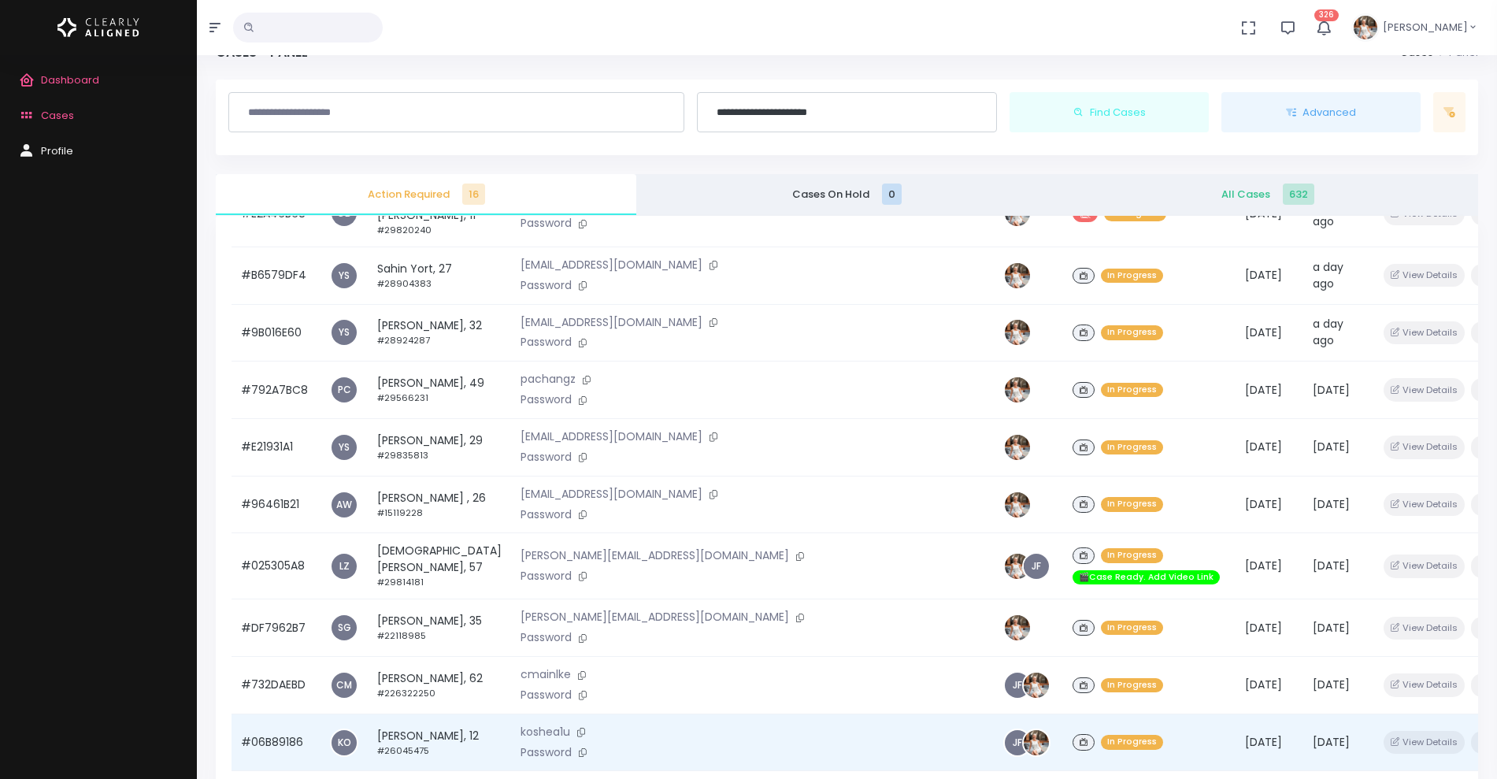
scroll to position [376, 0]
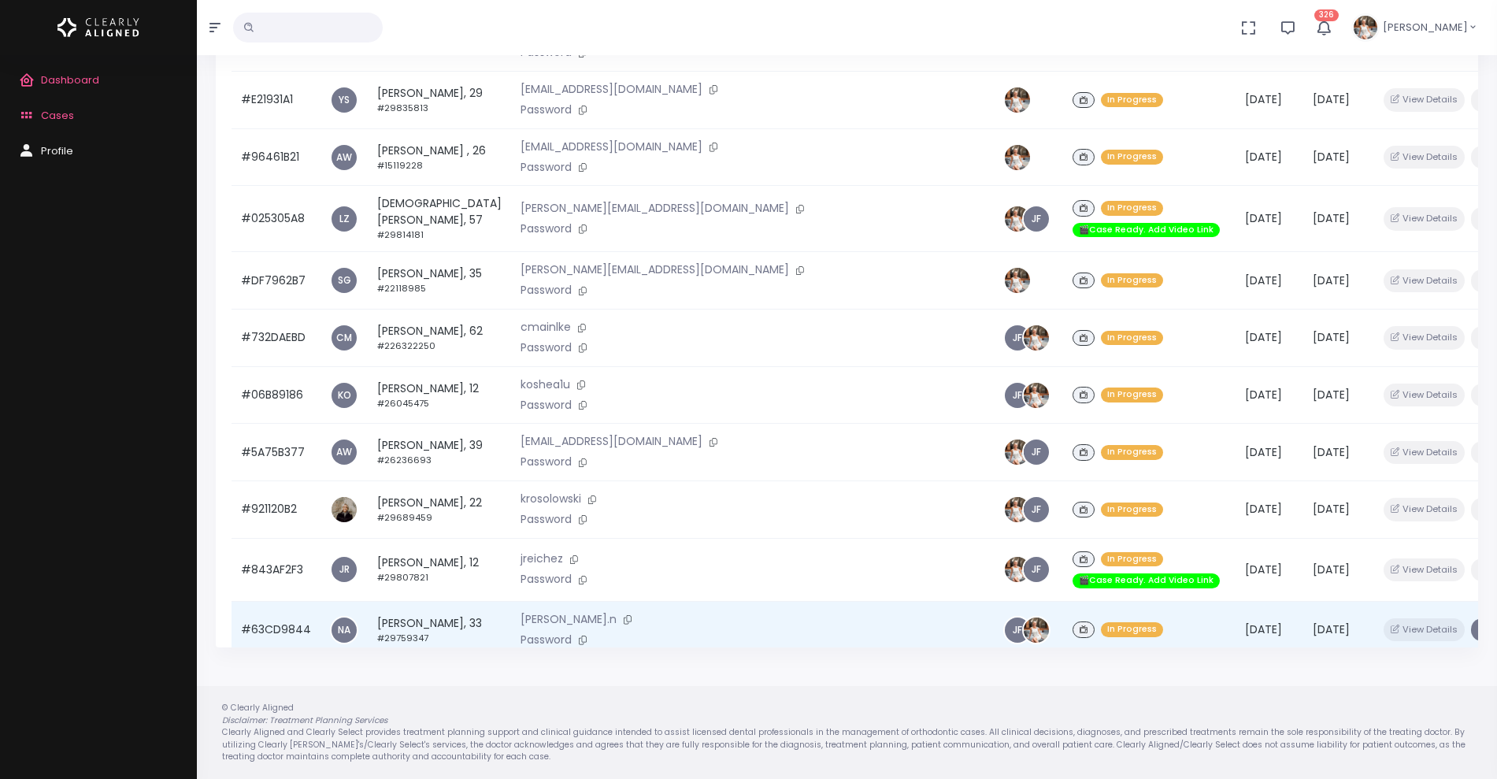
click at [1478, 625] on icon "button" at bounding box center [1482, 629] width 8 height 9
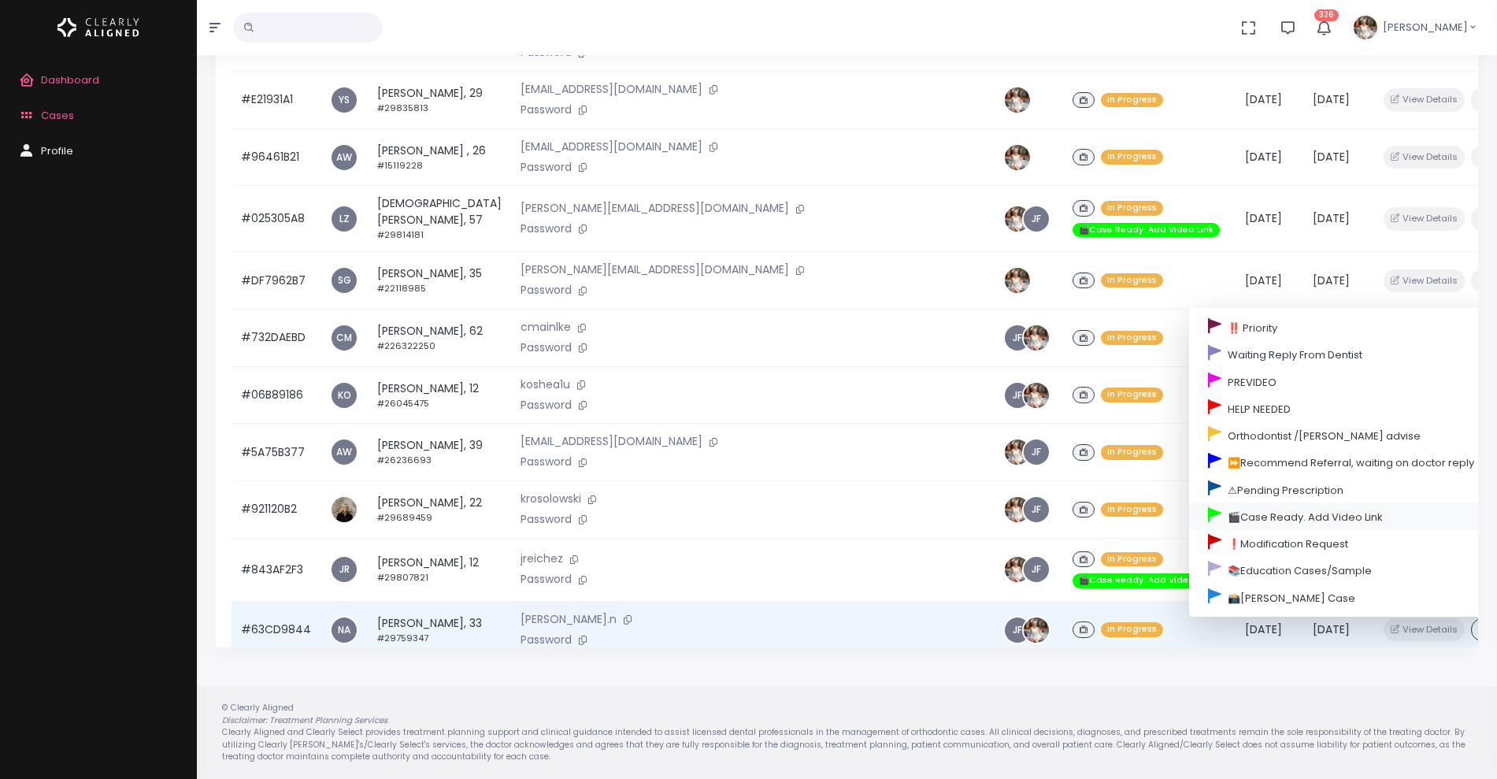
click at [1214, 502] on link "🎬Case Ready. Add Video Link" at bounding box center [1341, 515] width 304 height 27
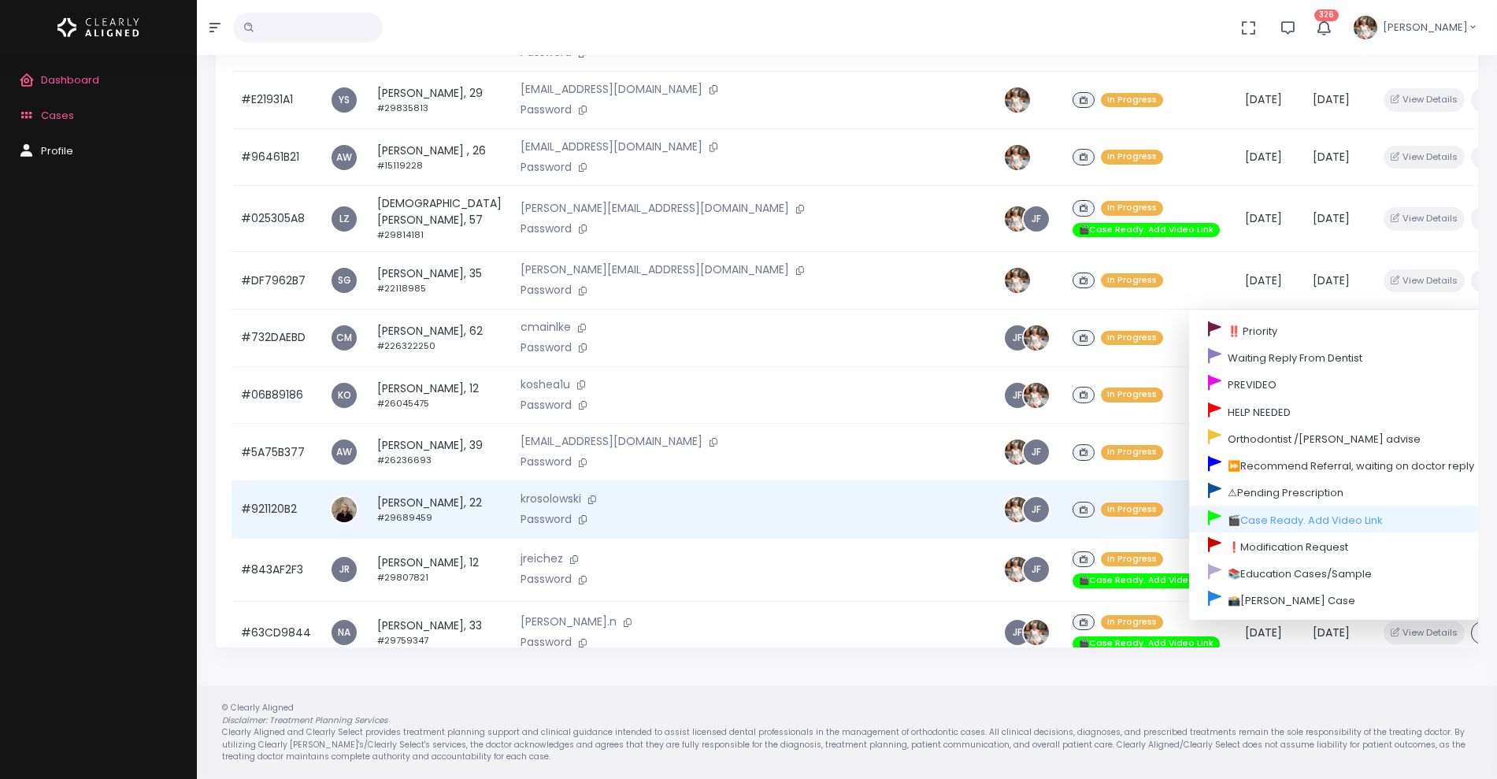
click at [265, 481] on td "#921120B2" at bounding box center [276, 509] width 89 height 57
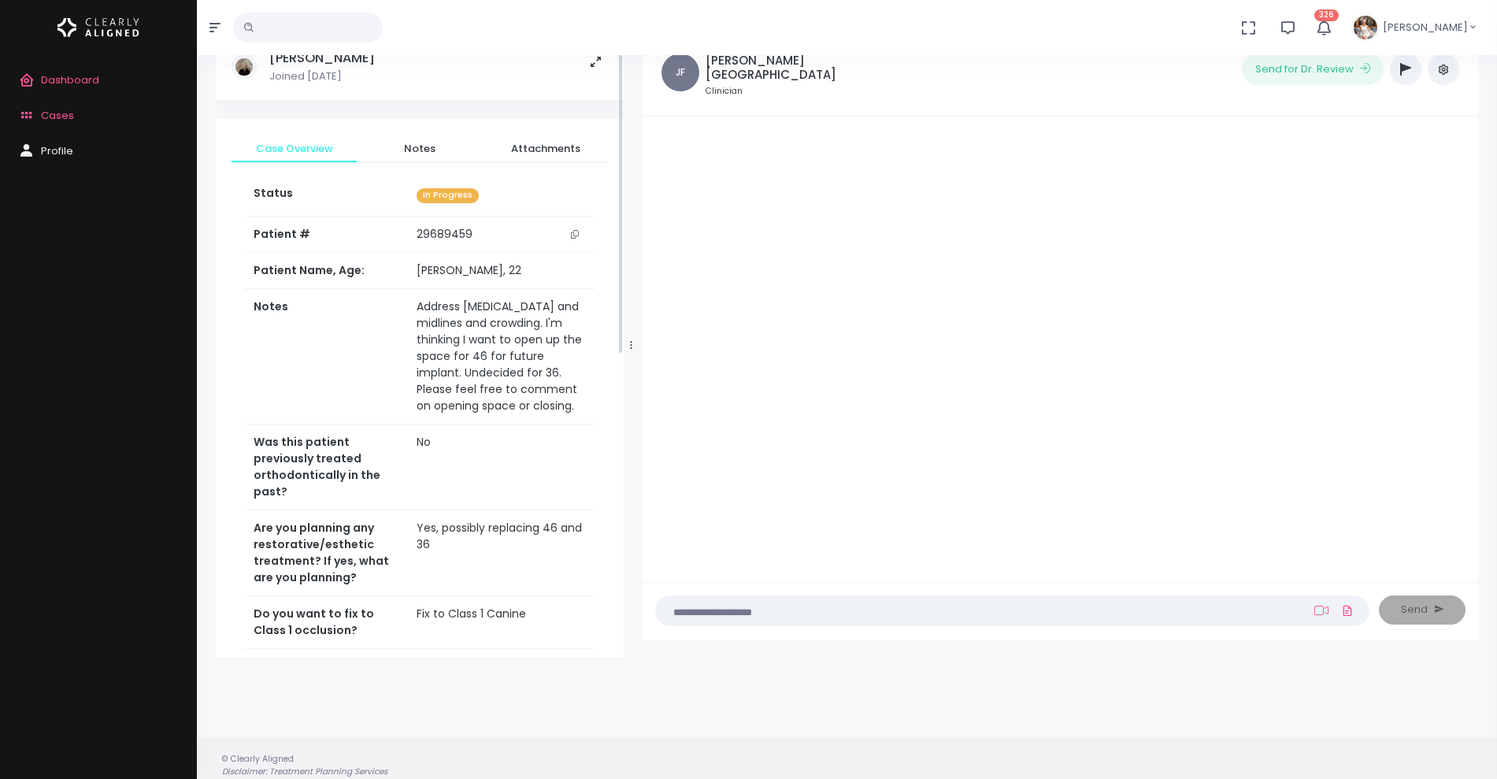
scroll to position [126, 0]
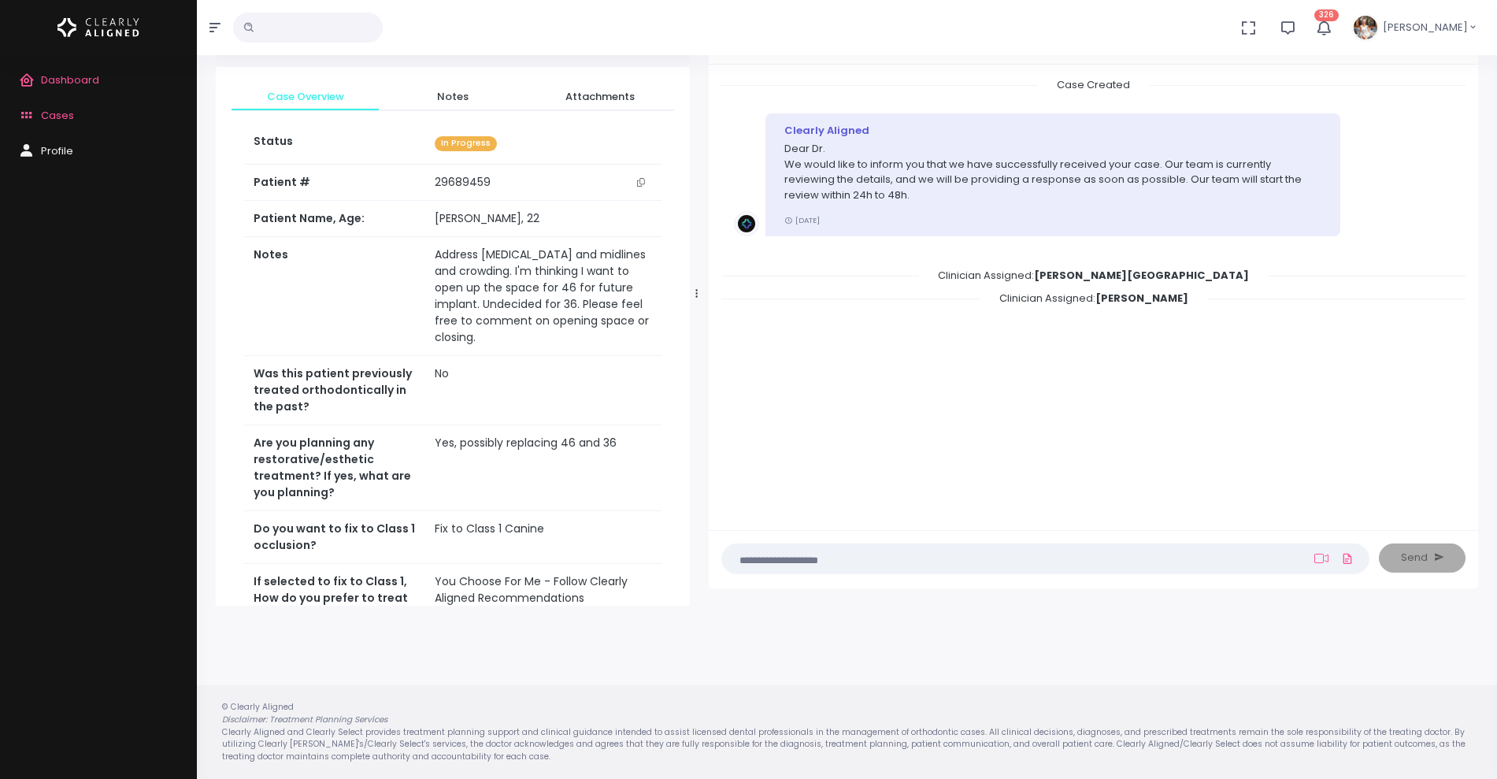
drag, startPoint x: 632, startPoint y: 291, endPoint x: 721, endPoint y: 287, distance: 89.1
click at [698, 288] on icon at bounding box center [696, 293] width 2 height 10
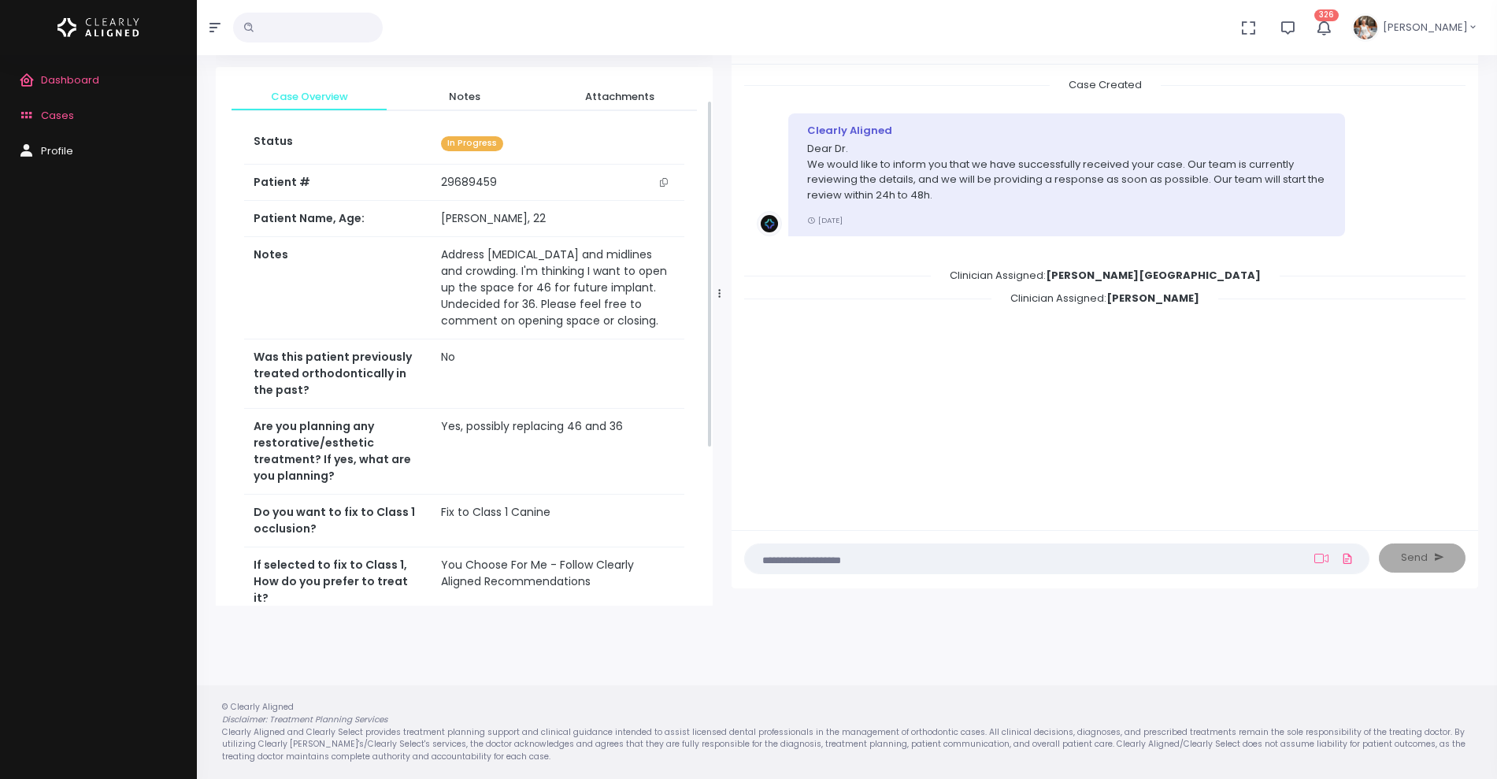
scroll to position [328, 0]
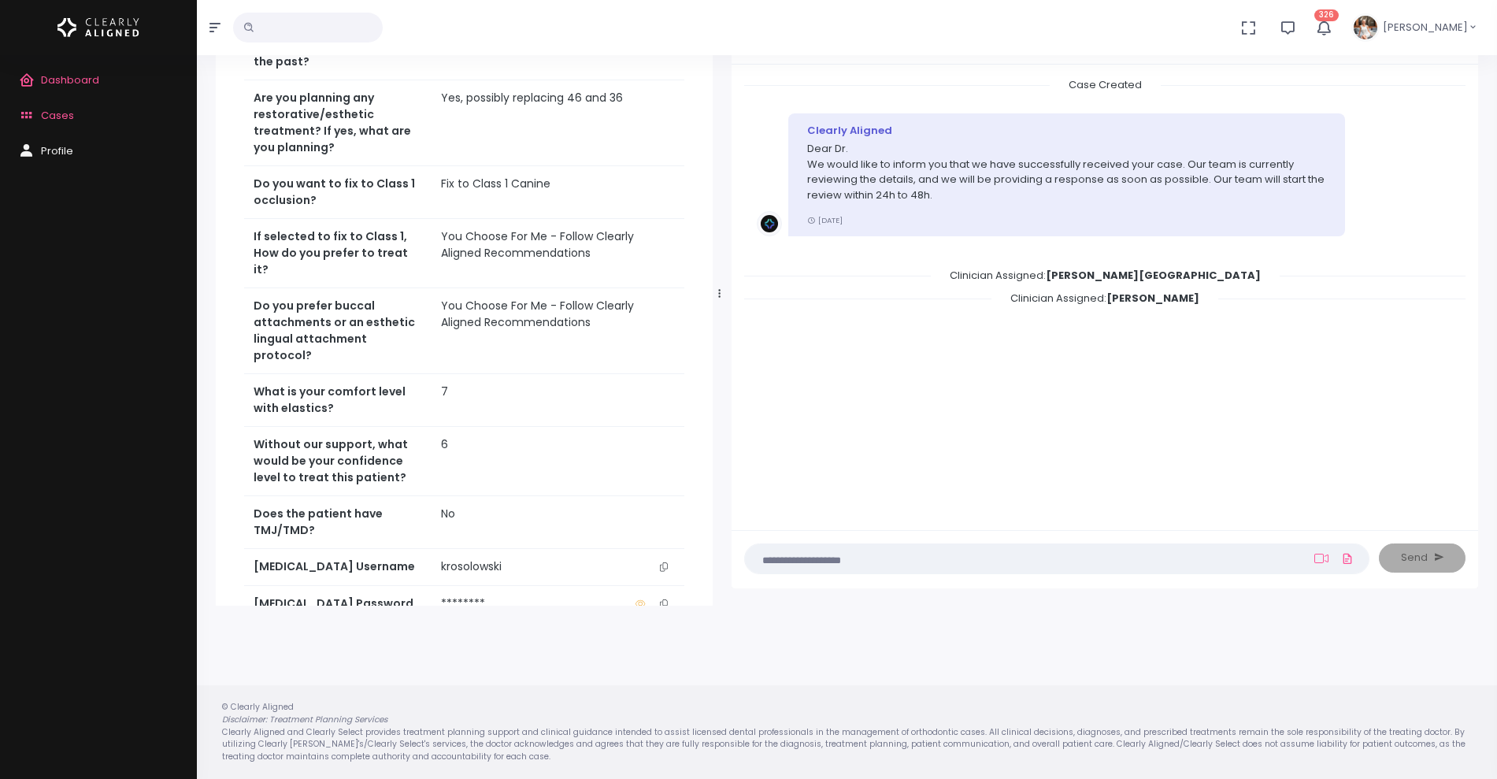
click at [666, 562] on icon "scrollable content" at bounding box center [664, 566] width 8 height 9
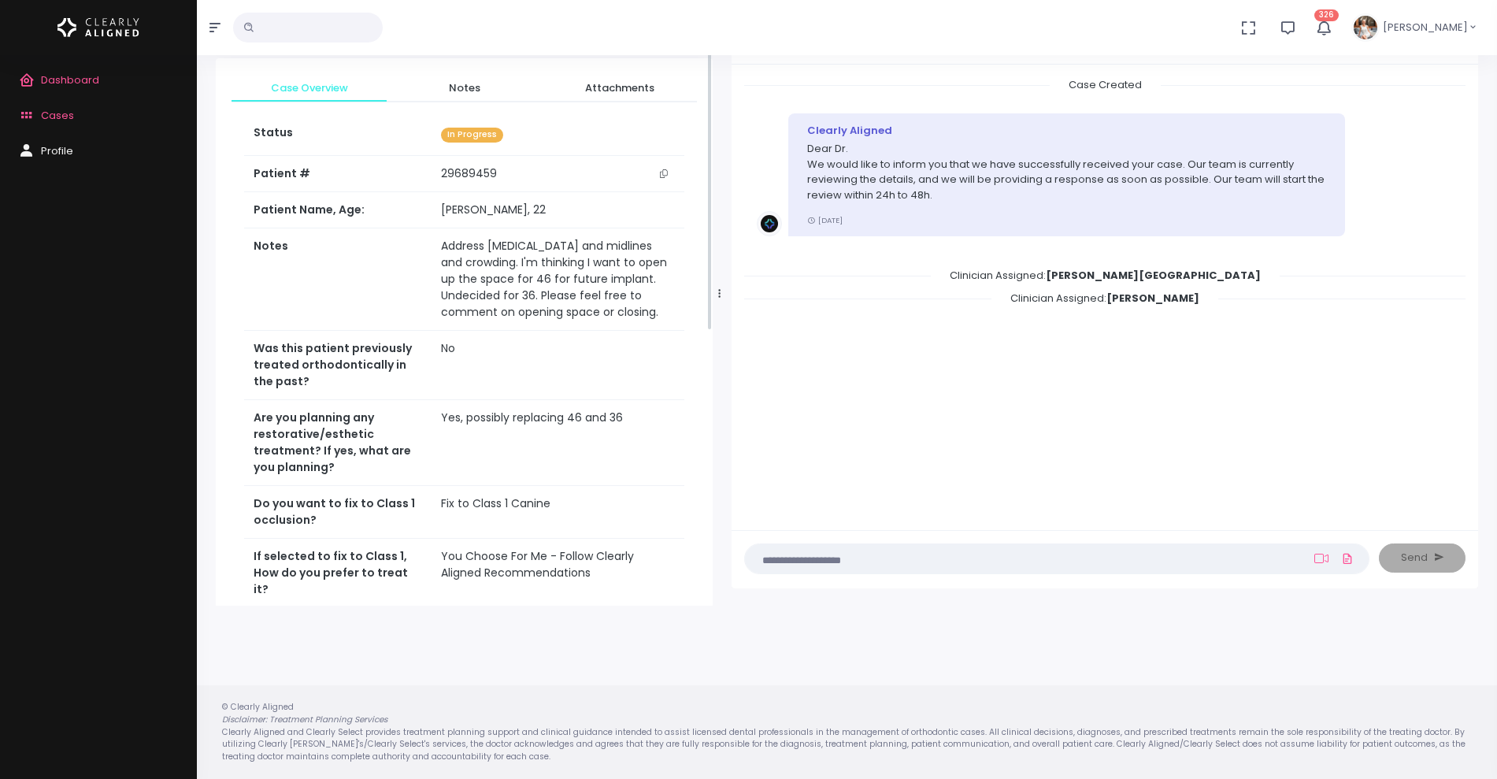
scroll to position [0, 0]
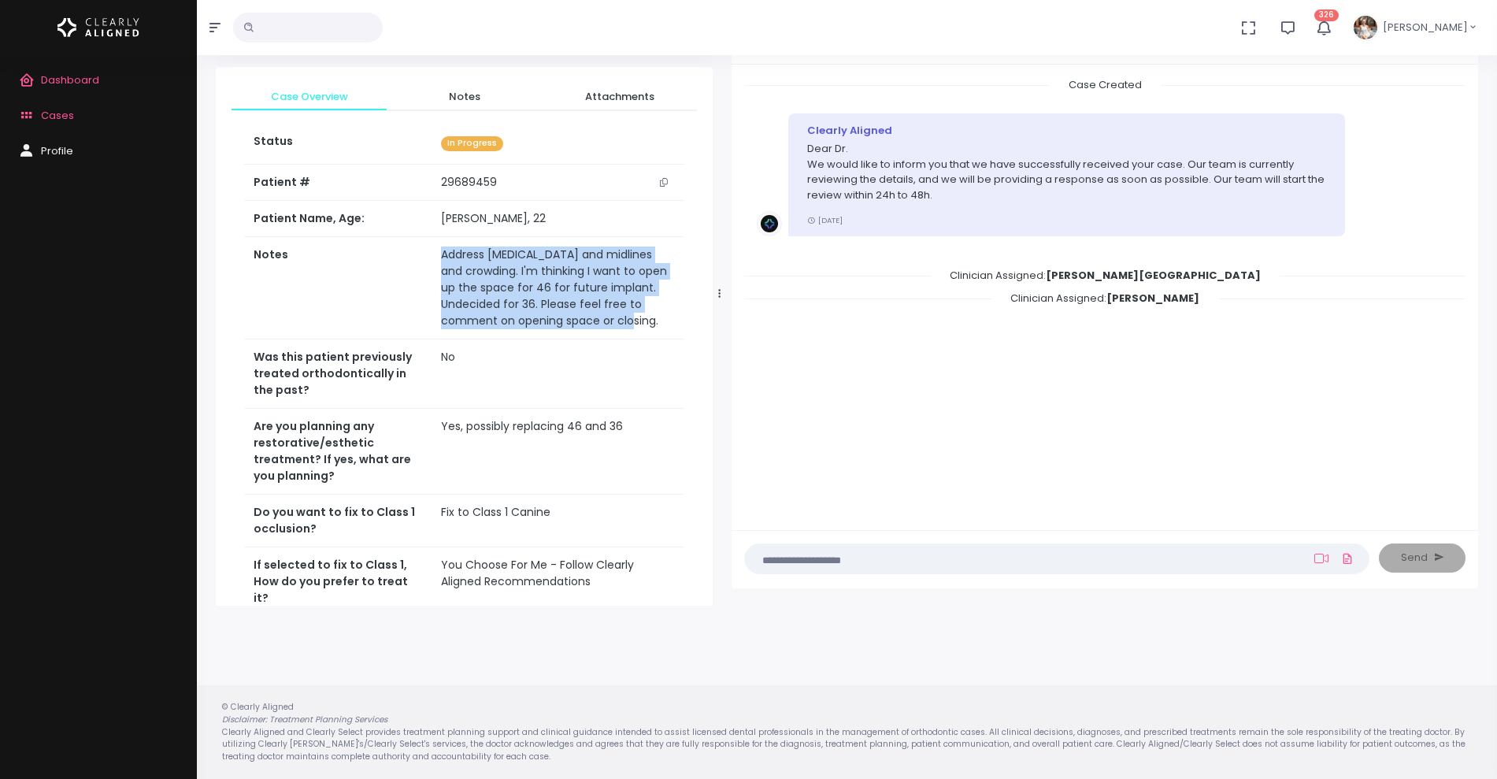
drag, startPoint x: 658, startPoint y: 320, endPoint x: 406, endPoint y: 254, distance: 260.4
click at [406, 254] on tr "Notes Address [MEDICAL_DATA] and midlines and crowding. I'm thinking I want to …" at bounding box center [464, 288] width 440 height 102
copy tr "Address [MEDICAL_DATA] and midlines and crowding. I'm thinking I want to open u…"
